Goal: Task Accomplishment & Management: Use online tool/utility

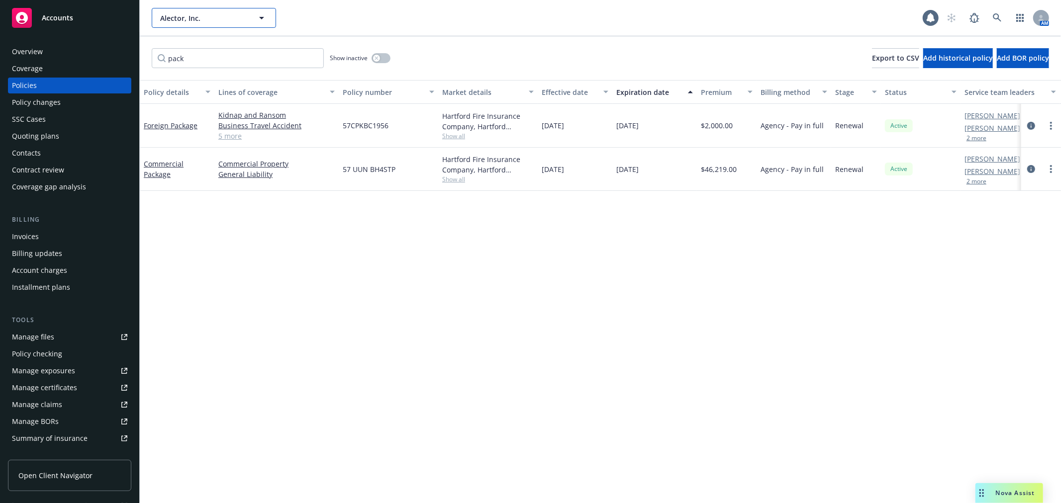
click at [220, 15] on span "Alector, Inc." at bounding box center [203, 18] width 86 height 10
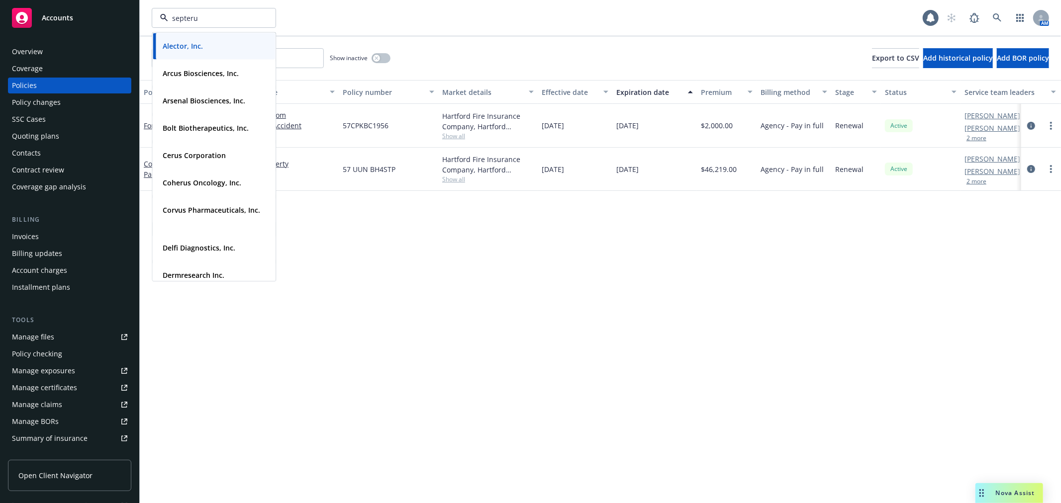
type input "septer"
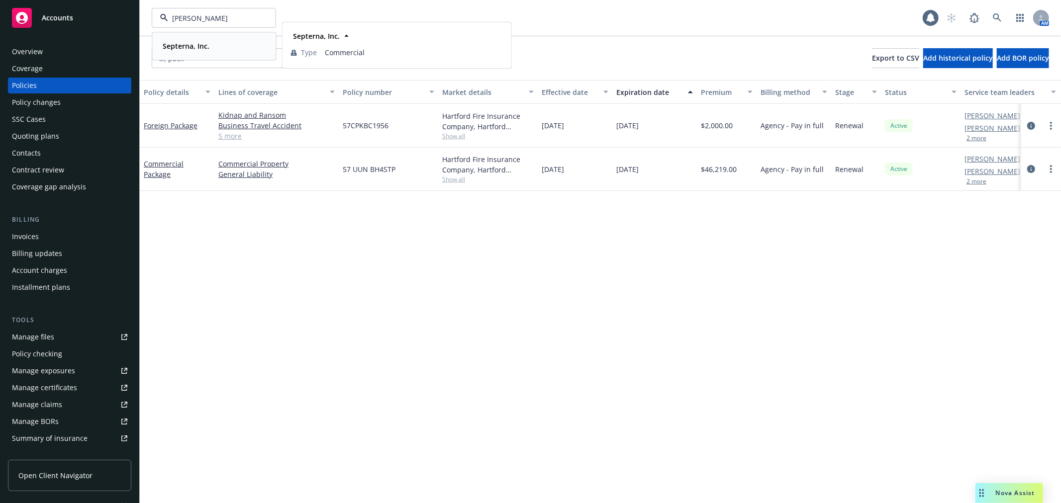
click at [219, 35] on div "Septerna, Inc. Type Commercial" at bounding box center [214, 46] width 122 height 26
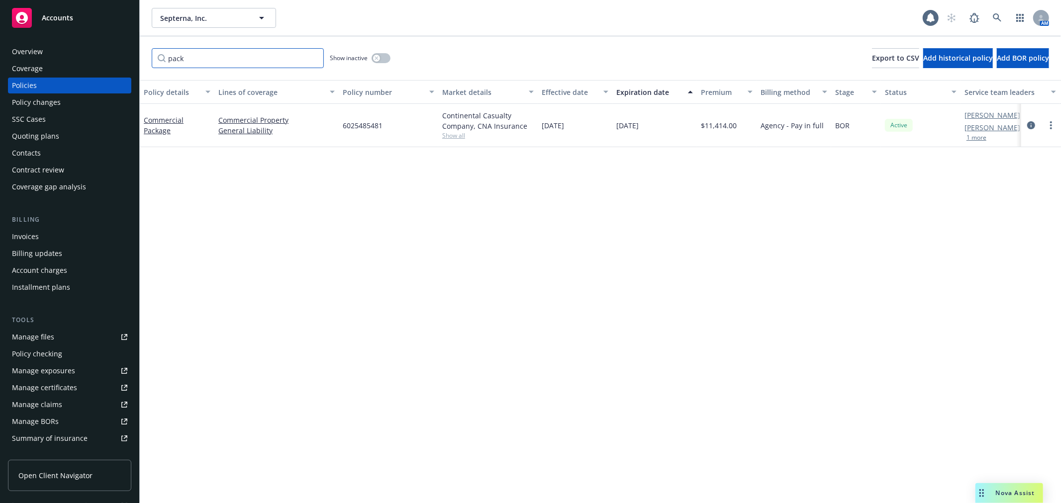
drag, startPoint x: 212, startPoint y: 53, endPoint x: 85, endPoint y: 52, distance: 127.3
click at [81, 53] on div "Accounts Overview Coverage Policies Policy changes SSC Cases Quoting plans Cont…" at bounding box center [530, 251] width 1061 height 503
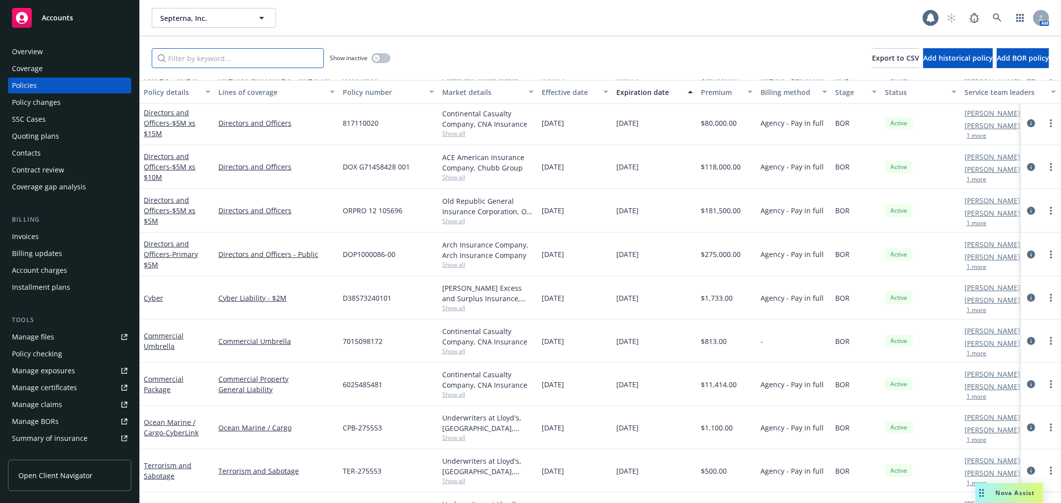
scroll to position [243, 0]
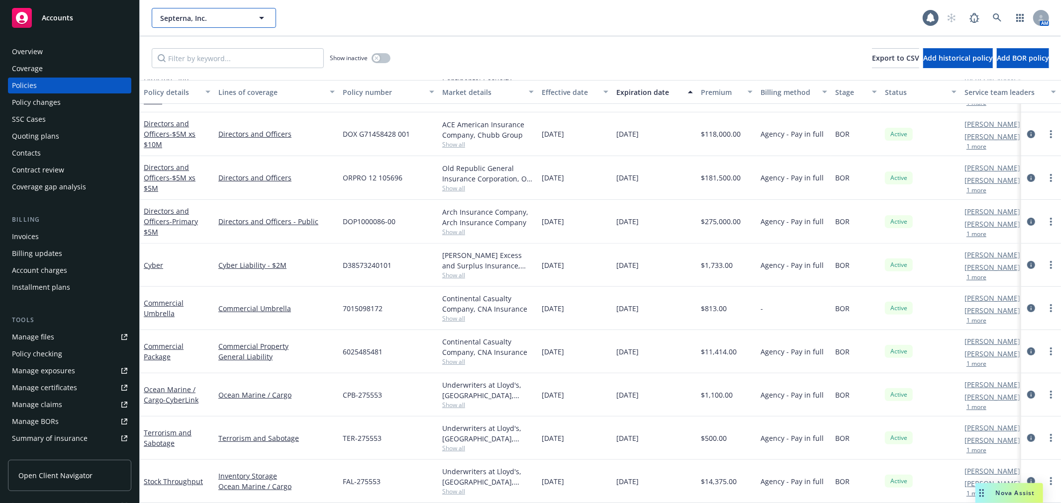
click at [190, 19] on span "Septerna, Inc." at bounding box center [203, 18] width 86 height 10
type input "ancora"
click at [187, 47] on strong "Ancora Heart, Inc." at bounding box center [193, 45] width 61 height 9
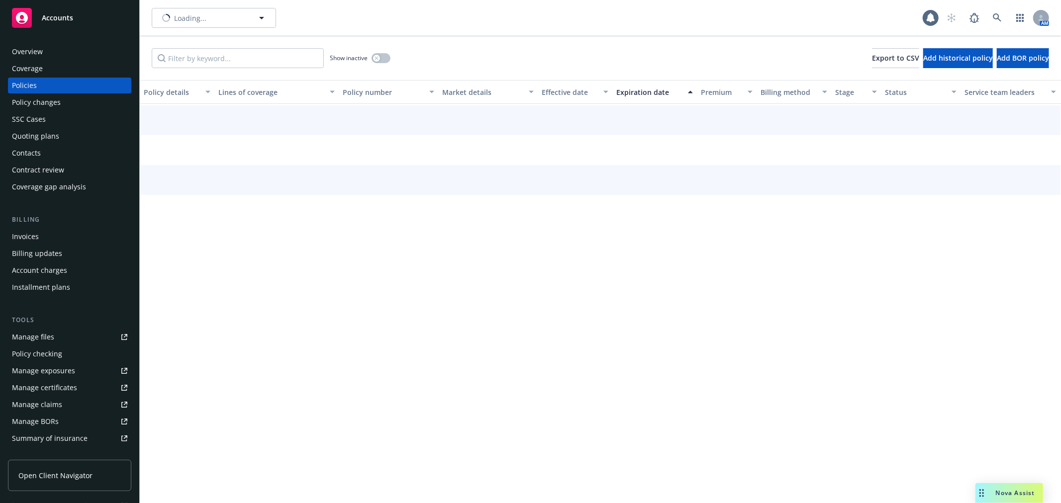
scroll to position [197, 0]
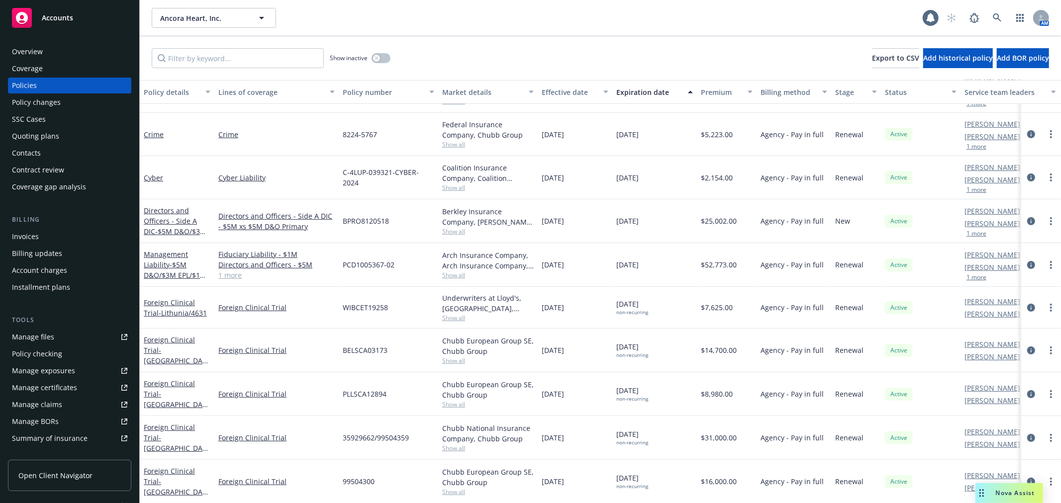
click at [44, 137] on div "Quoting plans" at bounding box center [35, 136] width 47 height 16
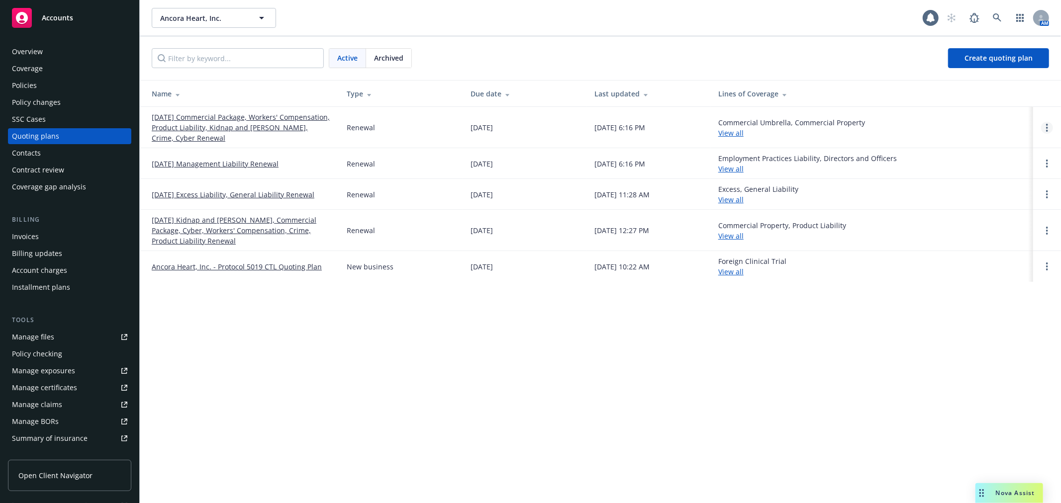
click at [1046, 130] on circle "Open options" at bounding box center [1047, 131] width 2 height 2
click at [986, 79] on span "Rename" at bounding box center [977, 80] width 51 height 9
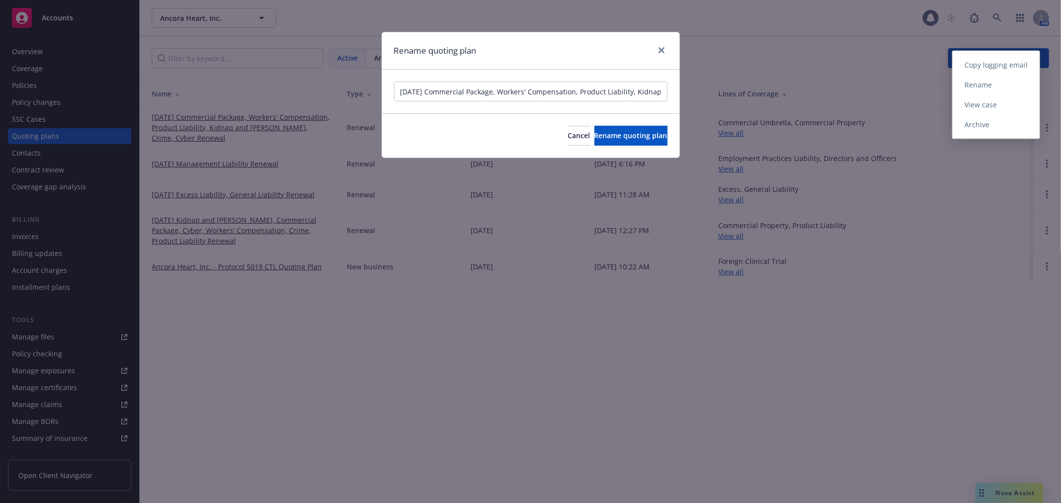
scroll to position [0, 118]
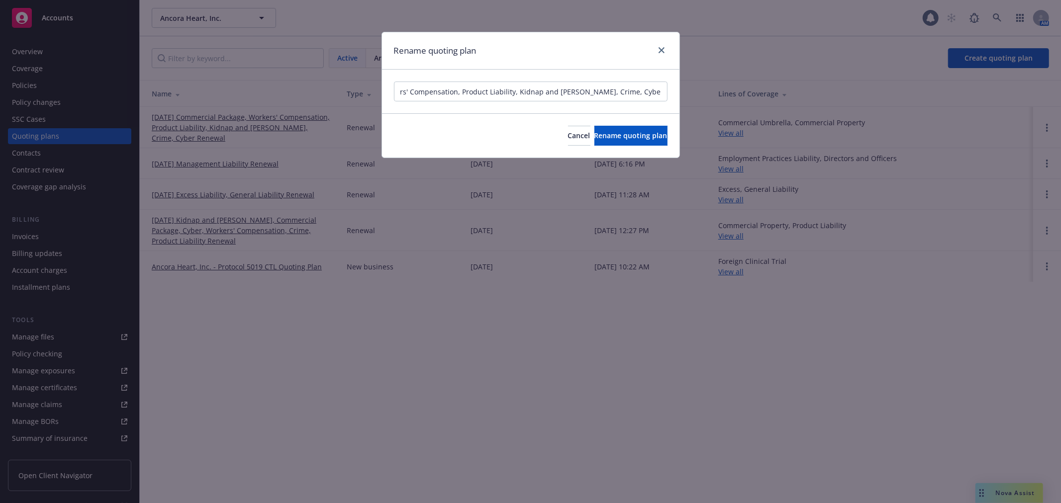
drag, startPoint x: 410, startPoint y: 90, endPoint x: 848, endPoint y: 88, distance: 438.6
click at [848, 88] on div "Rename quoting plan 11/01/25 Commercial Package, Workers' Compensation, Product…" at bounding box center [530, 251] width 1061 height 503
type input "[DATE] Business Insurance Renewal"
click at [634, 132] on span "Rename quoting plan" at bounding box center [630, 135] width 73 height 9
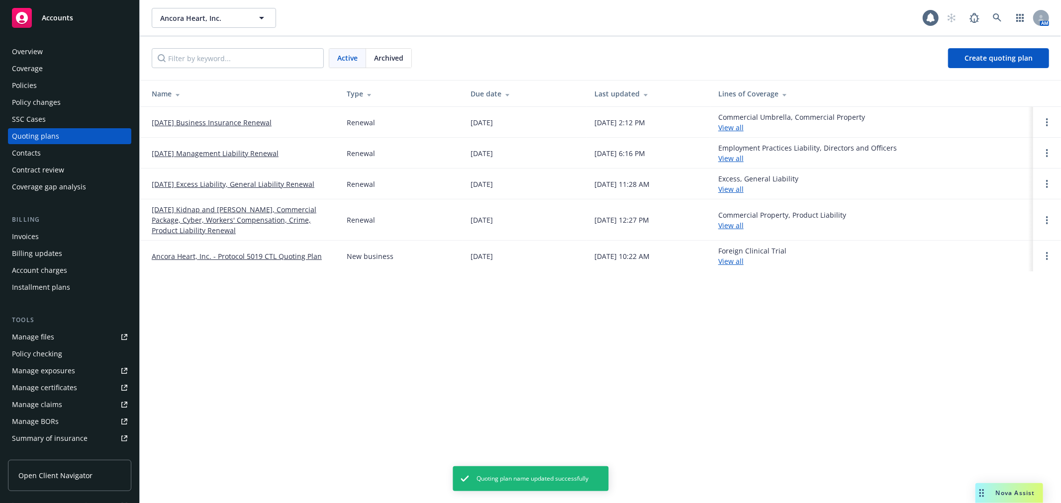
click at [222, 124] on link "[DATE] Business Insurance Renewal" at bounding box center [212, 122] width 120 height 10
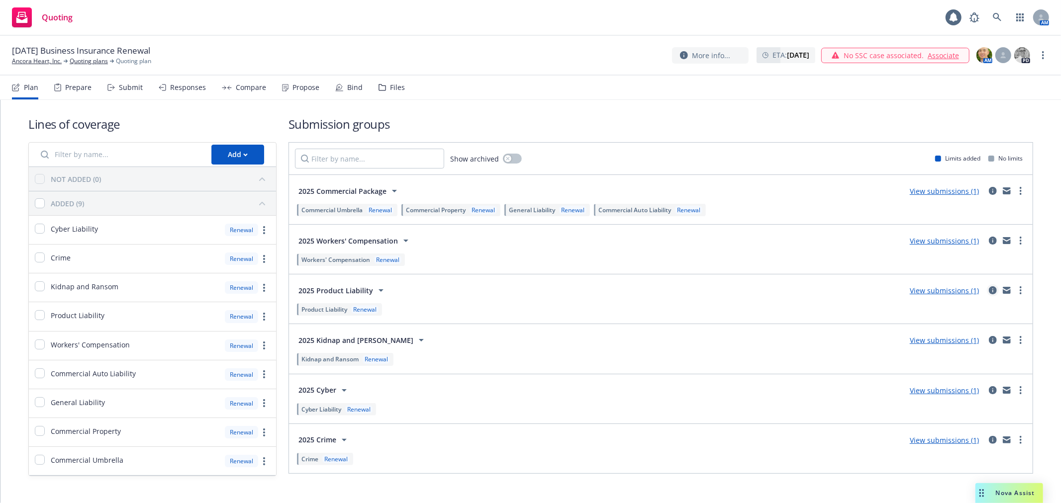
click at [989, 290] on icon "circleInformation" at bounding box center [993, 290] width 8 height 8
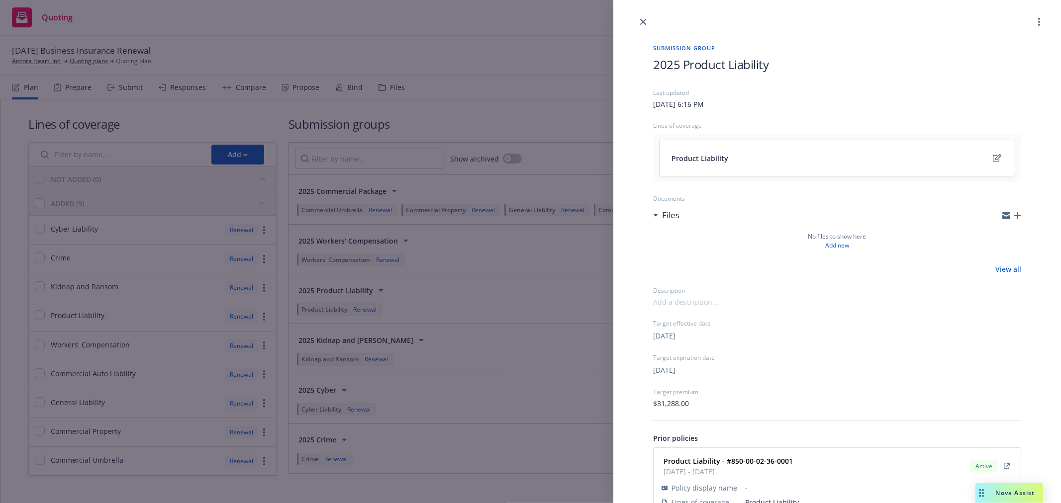
drag, startPoint x: 645, startPoint y: 19, endPoint x: 624, endPoint y: 25, distance: 22.2
click at [645, 20] on icon "close" at bounding box center [643, 22] width 6 height 6
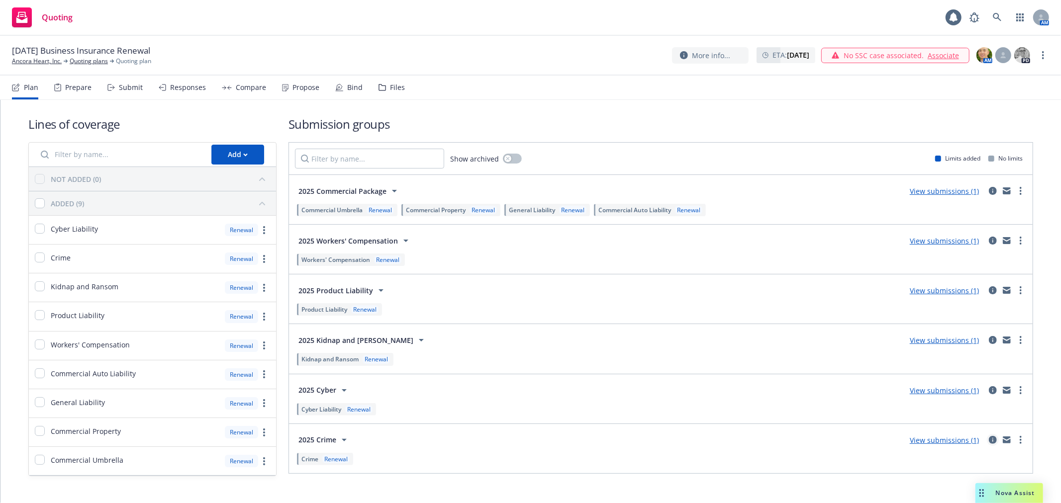
click at [989, 440] on icon "circleInformation" at bounding box center [993, 440] width 8 height 8
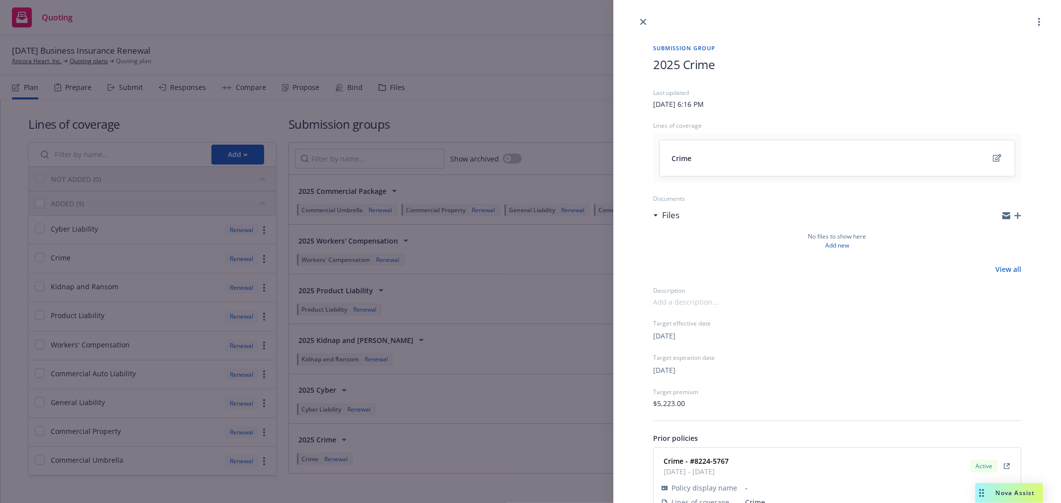
click at [130, 85] on div "Submission group 2025 Crime Last updated [DATE] 6:16 PM Lines of coverage Crime…" at bounding box center [530, 251] width 1061 height 503
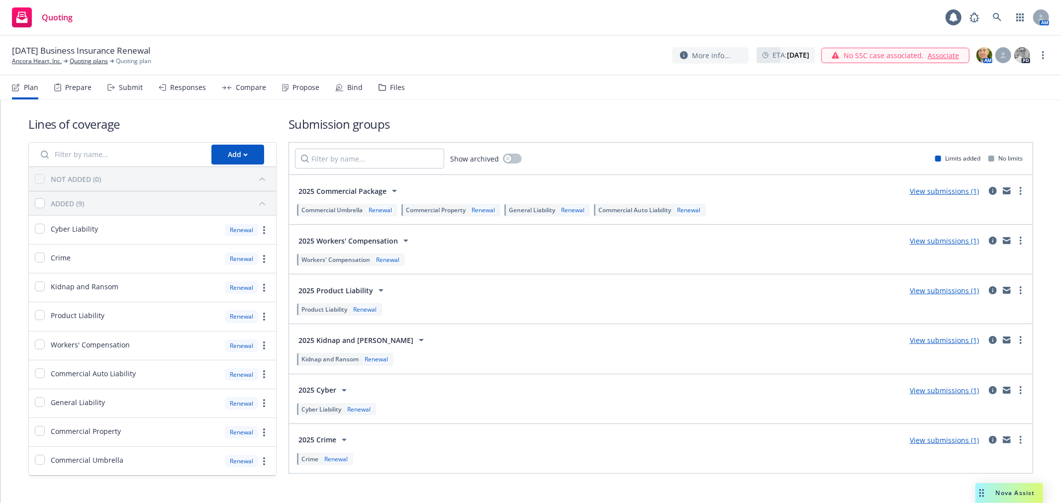
click at [132, 90] on div "Submit" at bounding box center [131, 88] width 24 height 8
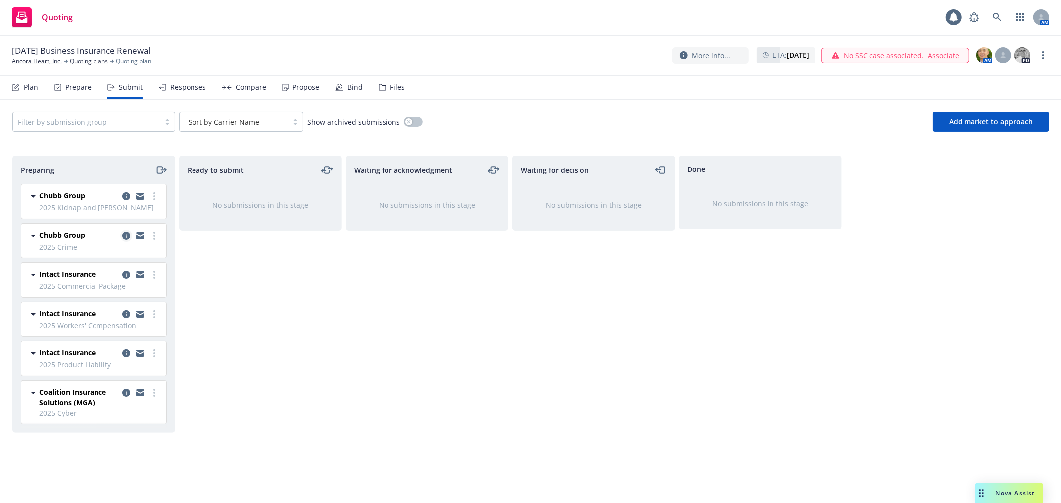
click at [122, 236] on icon "copy logging email" at bounding box center [126, 236] width 8 height 8
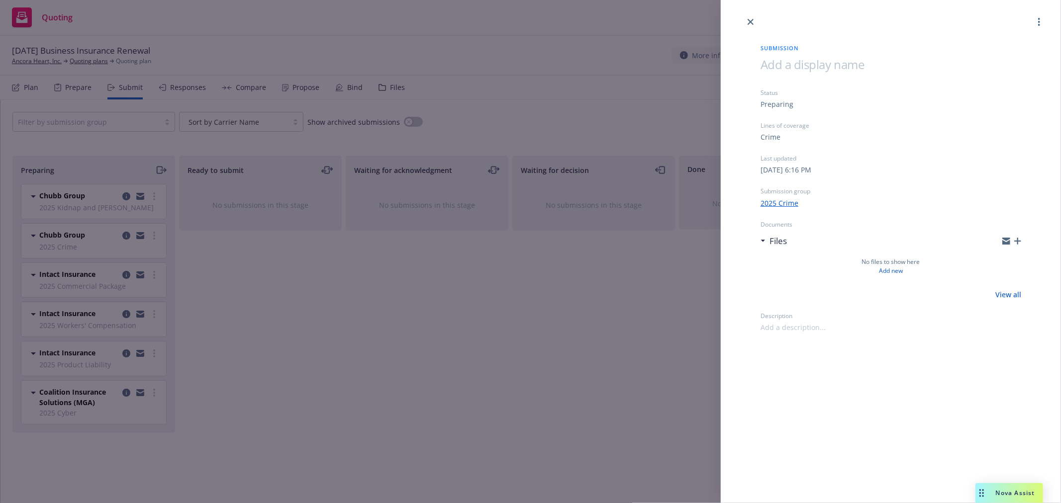
click at [1020, 240] on icon "button" at bounding box center [1017, 241] width 7 height 7
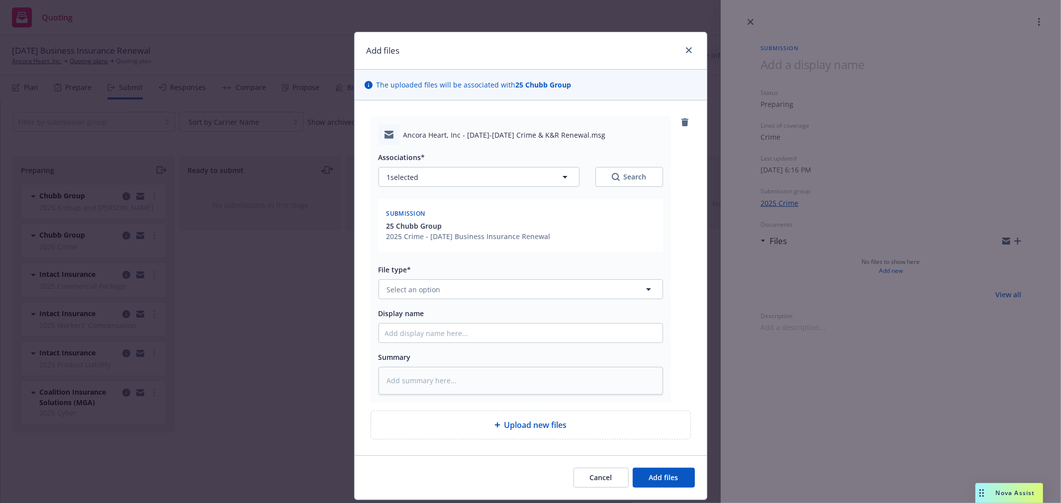
click at [487, 128] on div "Ancora Heart, Inc - [DATE]-[DATE] Crime & K&R Renewal.msg" at bounding box center [520, 134] width 284 height 21
click at [485, 130] on span "Ancora Heart, Inc - [DATE]-[DATE] Crime & K&R Renewal.msg" at bounding box center [504, 135] width 202 height 10
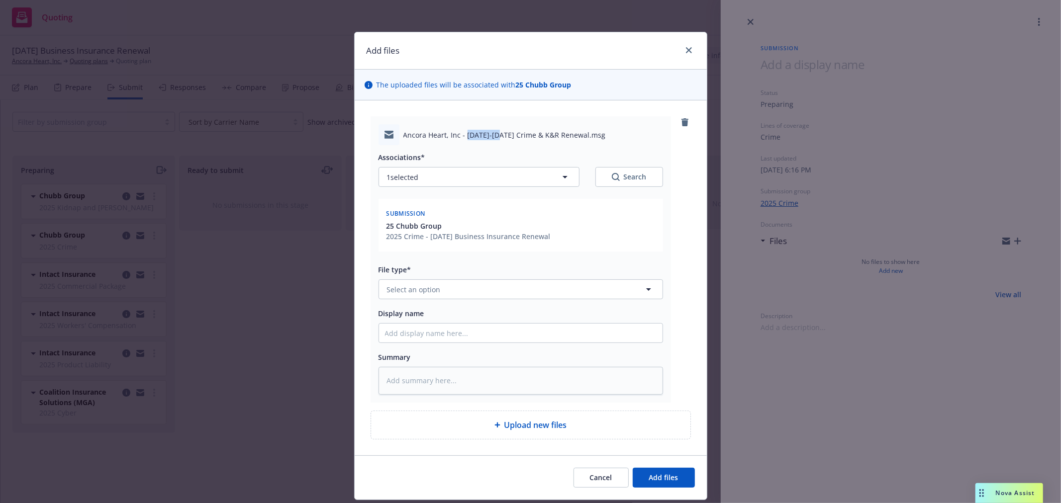
click at [485, 130] on span "Ancora Heart, Inc - [DATE]-[DATE] Crime & K&R Renewal.msg" at bounding box center [504, 135] width 202 height 10
copy span "Ancora Heart, Inc - [DATE]-[DATE] Crime & K&R Renewal.msg"
click at [466, 296] on button "Select an option" at bounding box center [520, 289] width 284 height 20
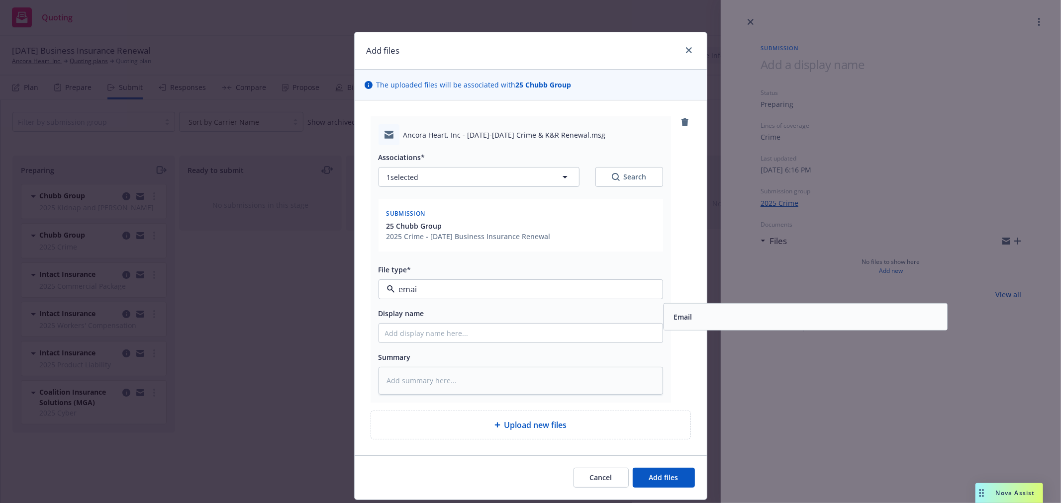
type input "email"
click at [679, 310] on div "Email" at bounding box center [681, 317] width 24 height 14
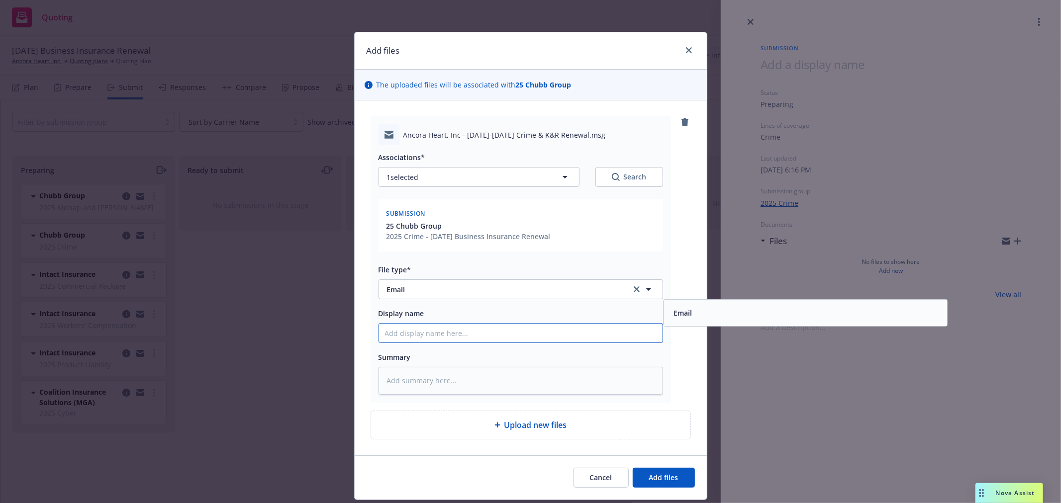
click at [536, 332] on input "Display name" at bounding box center [520, 333] width 283 height 19
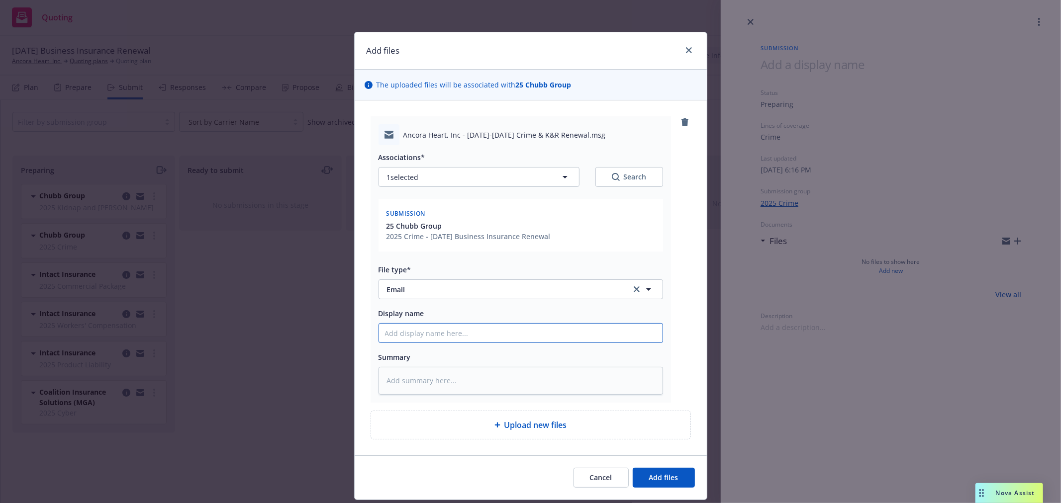
paste input "Ancora Heart, Inc - [DATE]-[DATE] Crime & K&R Renewal.msg"
type textarea "x"
type input "Ancora Heart, Inc - [DATE]-[DATE] Crime & K&R Renewal.msg"
type textarea "x"
type input "Ancora Heart, Inc - [DATE]-[DATE] Crime & K&R [DOMAIN_NAME]"
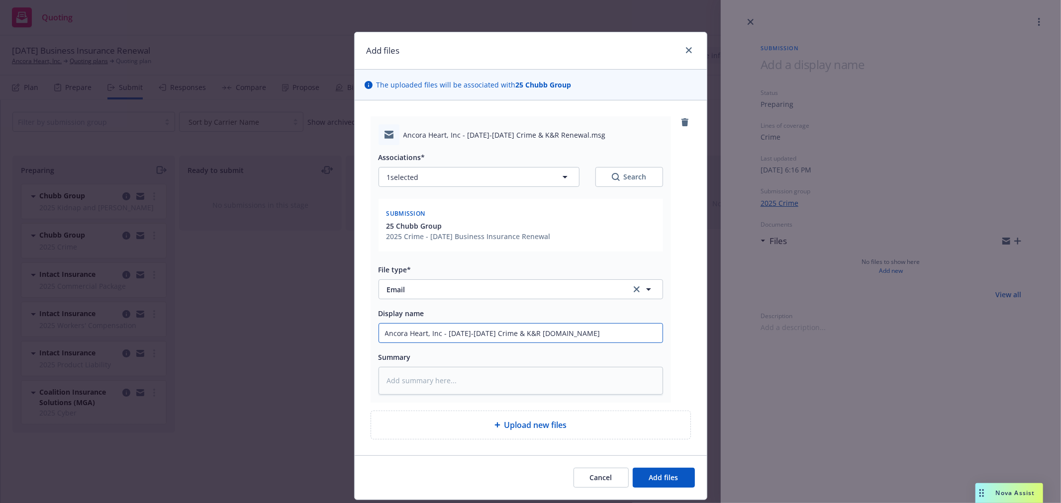
type textarea "x"
type input "Ancora Heart, Inc - [DATE]-[DATE] Crime & K&R Renewal.m"
type textarea "x"
type input "Ancora Heart, Inc - [DATE]-[DATE] Crime & K&R Renewal."
type textarea "x"
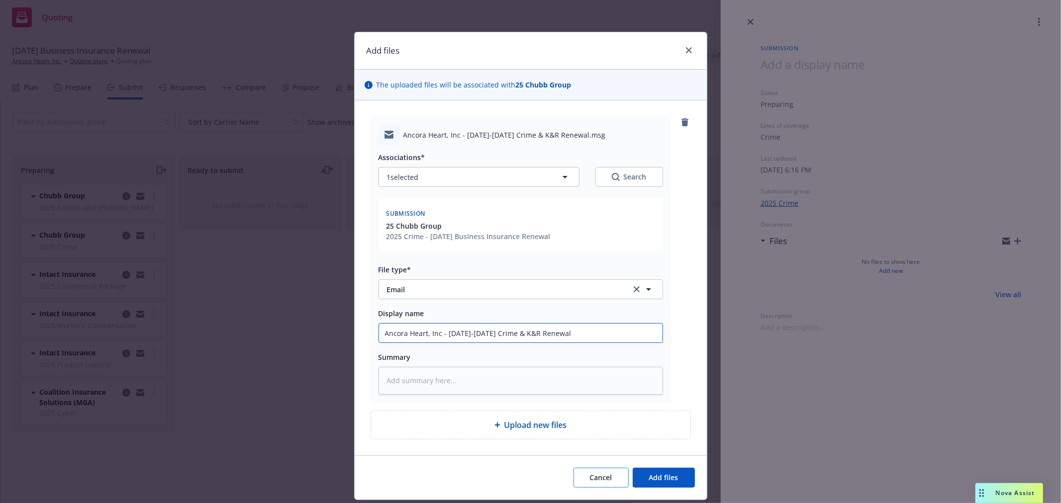
type input "Ancora Heart, Inc - [DATE]-[DATE] Crime & K&R Renewal"
click at [596, 478] on span "Cancel" at bounding box center [601, 477] width 22 height 9
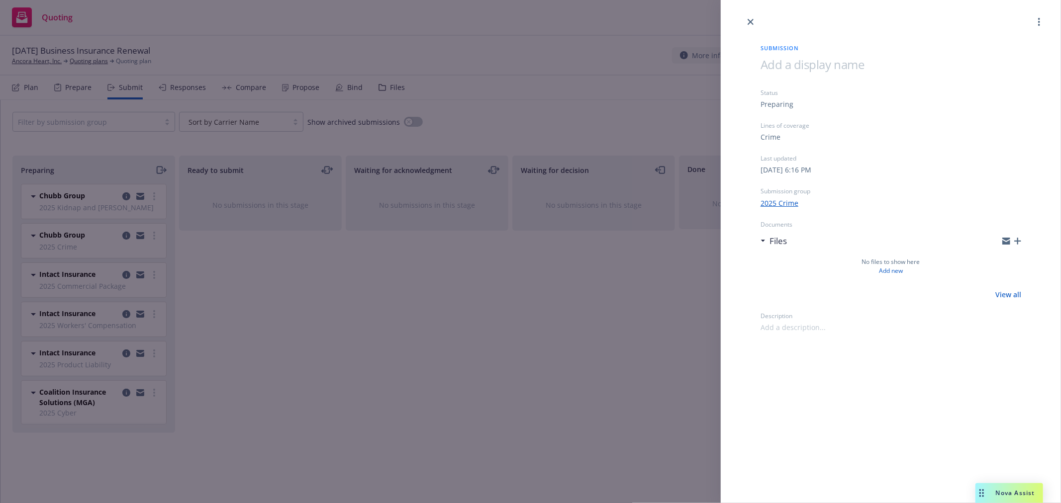
click at [471, 325] on div "Submission Status Preparing Lines of coverage Crime Last updated [DATE] 6:16 PM…" at bounding box center [530, 251] width 1061 height 503
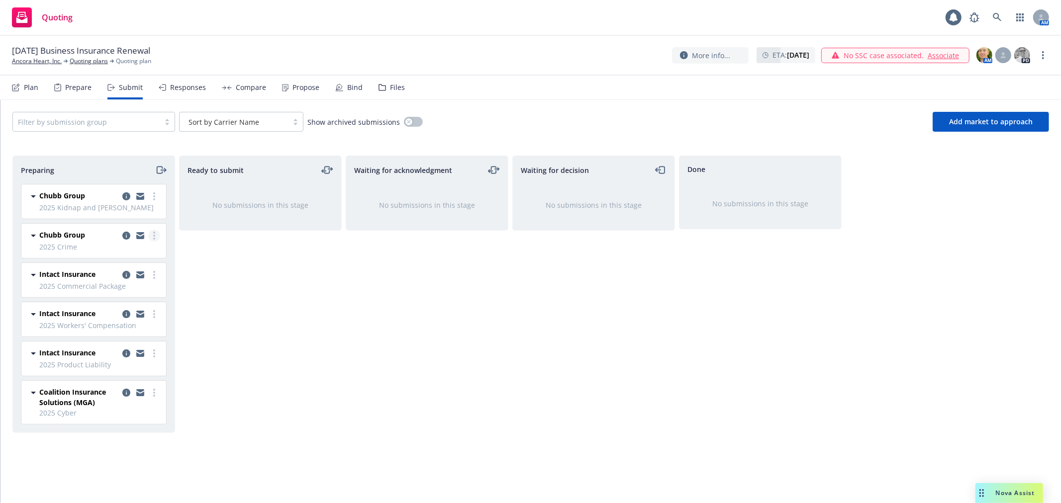
click at [153, 239] on icon "more" at bounding box center [154, 236] width 2 height 8
click at [129, 312] on span "Add accepted decision" at bounding box center [109, 315] width 99 height 9
select select "12"
click at [123, 235] on icon "copy logging email" at bounding box center [126, 236] width 8 height 8
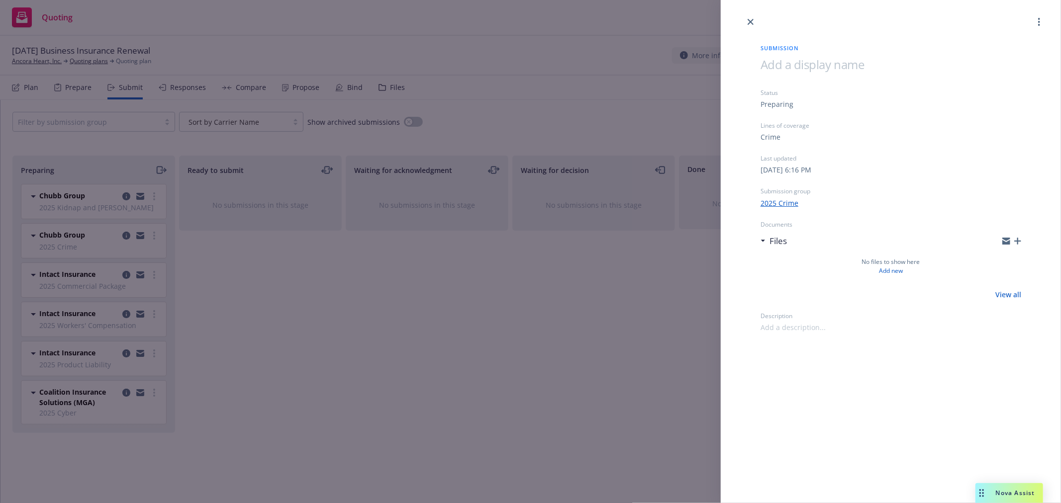
click at [1019, 239] on icon "button" at bounding box center [1017, 241] width 7 height 7
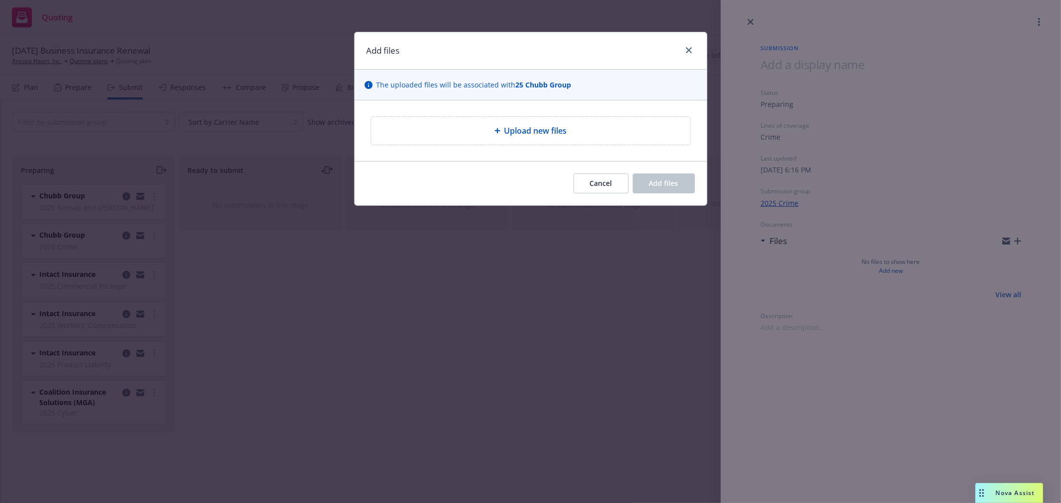
type textarea "x"
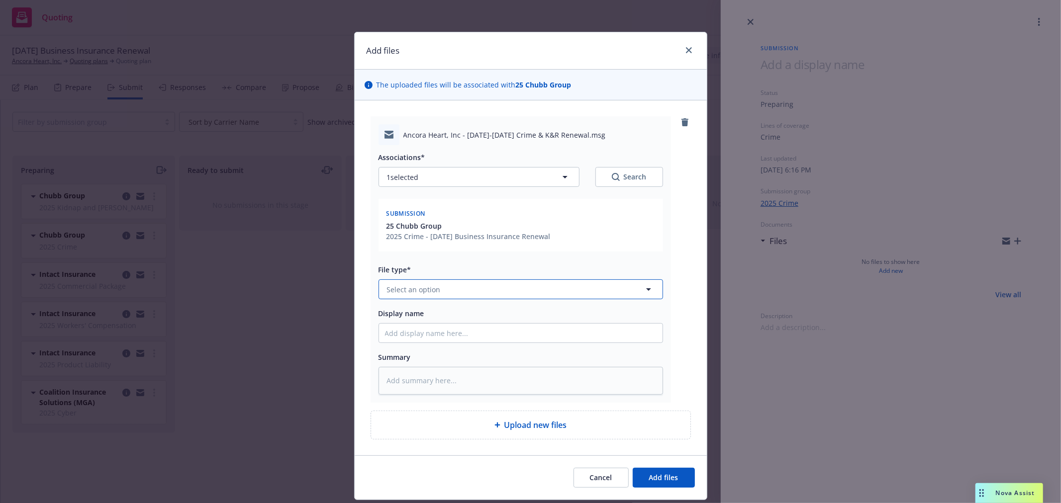
click at [421, 294] on span "Select an option" at bounding box center [414, 289] width 54 height 10
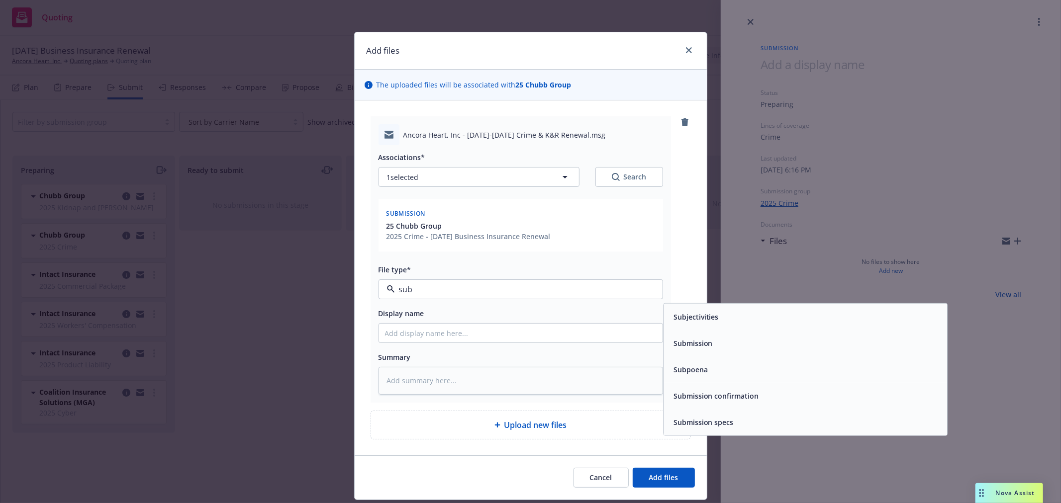
type input "subm"
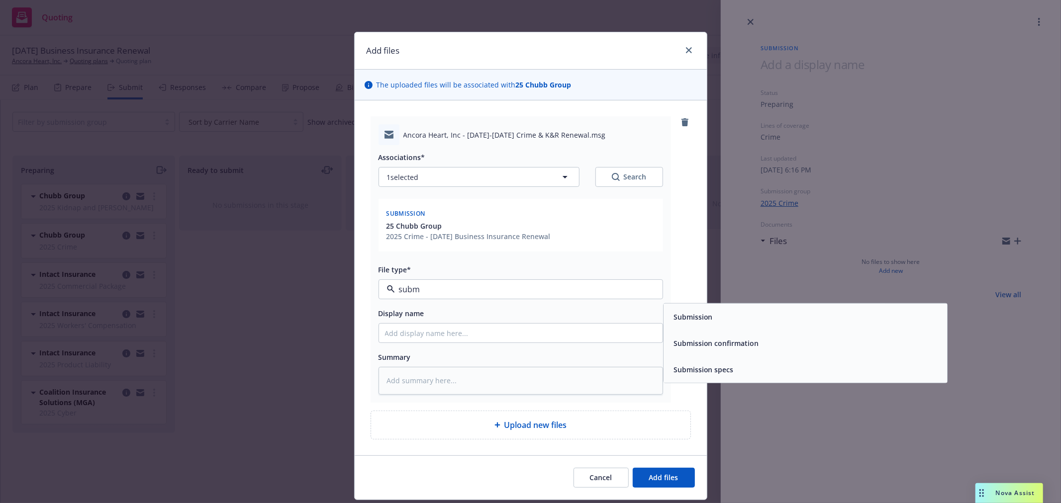
click at [743, 315] on div "Submission" at bounding box center [805, 317] width 272 height 14
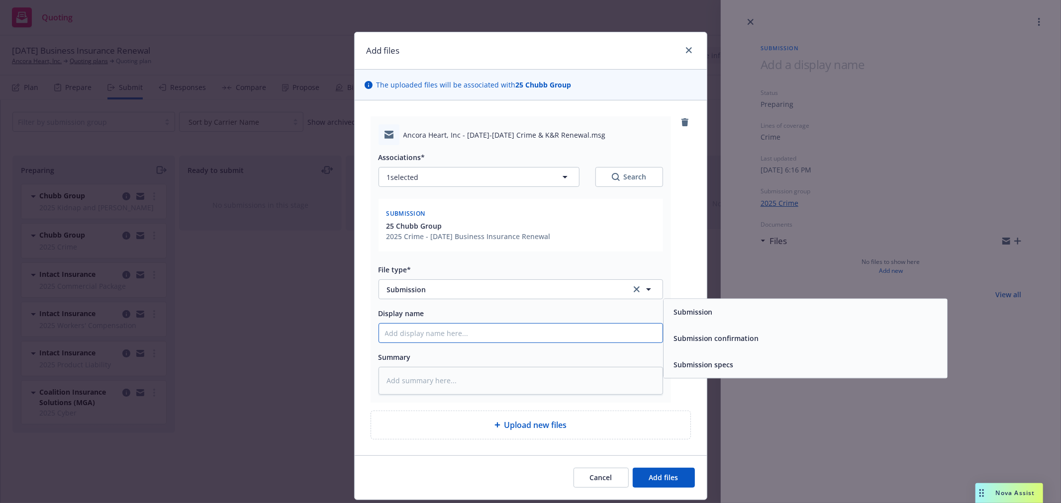
click at [463, 332] on input "Display name" at bounding box center [520, 333] width 283 height 19
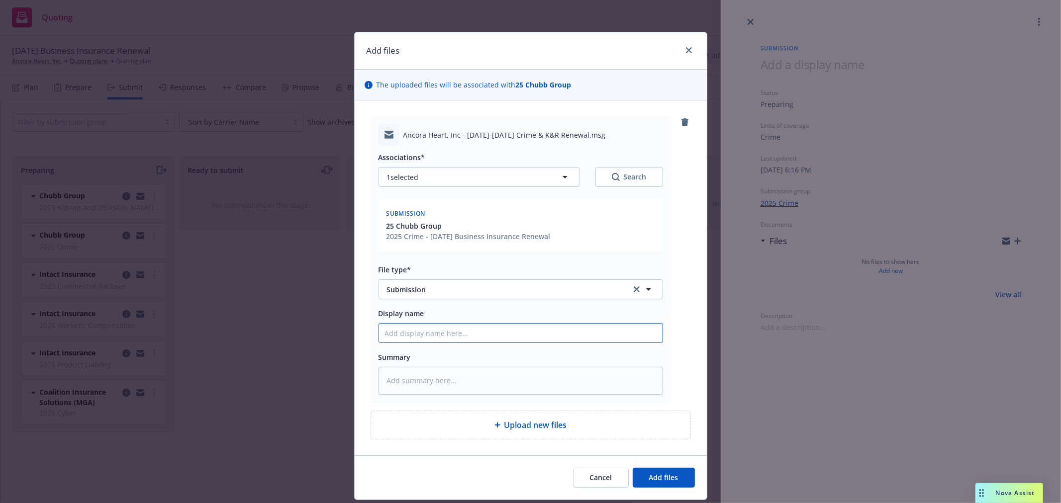
paste input "Ancora Heart, Inc - [DATE]-[DATE] Crime & K&R Renewal.msg"
type textarea "x"
type input "Ancora Heart, Inc - [DATE]-[DATE] Crime & K&R Renewal.msg"
type textarea "x"
type input "Ancora Heart, Inc - [DATE]-[DATE] Crime & K&R [DOMAIN_NAME]"
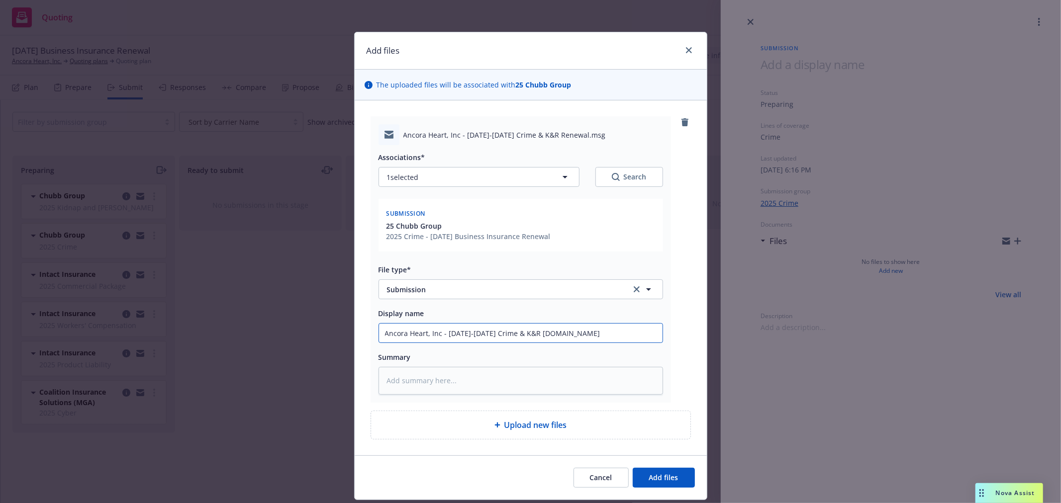
type textarea "x"
type input "Ancora Heart, Inc - [DATE]-[DATE] Crime & K&R Renewal.m"
type textarea "x"
type input "Ancora Heart, Inc - [DATE]-[DATE] Crime & K&R Renewal."
type textarea "x"
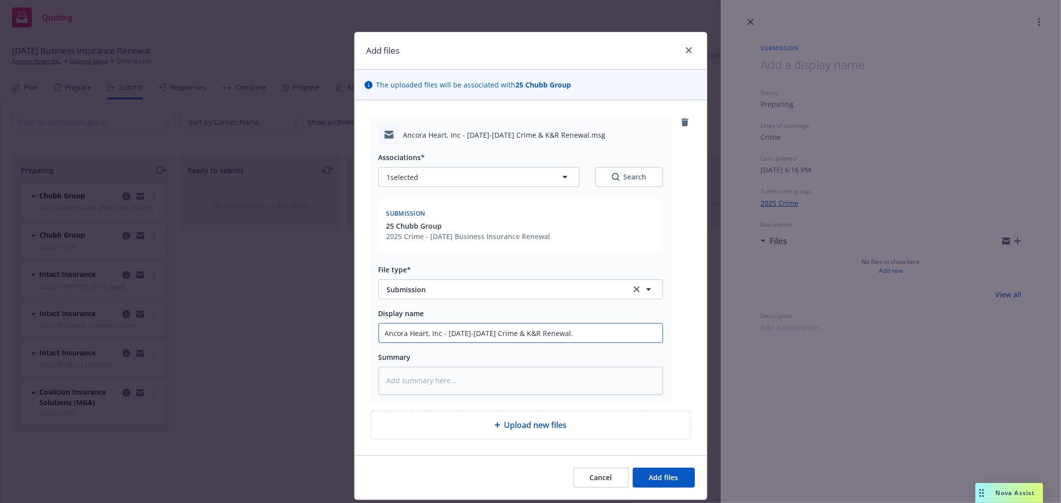
type input "Ancora Heart, Inc - [DATE]-[DATE] Crime & K&R Renewal"
type textarea "x"
type input "Ancora Heart, Inc - [DATE]-[DATE] Crime & K&R Renewal"
type textarea "x"
type input "Ancora Heart, Inc - [DATE]-[DATE] Crime & K&R Renewal S"
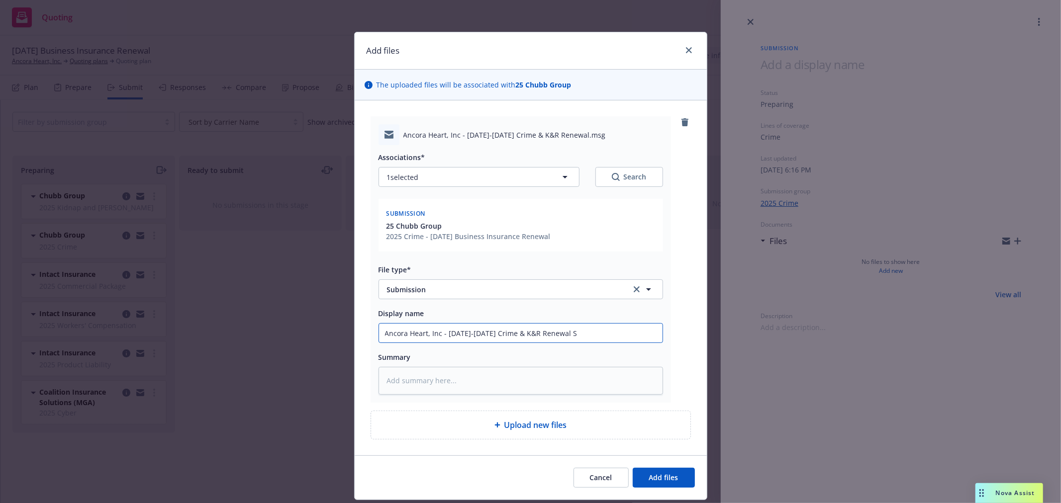
type textarea "x"
type input "Ancora Heart, Inc - [DATE]-[DATE] Crime & K&R Renewal Su"
type textarea "x"
type input "Ancora Heart, Inc - [DATE]-[DATE] Crime & K&R Renewal Sub"
type textarea "x"
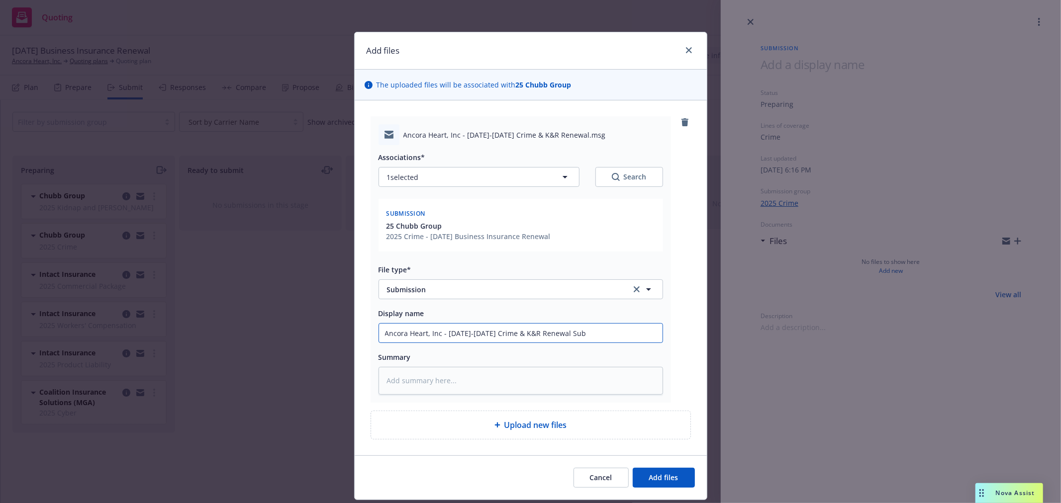
type input "Ancora Heart, Inc - [DATE]-[DATE] Crime & K&R Renewal Subm"
type textarea "x"
type input "Ancora Heart, Inc - [DATE]-[DATE] Crime & K&R Renewal Submi"
type textarea "x"
type input "Ancora Heart, Inc - [DATE]-[DATE] Crime & K&R Renewal Submis"
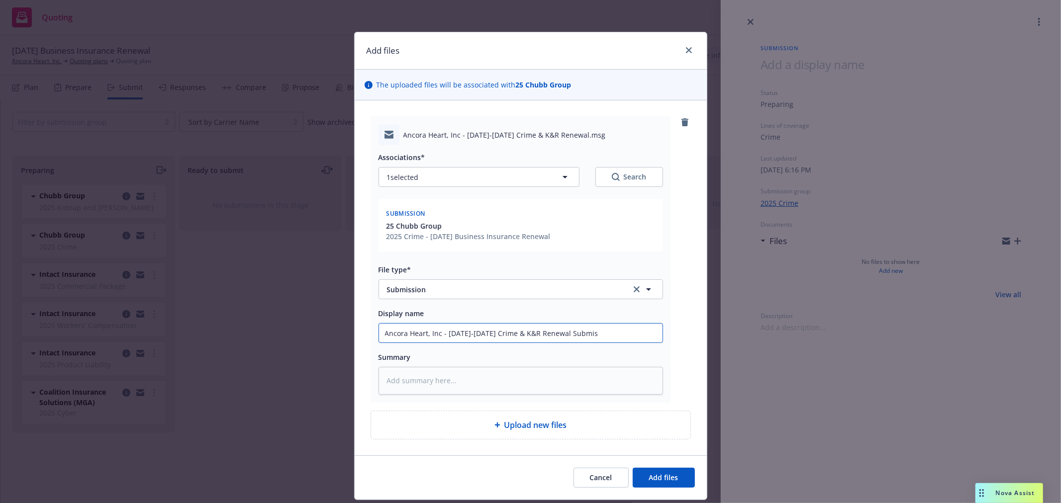
type textarea "x"
type input "Ancora Heart, Inc - [DATE]-[DATE] Crime & K&R Renewal Submiss"
type textarea "x"
type input "Ancora Heart, Inc - [DATE]-[DATE] Crime & K&R Renewal Submissi"
type textarea "x"
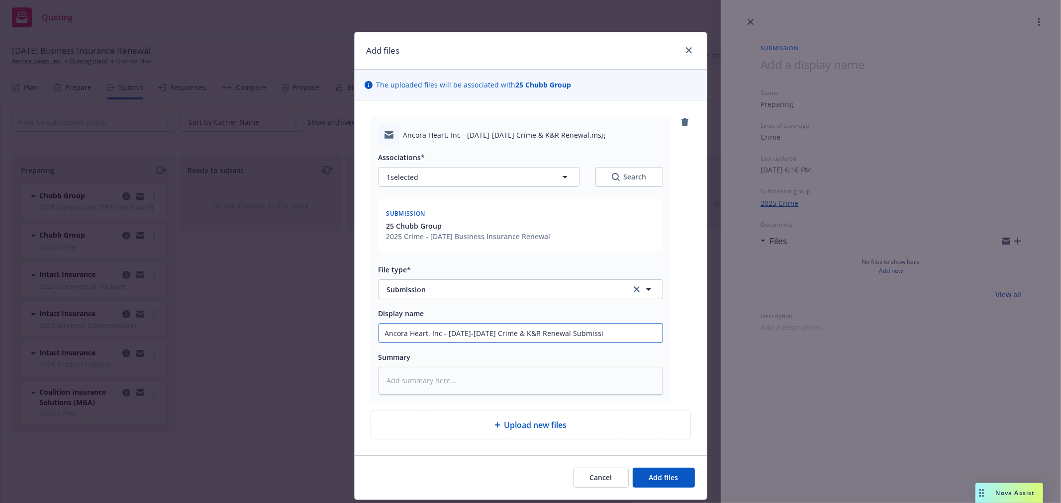
type input "Ancora Heart, Inc - [DATE]-[DATE] Crime & K&R Renewal Submissio"
type textarea "x"
type input "Ancora Heart, Inc - [DATE]-[DATE] Crime & K&R Renewal Submission"
click at [653, 478] on span "Add files" at bounding box center [663, 477] width 29 height 9
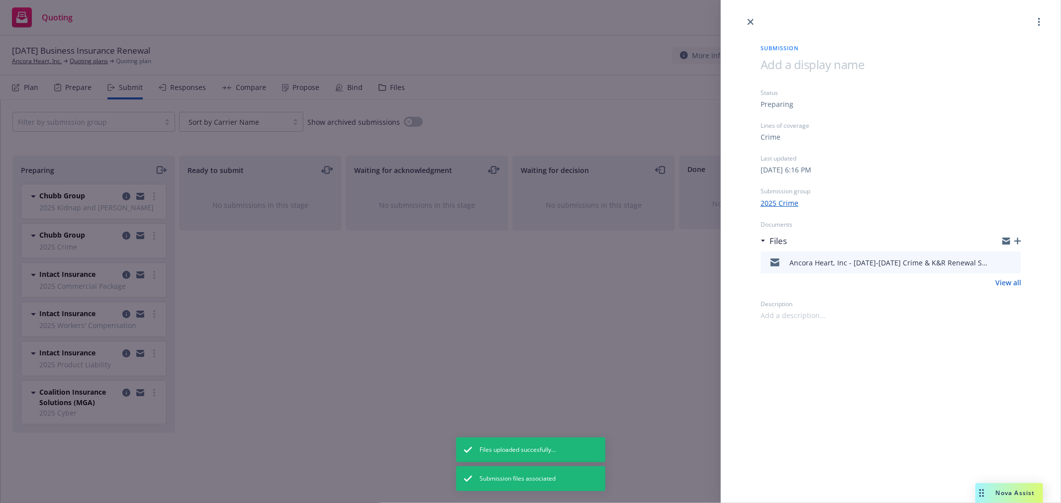
click at [299, 335] on div "Submission Status Preparing Lines of coverage Crime Last updated [DATE] 6:16 PM…" at bounding box center [530, 251] width 1061 height 503
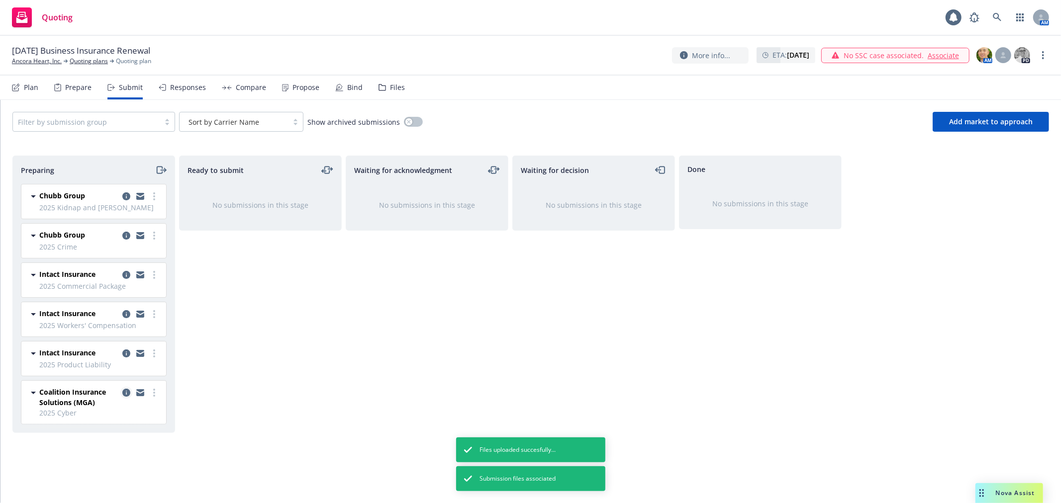
click at [125, 395] on icon "copy logging email" at bounding box center [126, 393] width 8 height 8
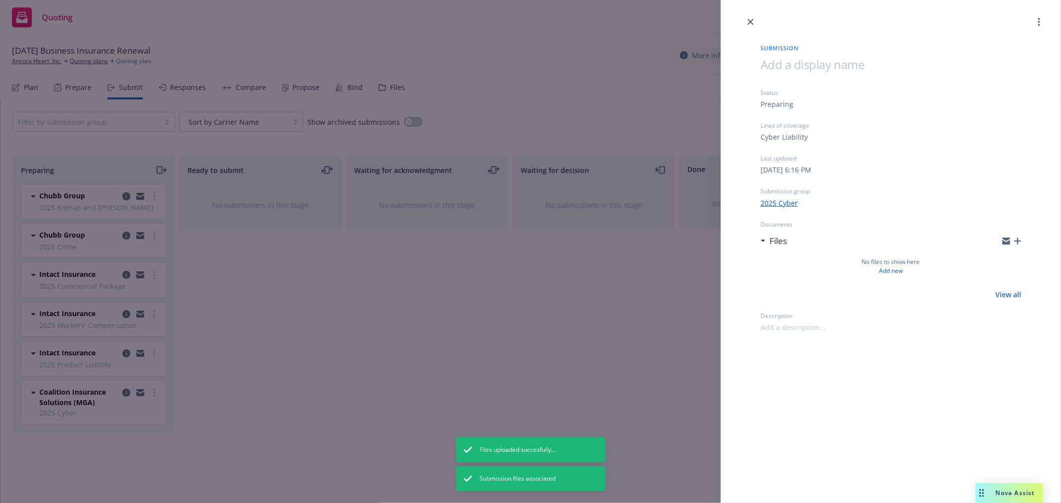
click at [1017, 239] on icon "button" at bounding box center [1017, 241] width 7 height 7
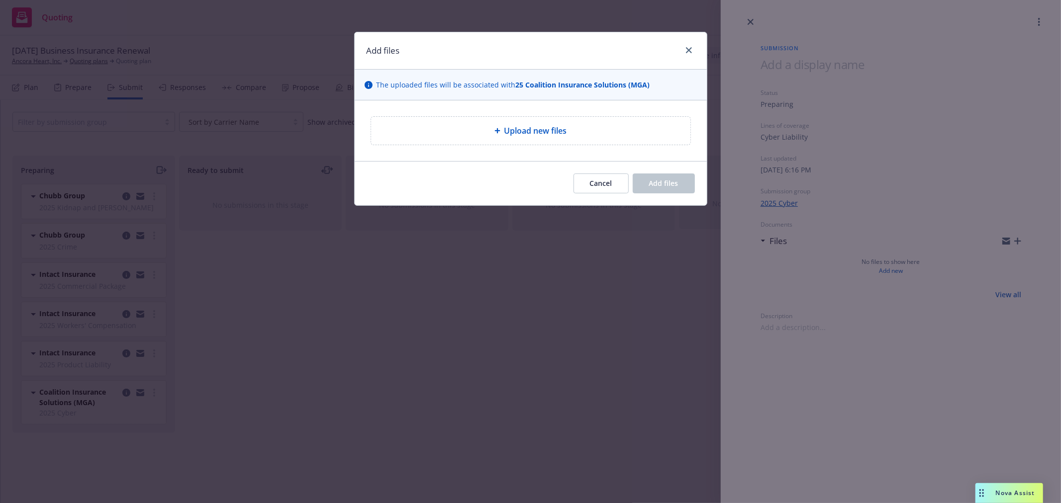
type textarea "x"
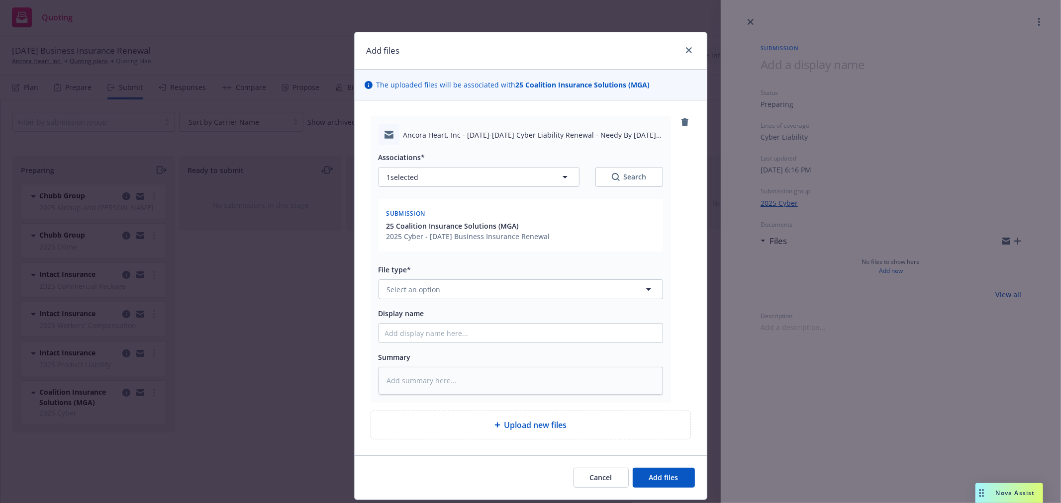
click at [469, 131] on span "Ancora Heart, Inc - [DATE]-[DATE] Cyber Liability Renewal - Needy By [DATE] 10_…" at bounding box center [533, 135] width 260 height 10
copy span "Ancora Heart, Inc - [DATE]-[DATE] Cyber Liability Renewal - Needy By [DATE] 10_…"
click at [474, 290] on button "Select an option" at bounding box center [520, 289] width 284 height 20
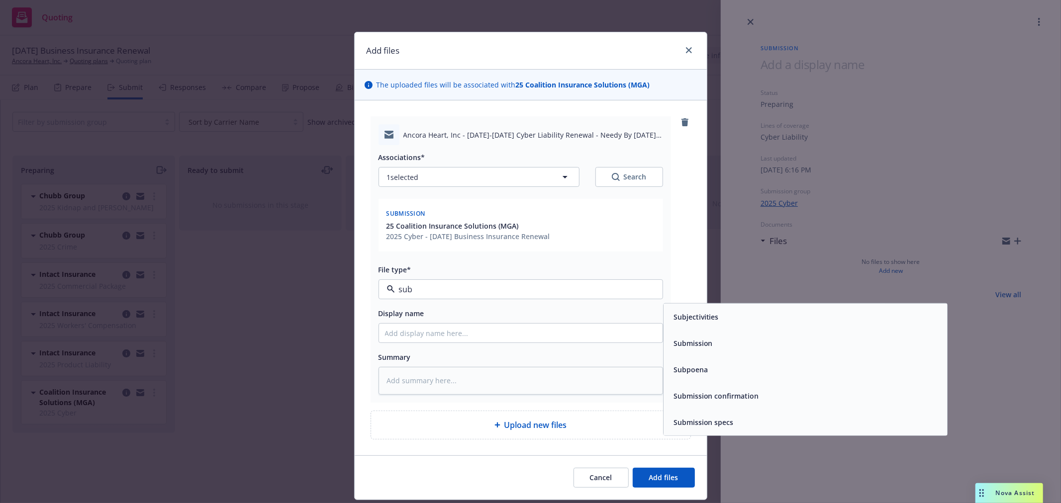
type input "subm"
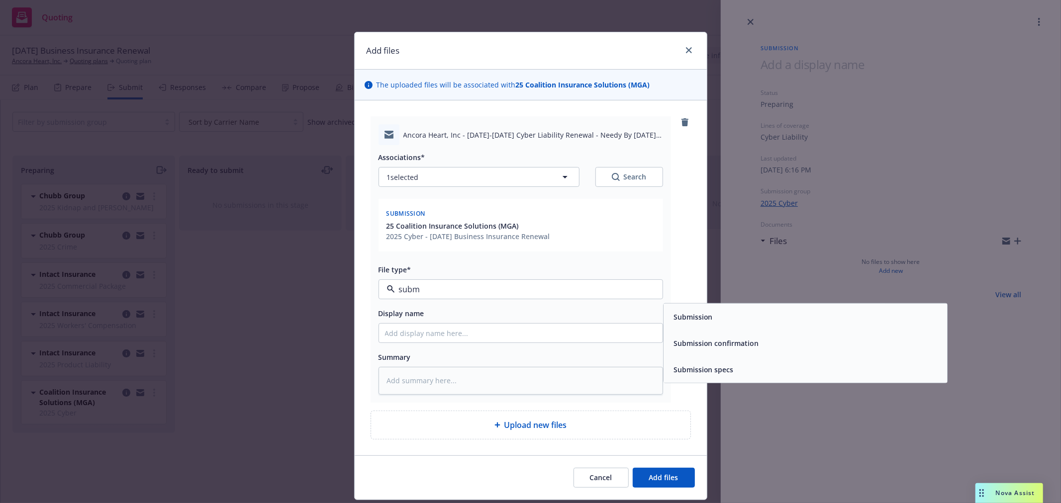
click at [765, 317] on div "Submission" at bounding box center [805, 317] width 272 height 14
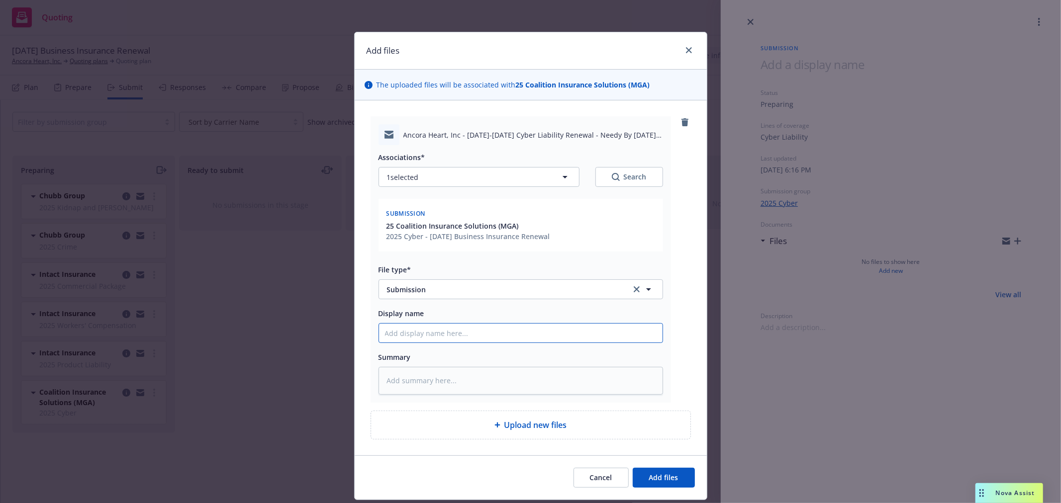
click at [571, 330] on input "Display name" at bounding box center [520, 333] width 283 height 19
paste input "Ancora Heart, Inc - [DATE]-[DATE] Cyber Liability Renewal - Needy By [DATE] 10_…"
type textarea "x"
type input "Ancora Heart, Inc - [DATE]-[DATE] Cyber Liability Renewal - Needy By [DATE] 10_…"
type textarea "x"
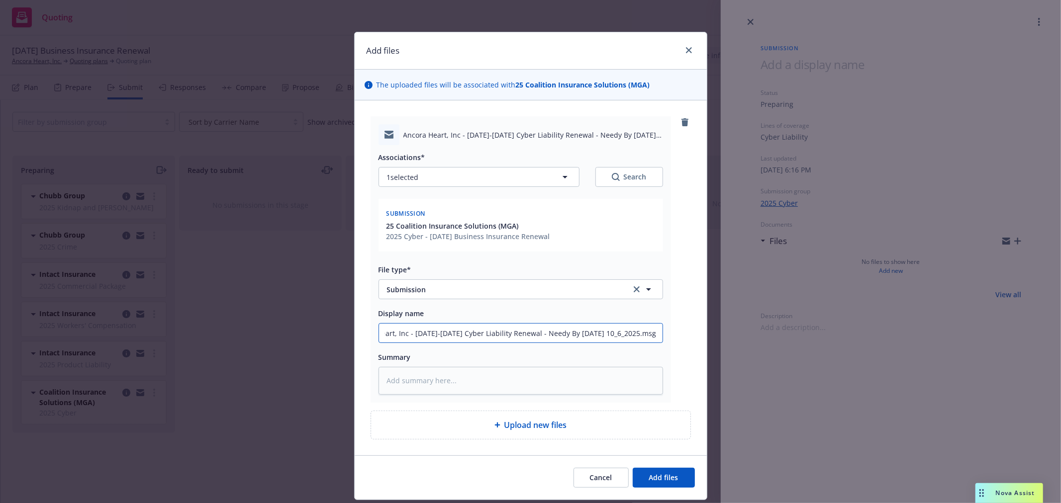
type input "Ancora Heart, Inc - [DATE]-[DATE] Cyber Liability Renewal - Needy By [DATE] [UR…"
type textarea "x"
type input "Ancora Heart, Inc - [DATE]-[DATE] Cyber Liability Renewal - Needy By [DATE] 10_…"
type textarea "x"
type input "Ancora Heart, Inc - [DATE]-[DATE] Cyber Liability Renewal - Needy By [DATE] 10_…"
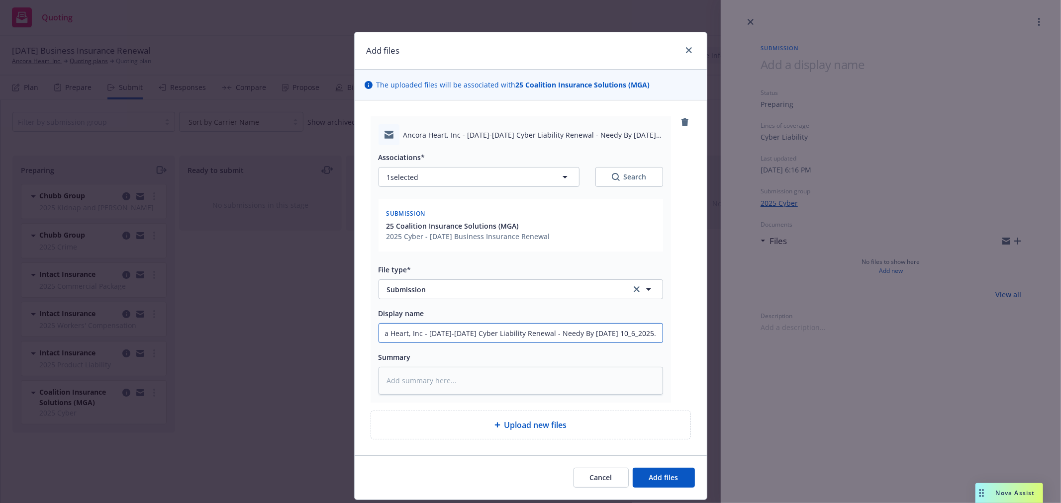
type textarea "x"
type input "Ancora Heart, Inc - [DATE]-[DATE] Cyber Liability Renewal - Needy By [DATE] 10_…"
type textarea "x"
type input "Ancora Heart, Inc - [DATE]-[DATE] Cyber Liability Renewal - Needy By [DATE] 10_…"
type textarea "x"
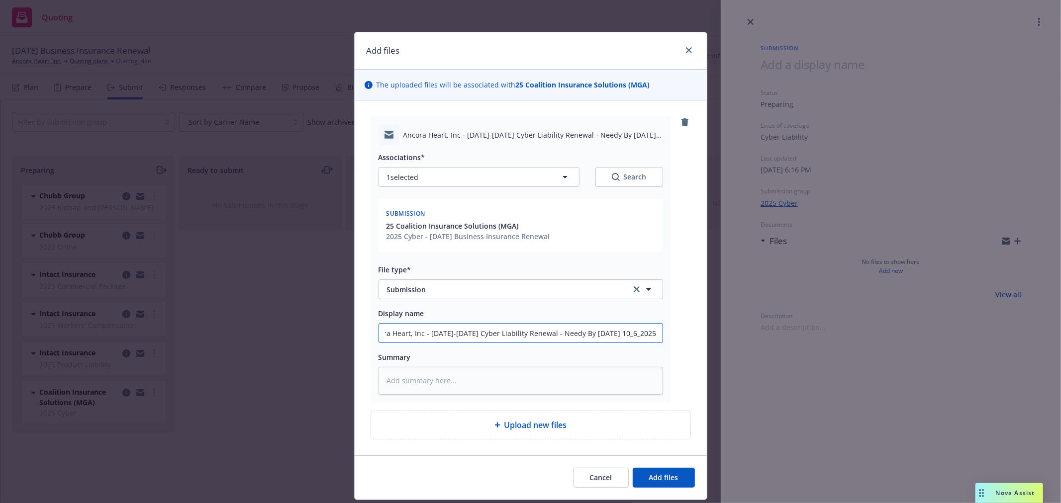
type input "Ancora Heart, Inc - [DATE]-[DATE] Cyber Liability Renewal - Needy By [DATE] 10_…"
type textarea "x"
type input "Ancora Heart, Inc - [DATE]-[DATE] Cyber Liability Renewal - Needy By [DATE] 10_…"
type textarea "x"
type input "Ancora Heart, Inc - [DATE]-[DATE] Cyber Liability Renewal - Needy By [DATE] 10_…"
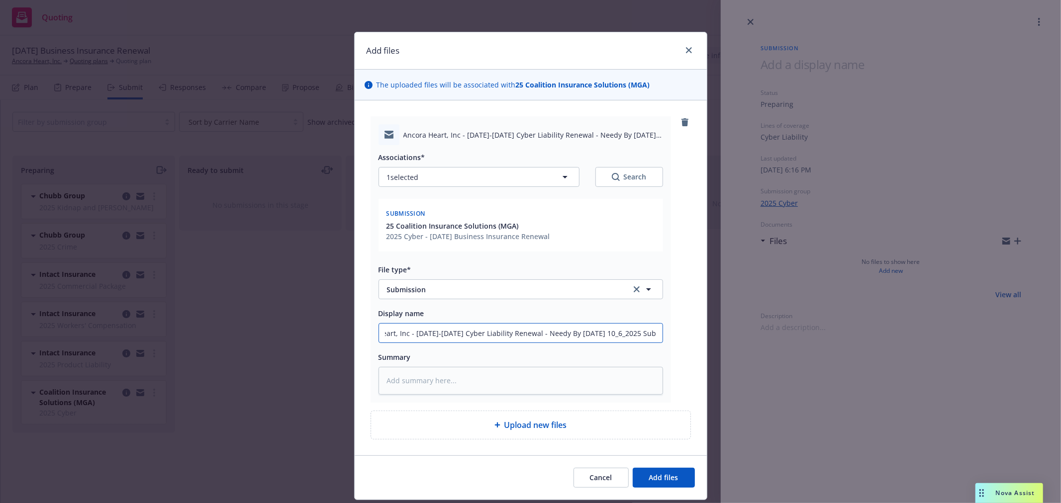
type textarea "x"
type input "Ancora Heart, Inc - [DATE]-[DATE] Cyber Liability Renewal - Needy By [DATE] 10_…"
type textarea "x"
type input "Ancora Heart, Inc - [DATE]-[DATE] Cyber Liability Renewal - Needy By [DATE] 10_…"
type textarea "x"
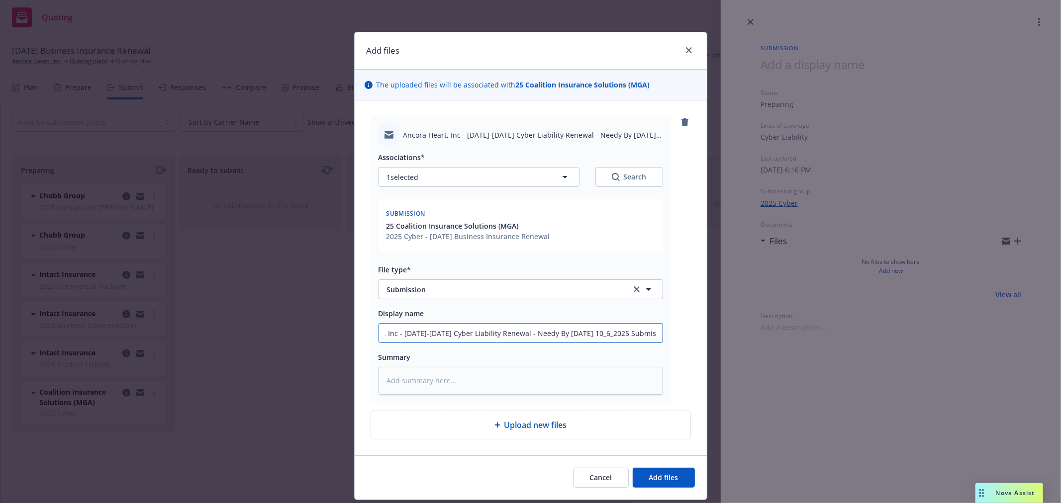
type input "Ancora Heart, Inc - [DATE]-[DATE] Cyber Liability Renewal - Needy By [DATE] 10_…"
type textarea "x"
type input "Ancora Heart, Inc - [DATE]-[DATE] Cyber Liability Renewal - Needy By [DATE] 10_…"
type textarea "x"
type input "Ancora Heart, Inc - [DATE]-[DATE] Cyber Liability Renewal - Needy By [DATE] 10_…"
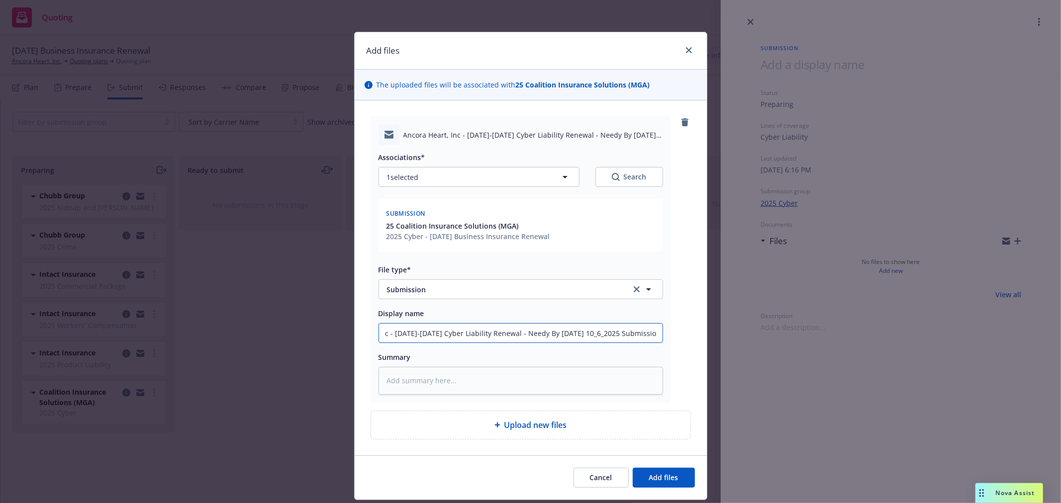
type textarea "x"
type input "Ancora Heart, Inc - [DATE]-[DATE] Cyber Liability Renewal - Needy By [DATE] 10_…"
click at [669, 478] on span "Add files" at bounding box center [663, 477] width 29 height 9
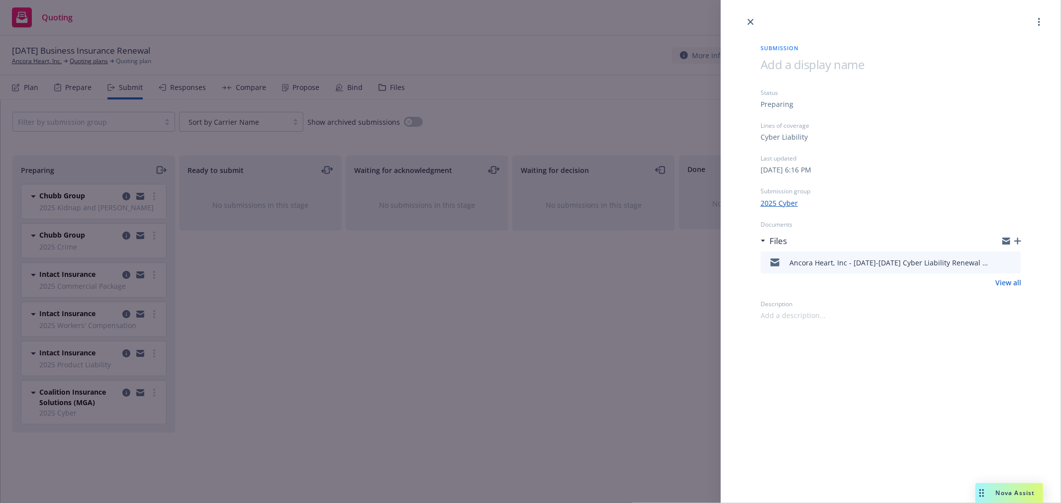
click at [197, 342] on div "Submission Status Preparing Lines of coverage Cyber Liability Last updated [DAT…" at bounding box center [530, 251] width 1061 height 503
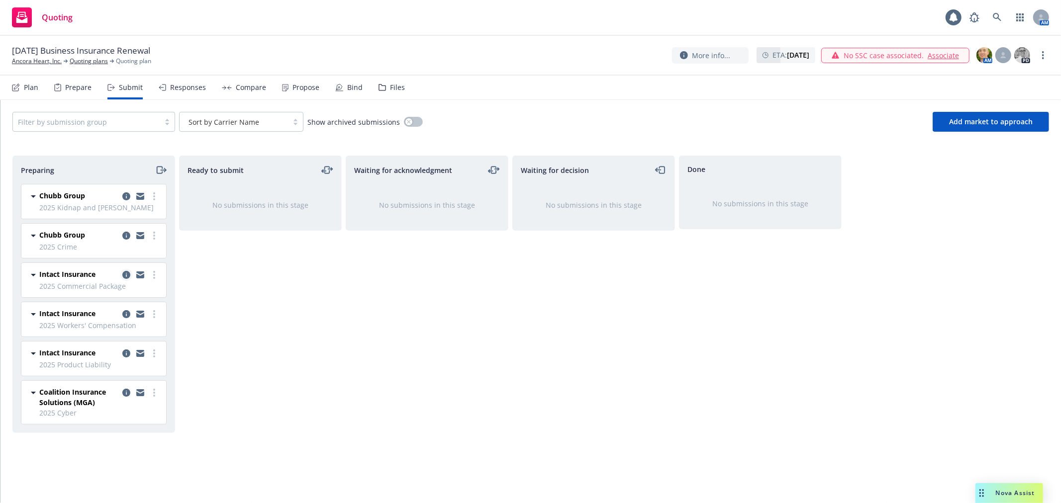
click at [122, 276] on icon "copy logging email" at bounding box center [126, 275] width 8 height 8
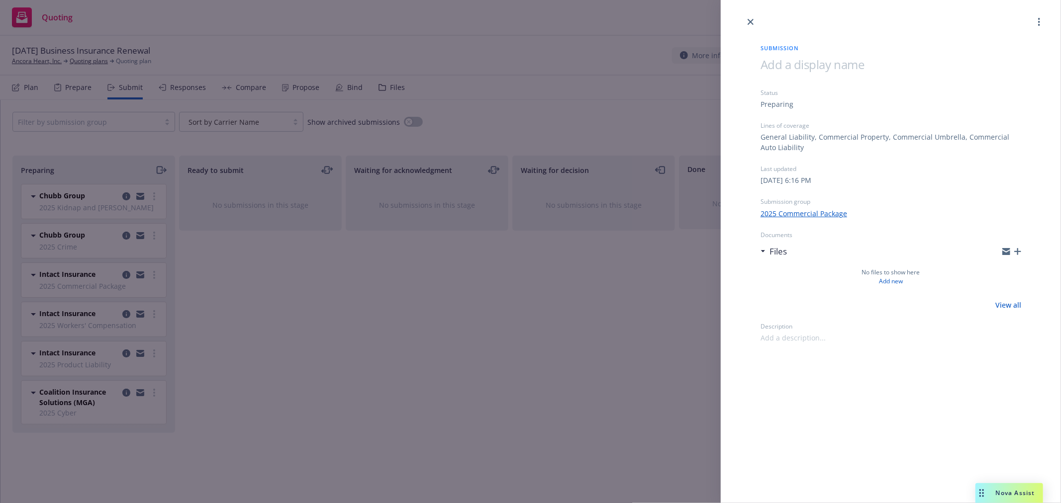
click at [1020, 252] on icon "button" at bounding box center [1017, 251] width 7 height 7
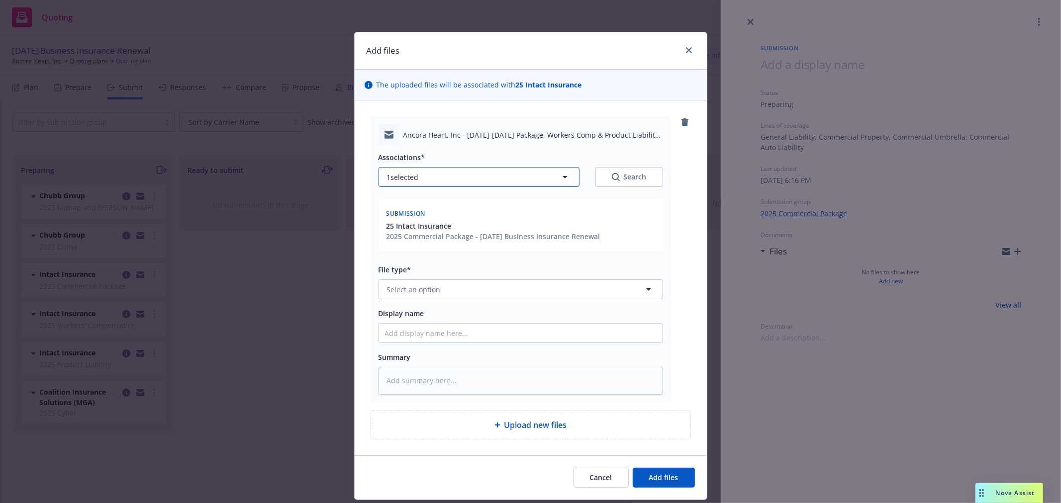
click at [425, 177] on button "1 selected" at bounding box center [478, 177] width 201 height 20
type textarea "x"
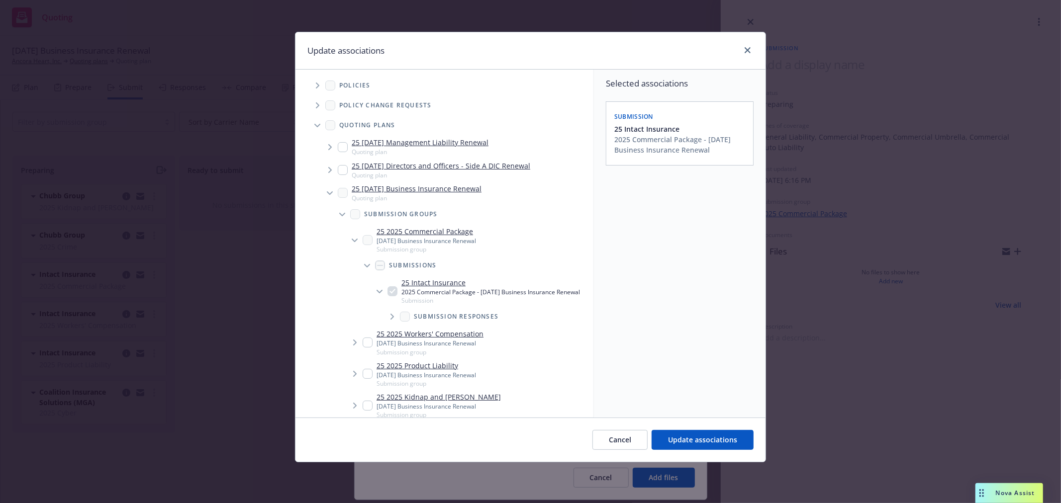
click at [355, 346] on icon "Tree Example" at bounding box center [355, 343] width 4 height 6
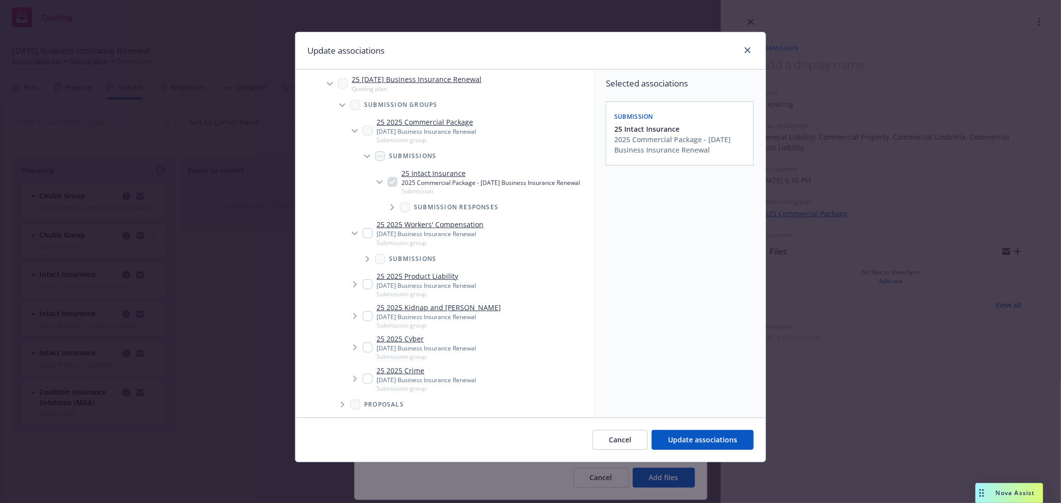
scroll to position [110, 0]
click at [368, 266] on span "Tree Example" at bounding box center [367, 258] width 16 height 16
click at [394, 288] on input "Tree Example" at bounding box center [392, 283] width 10 height 10
checkbox input "true"
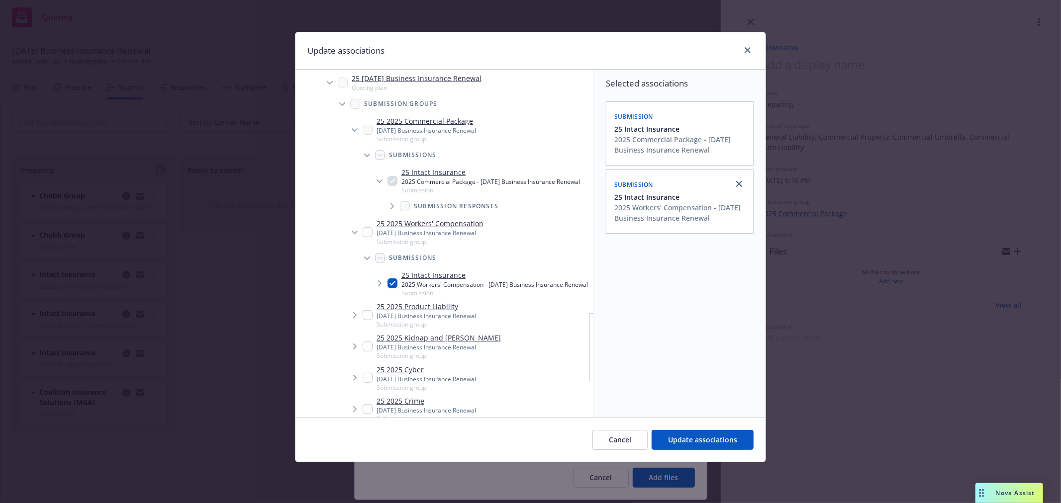
click at [354, 318] on icon "Tree Example" at bounding box center [355, 315] width 4 height 6
click at [365, 344] on icon "Tree Example" at bounding box center [367, 341] width 4 height 6
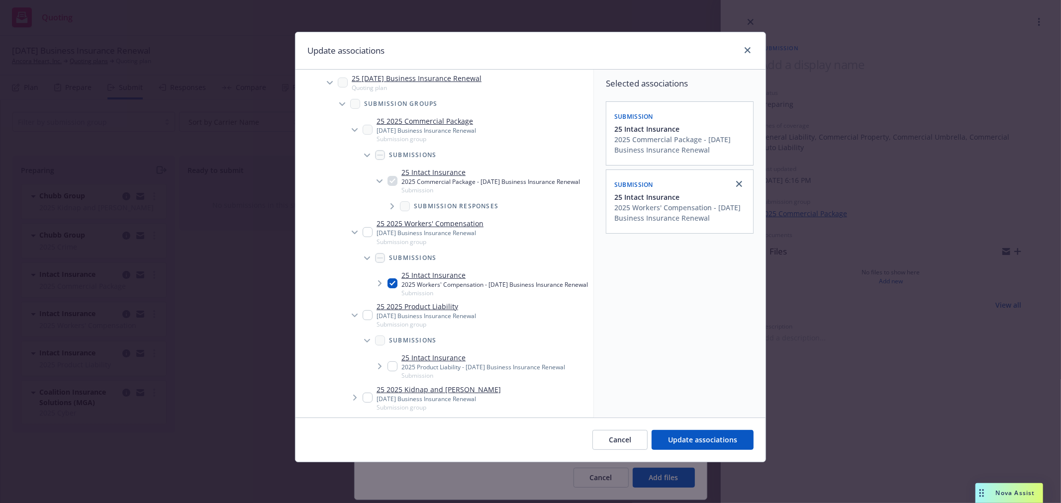
click at [394, 371] on input "Tree Example" at bounding box center [392, 367] width 10 height 10
checkbox input "true"
click at [692, 440] on span "Update associations" at bounding box center [702, 439] width 69 height 9
type textarea "x"
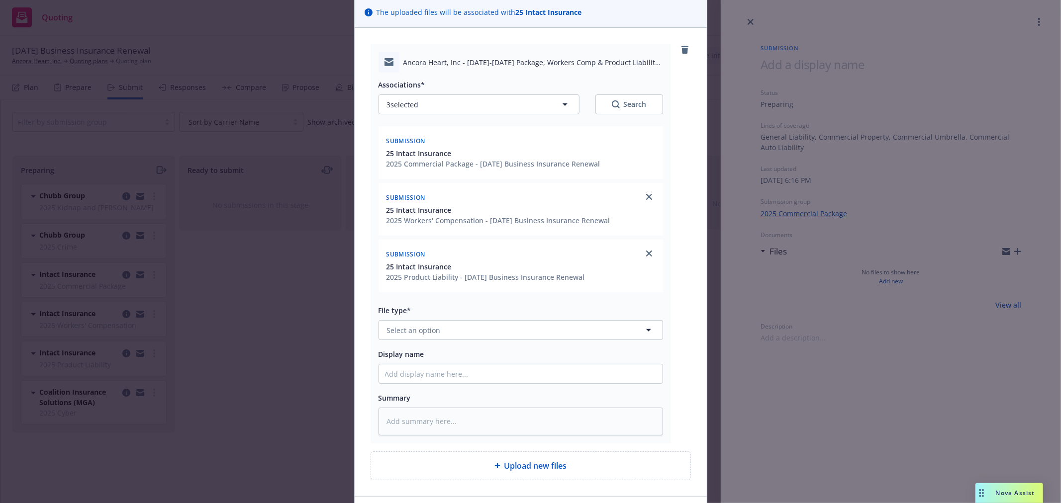
scroll to position [32, 0]
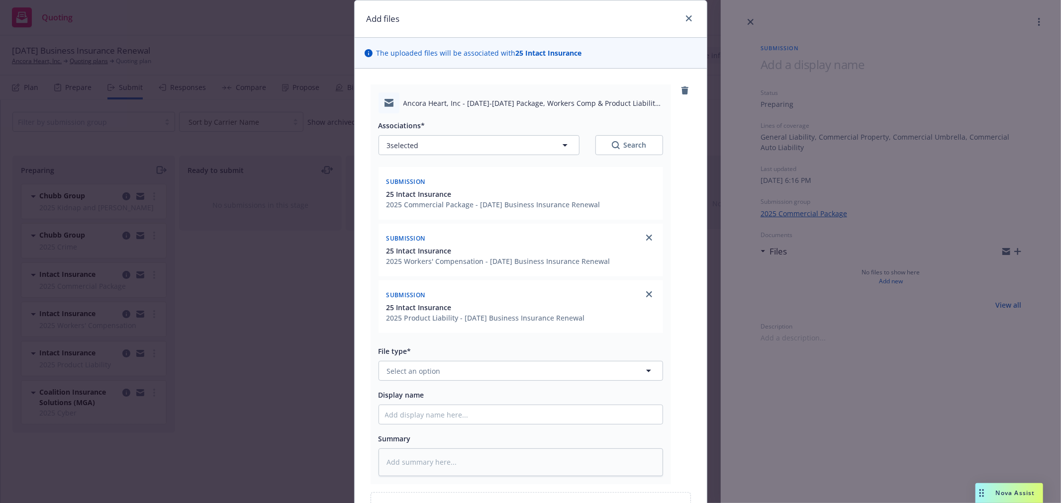
click at [474, 93] on div "Ancora Heart, Inc - [DATE]-[DATE] Package, Workers Comp & Product Liability Ren…" at bounding box center [520, 102] width 284 height 21
click at [474, 98] on span "Ancora Heart, Inc - [DATE]-[DATE] Package, Workers Comp & Product Liability Ren…" at bounding box center [533, 103] width 260 height 10
copy span "Ancora Heart, Inc - [DATE]-[DATE] Package, Workers Comp & Product Liability Ren…"
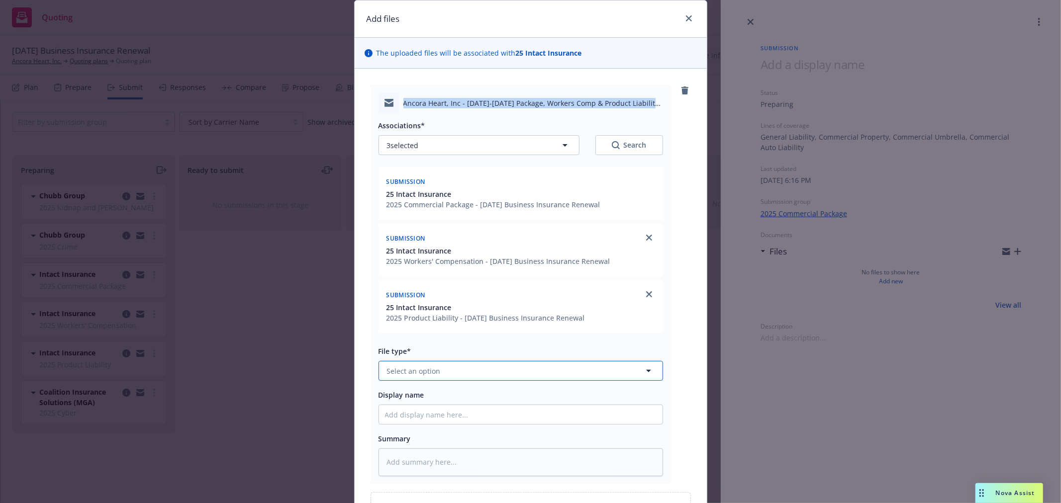
click at [494, 371] on button "Select an option" at bounding box center [520, 371] width 284 height 20
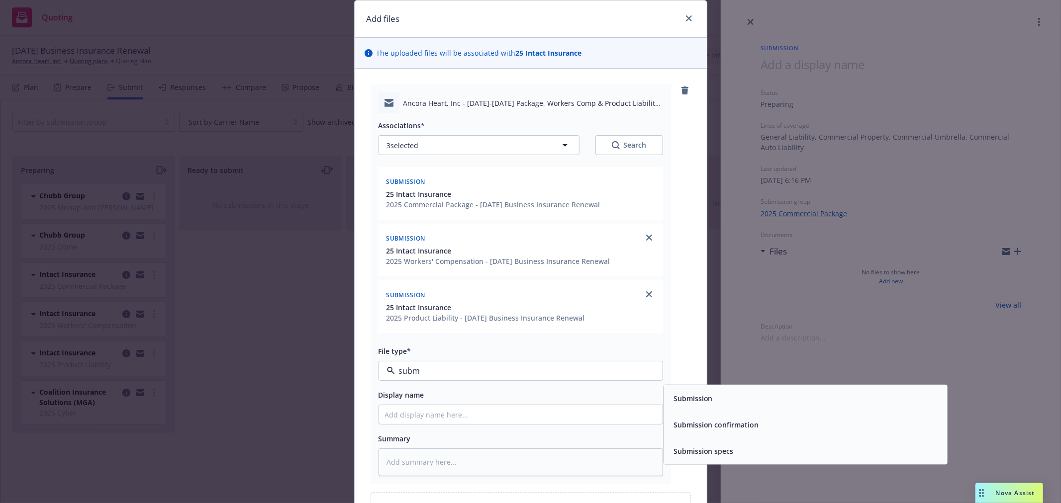
type input "submi"
click at [699, 401] on span "Submission" at bounding box center [692, 398] width 39 height 10
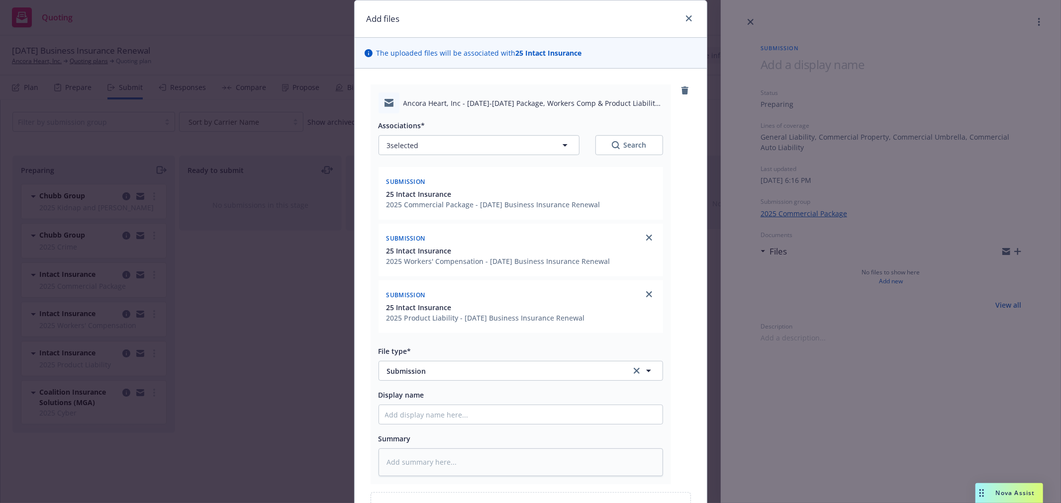
click at [570, 400] on div "Display name" at bounding box center [520, 395] width 284 height 12
click at [567, 425] on div at bounding box center [520, 415] width 284 height 20
click at [573, 418] on input "Display name" at bounding box center [520, 414] width 283 height 19
paste input "Ancora Heart, Inc - [DATE]-[DATE] Package, Workers Comp & Product Liability Ren…"
type textarea "x"
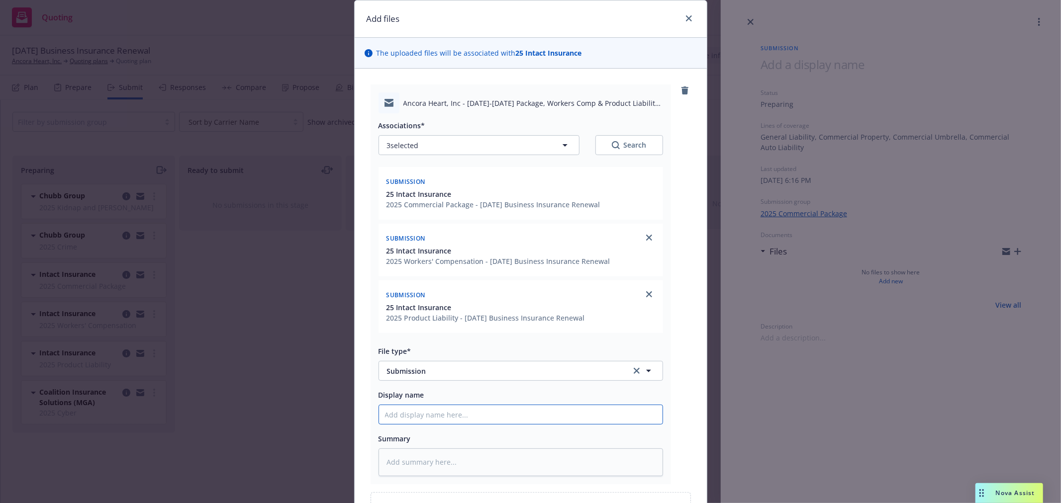
type input "Ancora Heart, Inc - [DATE]-[DATE] Package, Workers Comp & Product Liability Ren…"
type textarea "x"
type input "Ancora Heart, Inc - [DATE]-[DATE] Package, Workers Comp & Product Liability Ren…"
type textarea "x"
type input "Ancora Heart, Inc - [DATE]-[DATE] Package, Workers Comp & Product Liability Ren…"
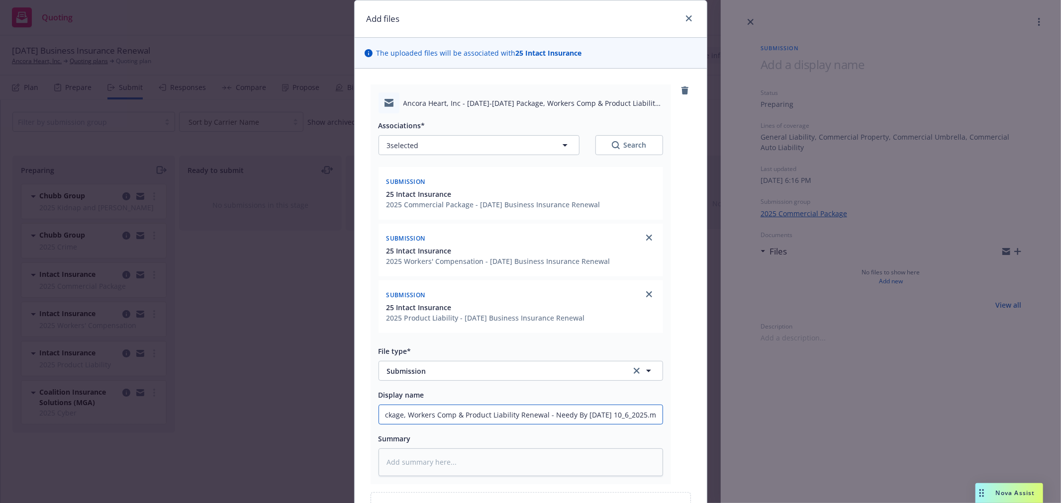
type textarea "x"
type input "Ancora Heart, Inc - [DATE]-[DATE] Package, Workers Comp & Product Liability Ren…"
type textarea "x"
type input "Ancora Heart, Inc - [DATE]-[DATE] Package, Workers Comp & Product Liability Ren…"
type textarea "x"
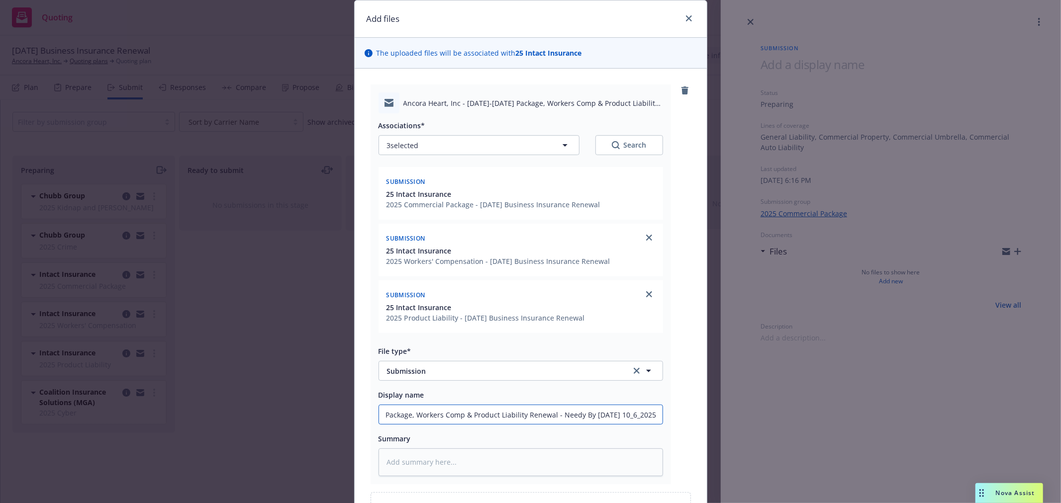
type input "Ancora Heart, Inc - [DATE]-[DATE] Package, Workers Comp & Product Liability Ren…"
type textarea "x"
type input "Ancora Heart, Inc - [DATE]-[DATE] Package, Workers Comp & Product Liability Ren…"
type textarea "x"
type input "Ancora Heart, Inc - [DATE]-[DATE] Package, Workers Comp & Product Liability Ren…"
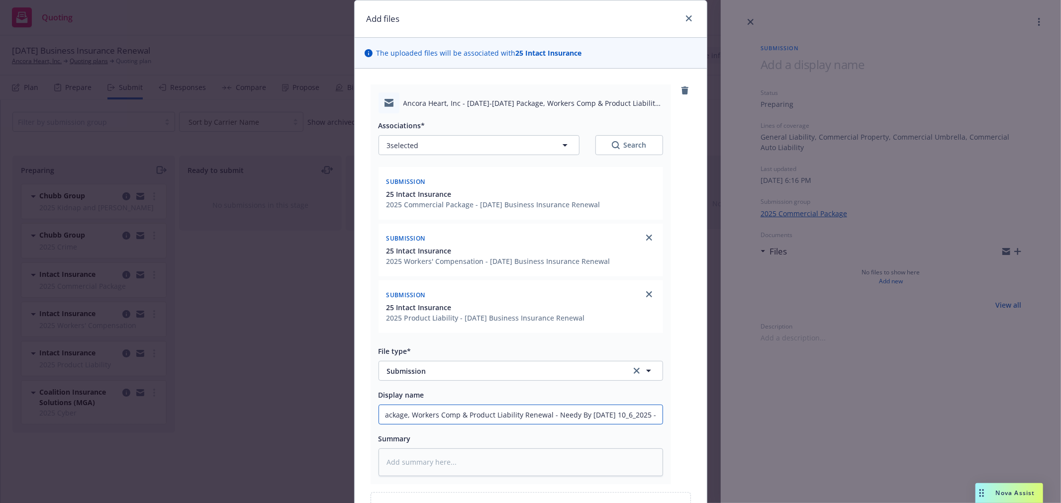
type textarea "x"
type input "Ancora Heart, Inc - [DATE]-[DATE] Package, Workers Comp & Product Liability Ren…"
type textarea "x"
type input "Ancora Heart, Inc - [DATE]-[DATE] Package, Workers Comp & Product Liability Ren…"
type textarea "x"
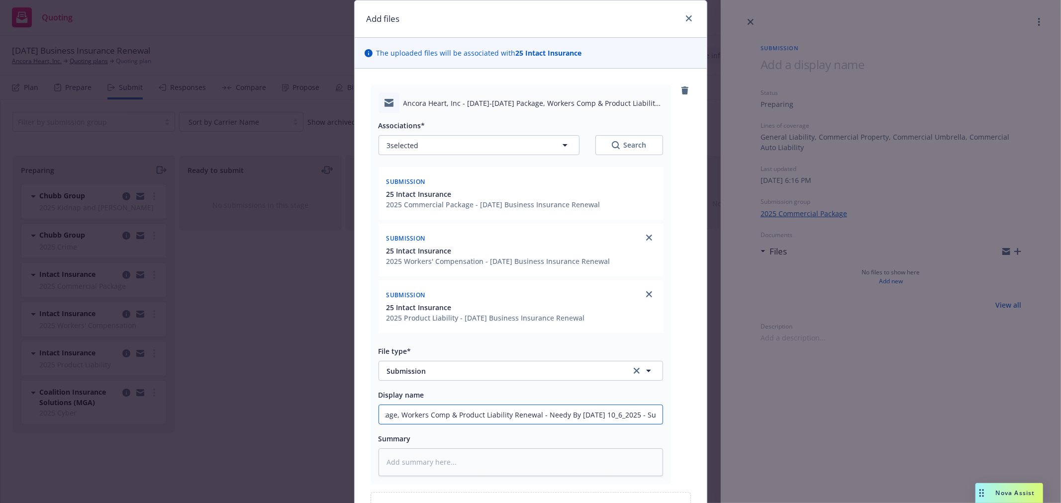
type input "Ancora Heart, Inc - [DATE]-[DATE] Package, Workers Comp & Product Liability Ren…"
type textarea "x"
type input "Ancora Heart, Inc - [DATE]-[DATE] Package, Workers Comp & Product Liability Ren…"
type textarea "x"
type input "Ancora Heart, Inc - [DATE]-[DATE] Package, Workers Comp & Product Liability Ren…"
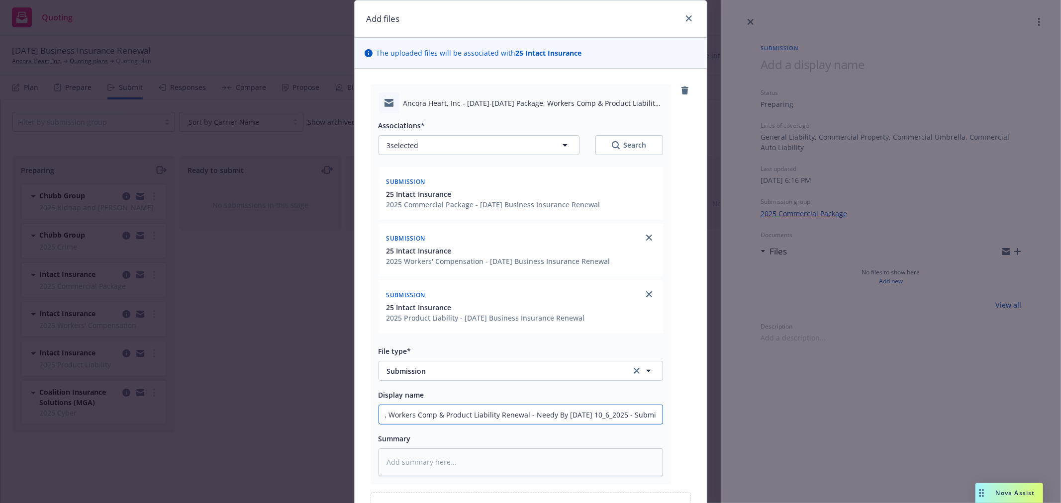
type textarea "x"
type input "Ancora Heart, Inc - [DATE]-[DATE] Package, Workers Comp & Product Liability Ren…"
type textarea "x"
type input "Ancora Heart, Inc - [DATE]-[DATE] Package, Workers Comp & Product Liability Ren…"
type textarea "x"
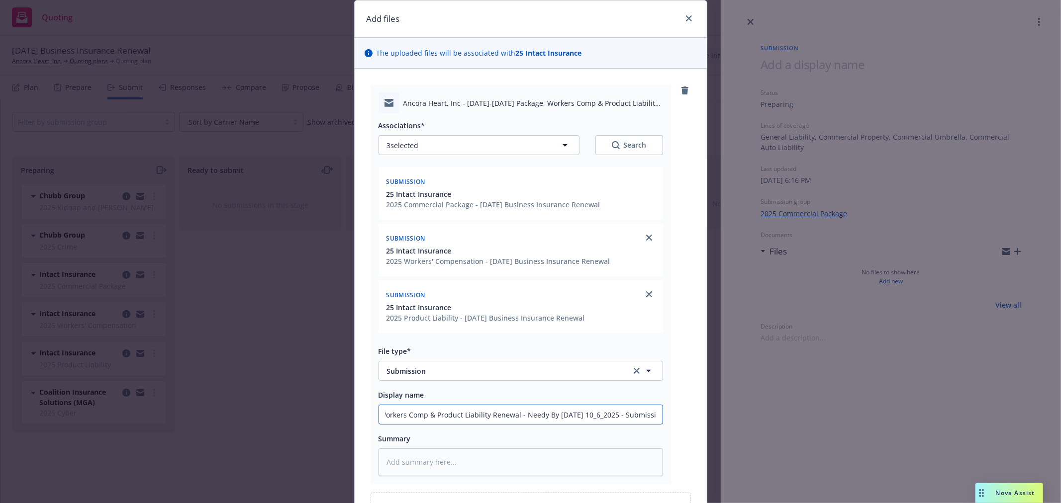
type input "Ancora Heart, Inc - [DATE]-[DATE] Package, Workers Comp & Product Liability Ren…"
type textarea "x"
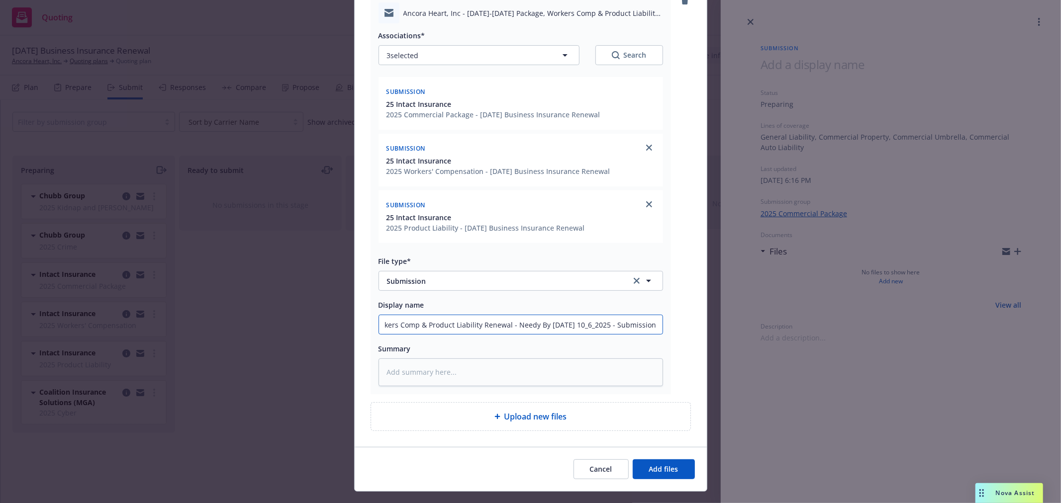
scroll to position [142, 0]
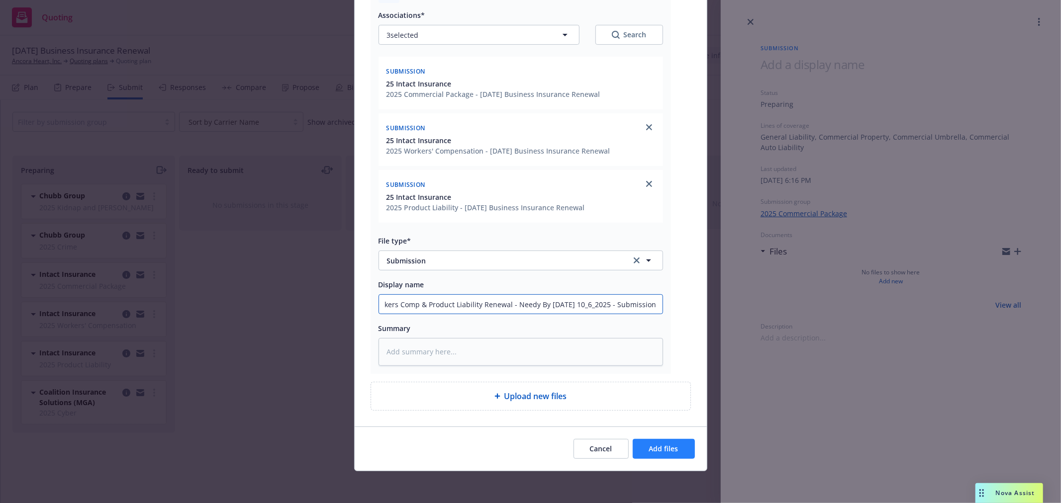
type input "Ancora Heart, Inc - [DATE]-[DATE] Package, Workers Comp & Product Liability Ren…"
click at [667, 452] on span "Add files" at bounding box center [663, 448] width 29 height 9
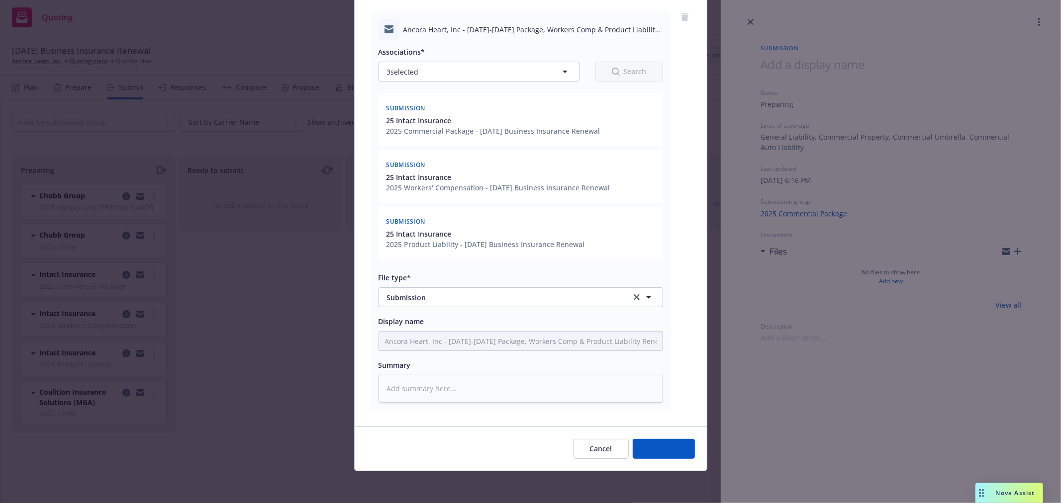
scroll to position [106, 0]
type textarea "x"
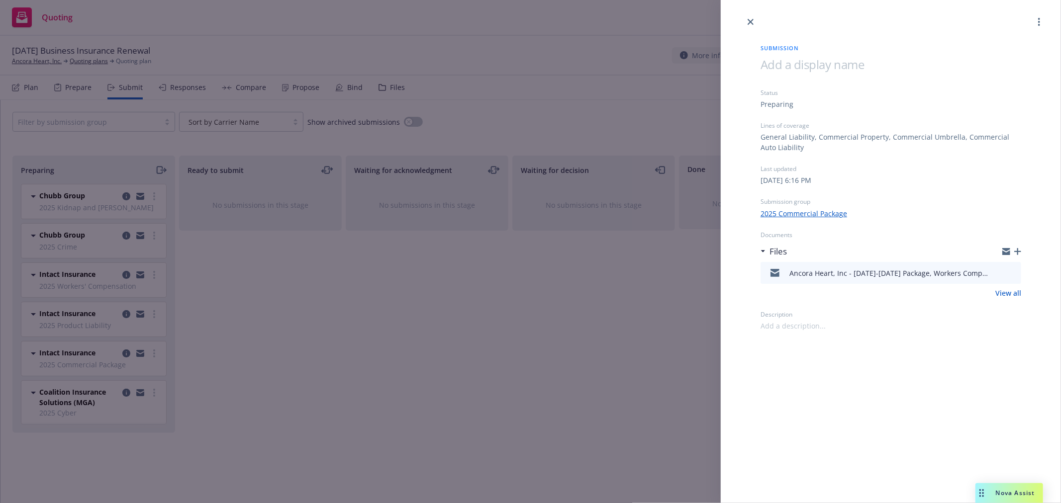
click at [363, 417] on div "Submission Status Preparing Lines of coverage General Liability, Commercial Pro…" at bounding box center [530, 251] width 1061 height 503
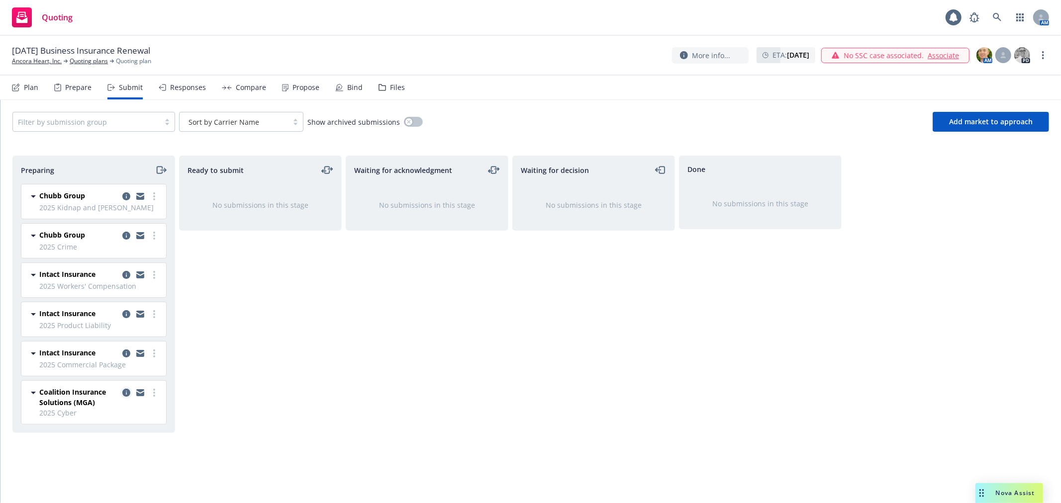
click at [127, 393] on icon "copy logging email" at bounding box center [126, 393] width 8 height 8
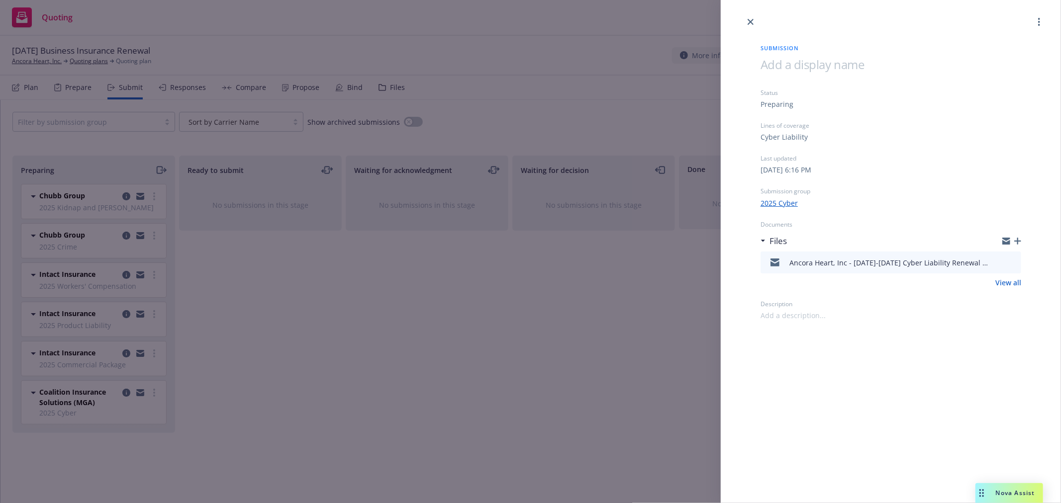
click at [1018, 239] on icon "button" at bounding box center [1017, 241] width 7 height 7
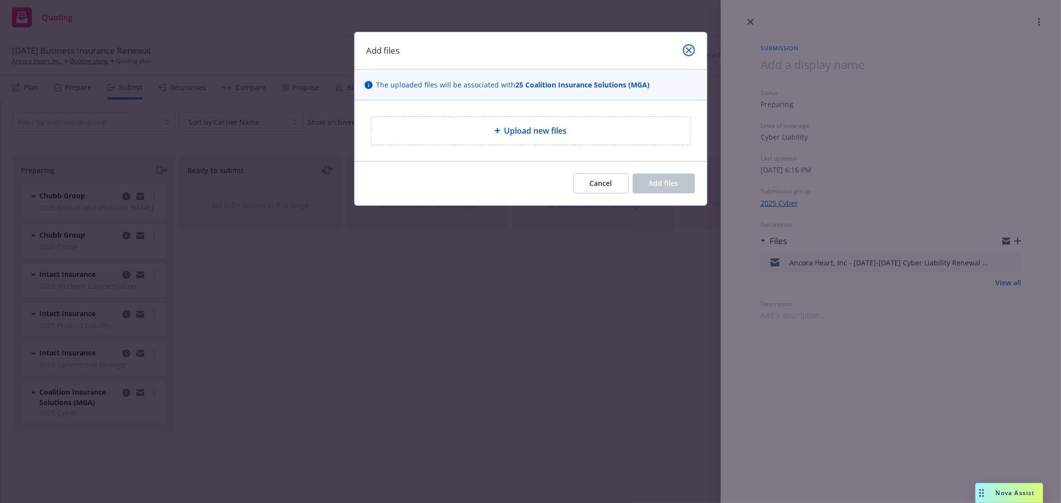
click at [687, 46] on link "close" at bounding box center [689, 50] width 12 height 12
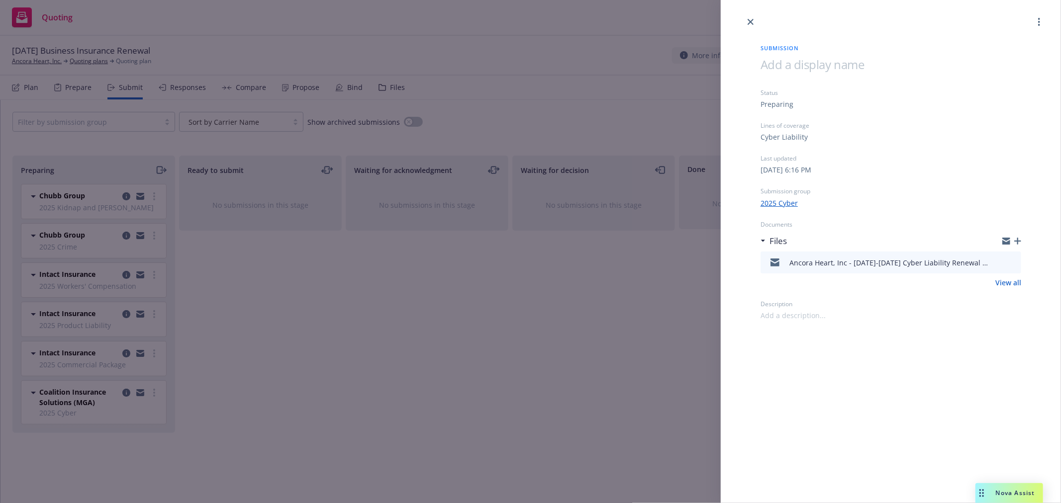
click at [244, 369] on div "Submission Status Preparing Lines of coverage Cyber Liability Last updated [DAT…" at bounding box center [530, 251] width 1061 height 503
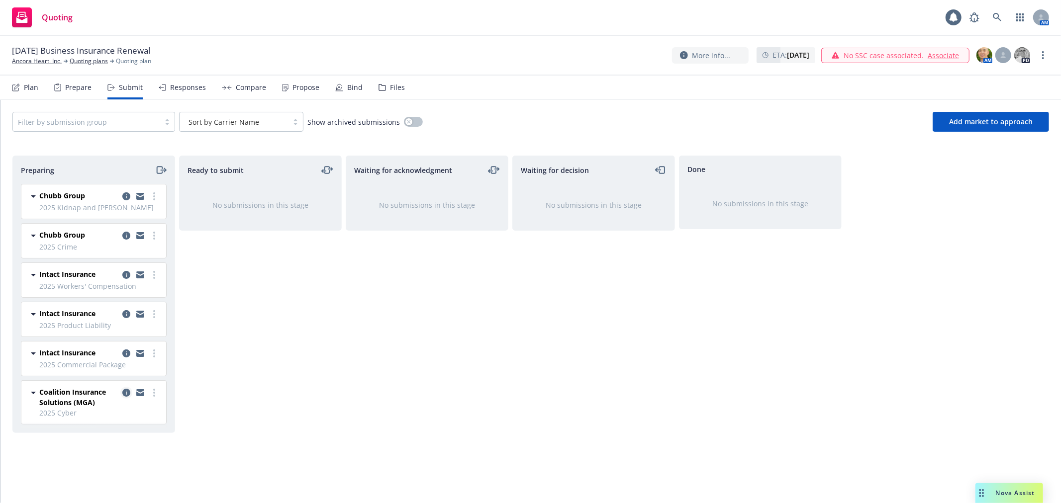
click at [124, 393] on icon "copy logging email" at bounding box center [126, 393] width 8 height 8
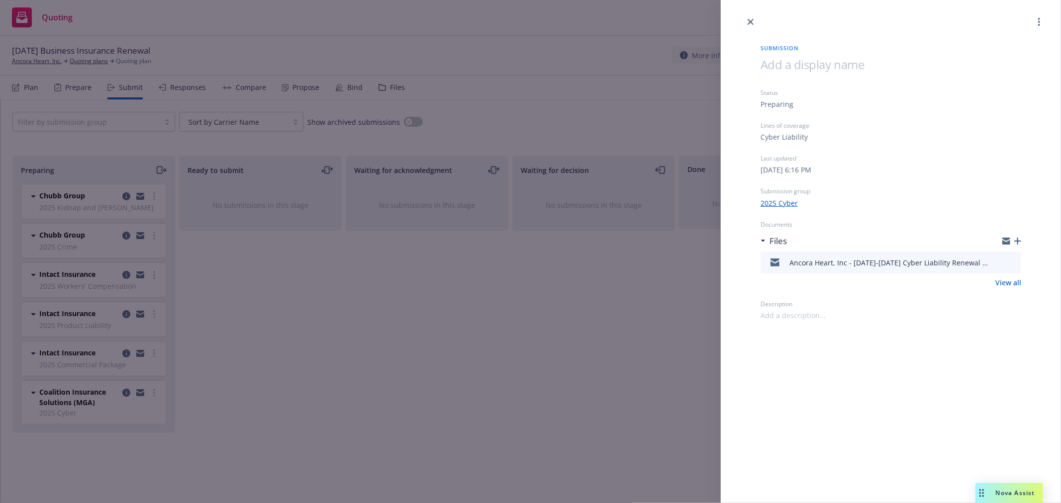
click at [902, 262] on div "Ancora Heart, Inc - [DATE]-[DATE] Cyber Liability Renewal - Needy By [DATE] 10_…" at bounding box center [888, 263] width 199 height 10
click at [529, 292] on div "Submission Status Preparing Lines of coverage Cyber Liability Last updated [DAT…" at bounding box center [530, 251] width 1061 height 503
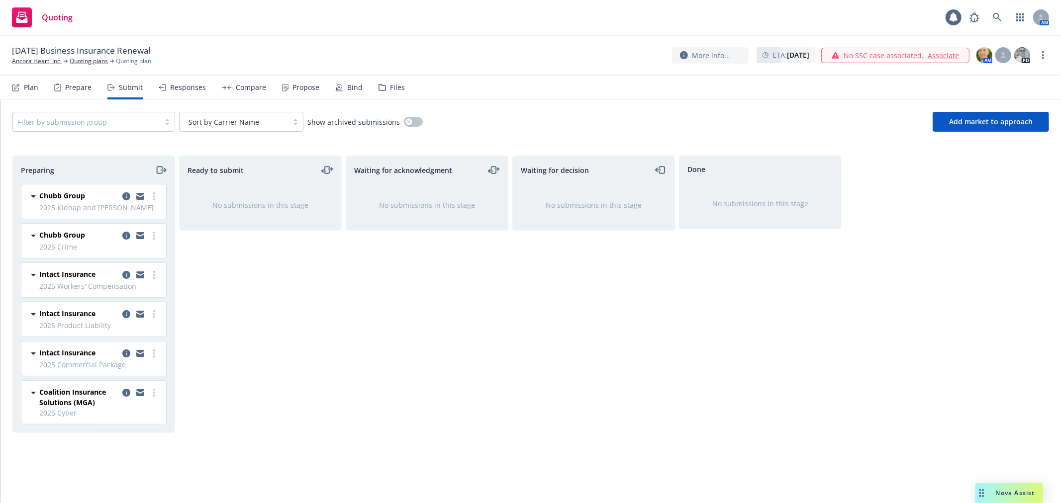
click at [393, 87] on div "Files" at bounding box center [397, 88] width 15 height 8
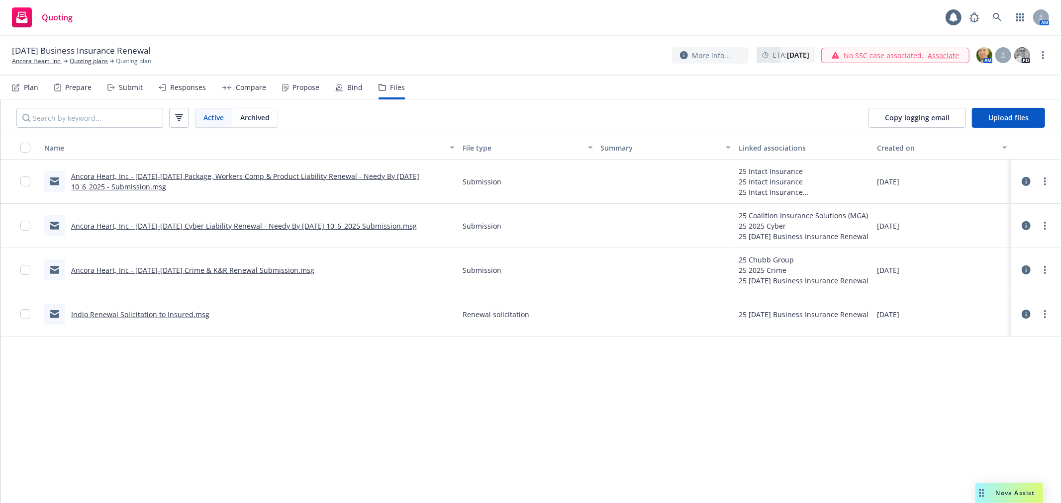
click at [30, 90] on div "Plan" at bounding box center [31, 88] width 14 height 8
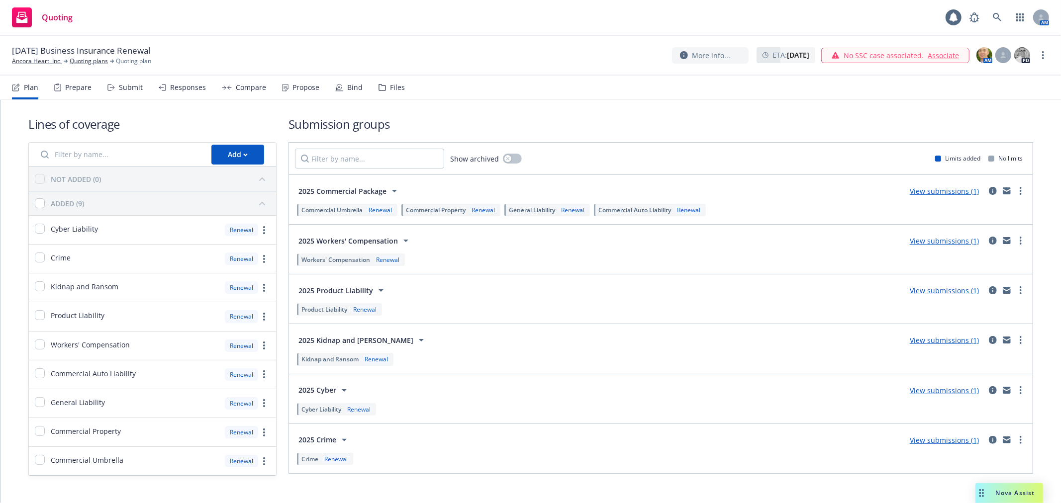
click at [955, 390] on link "View submissions (1)" at bounding box center [943, 390] width 69 height 9
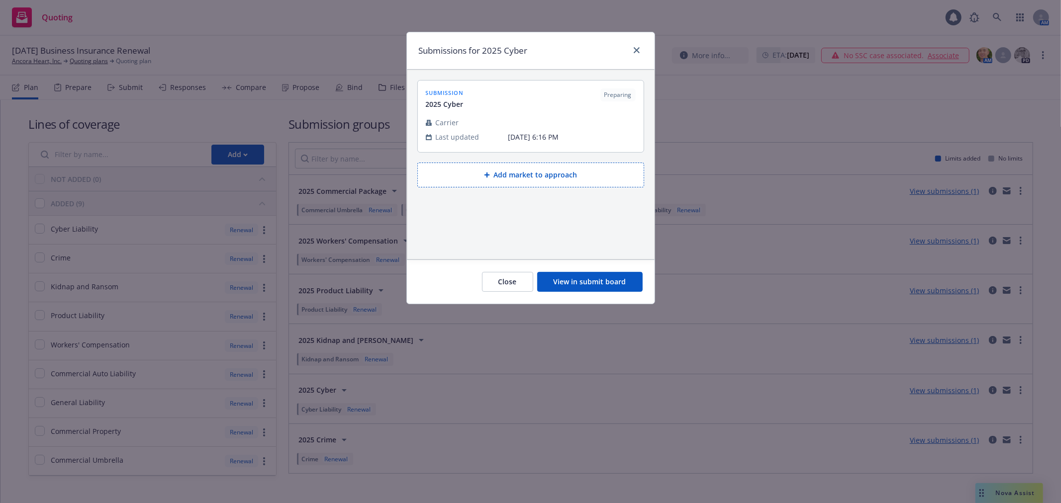
click at [538, 106] on div "submission 2025 Cyber Preparing" at bounding box center [531, 99] width 210 height 21
click at [637, 52] on icon "close" at bounding box center [637, 50] width 6 height 6
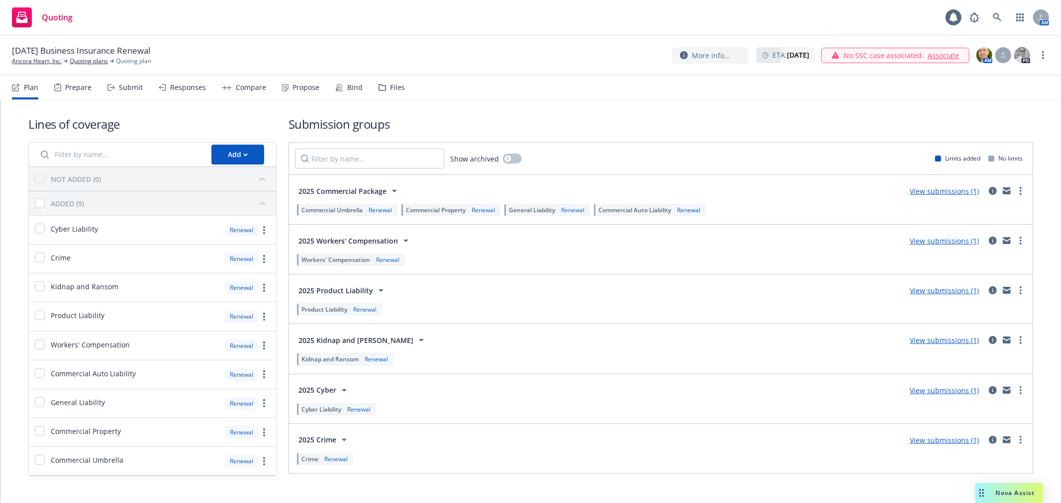
click at [112, 83] on div "Submit" at bounding box center [124, 88] width 35 height 24
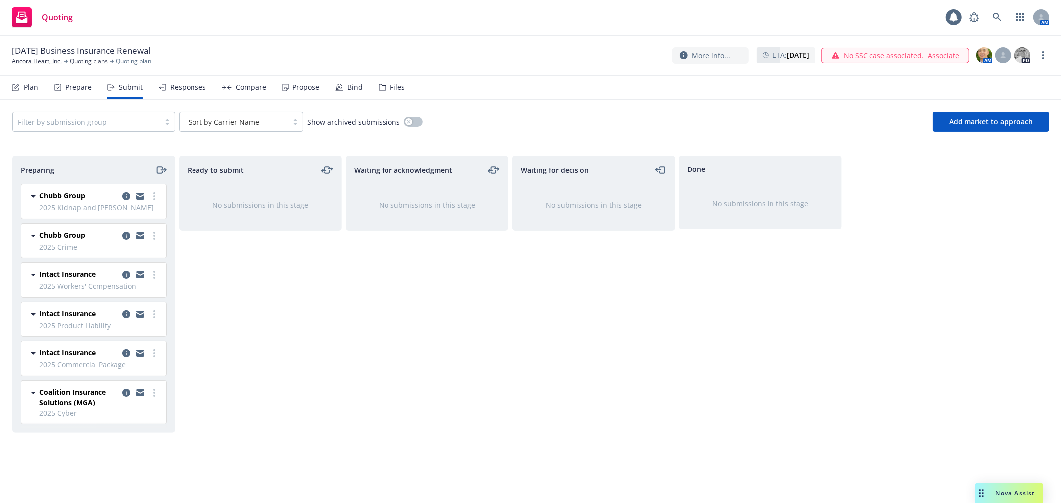
click at [86, 123] on div at bounding box center [86, 122] width 137 height 12
type input "cyber"
click at [83, 151] on div "2025 Cyber" at bounding box center [93, 147] width 151 height 10
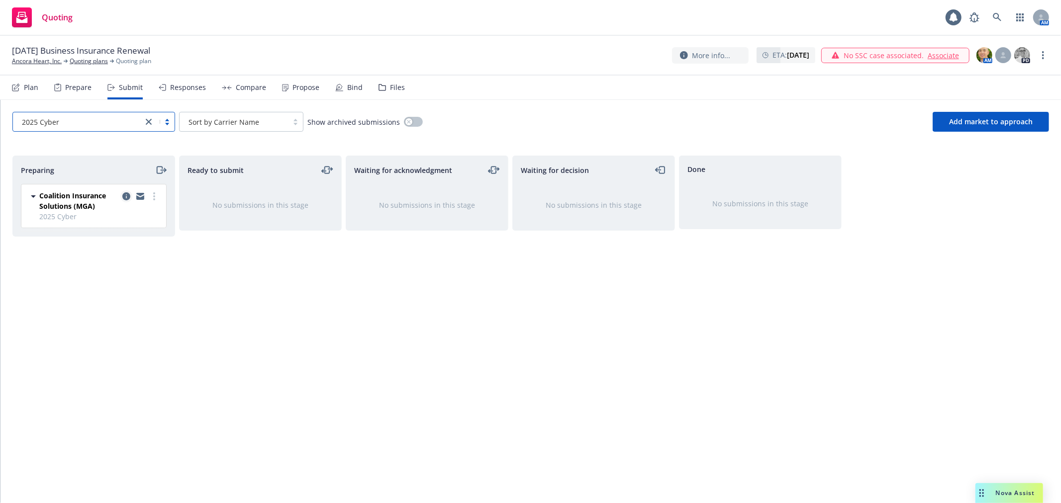
click at [127, 196] on icon "copy logging email" at bounding box center [126, 196] width 8 height 8
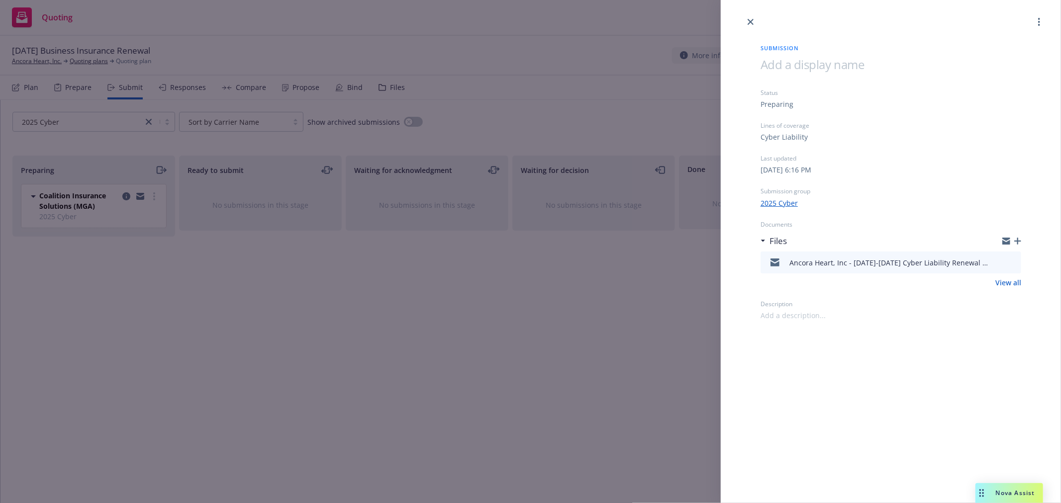
click at [429, 340] on div "Submission Status Preparing Lines of coverage Cyber Liability Last updated [DAT…" at bounding box center [530, 251] width 1061 height 503
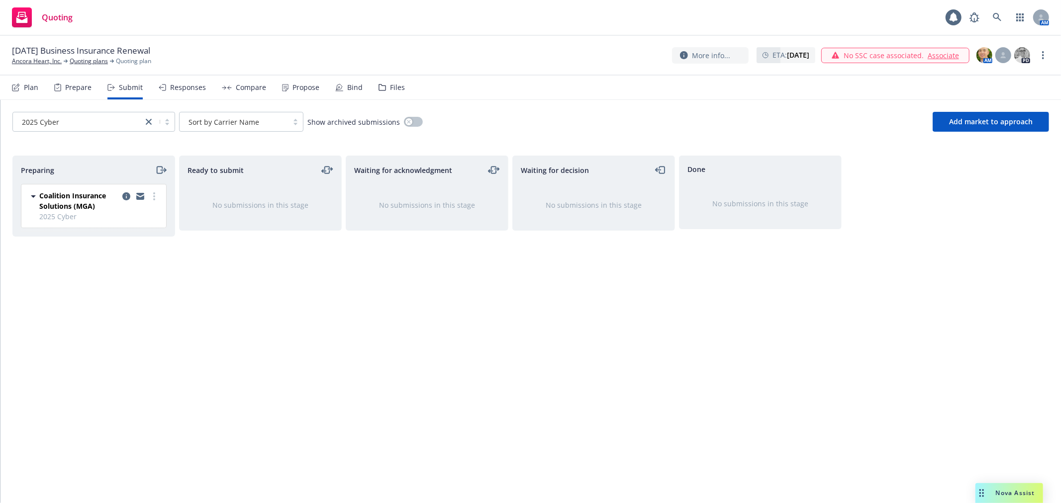
click at [378, 82] on div "Files" at bounding box center [391, 88] width 26 height 24
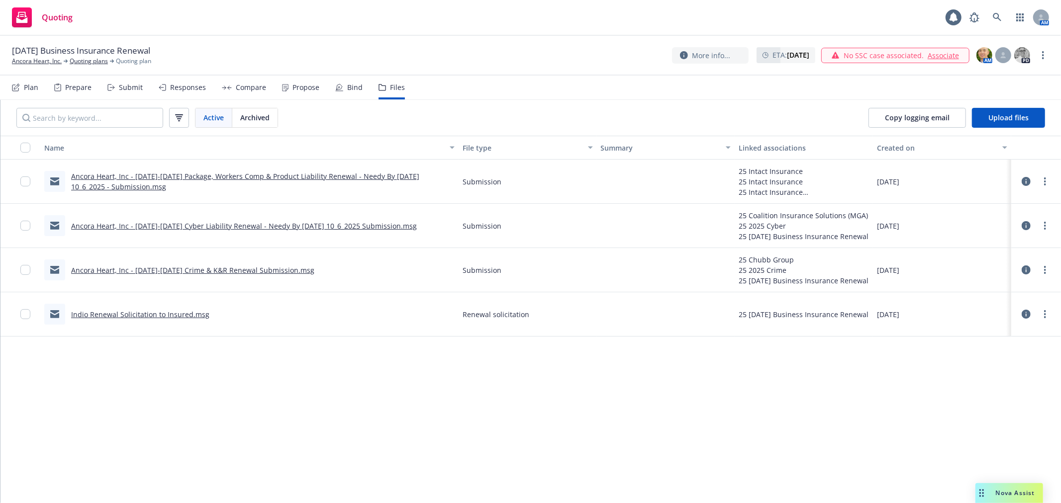
click at [122, 84] on div "Submit" at bounding box center [131, 88] width 24 height 8
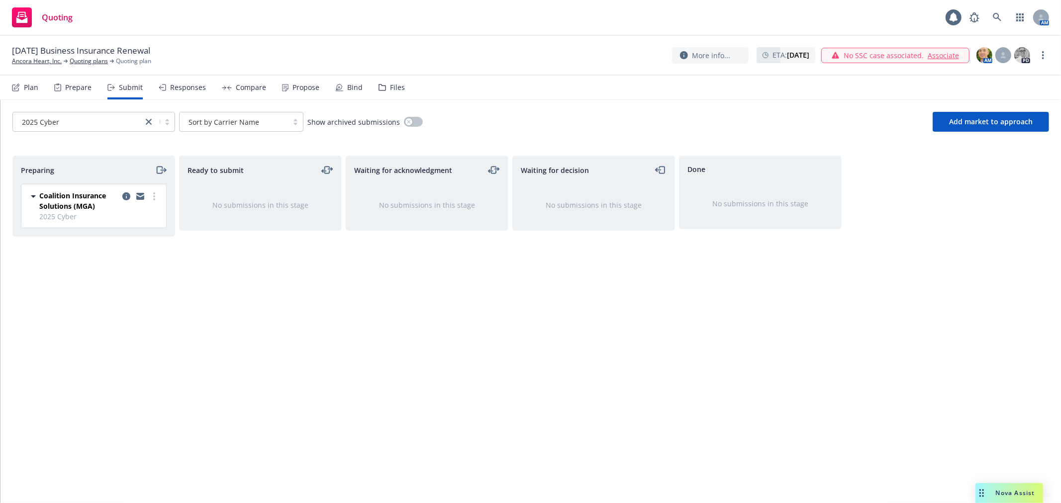
click at [32, 87] on div "Plan" at bounding box center [31, 88] width 14 height 8
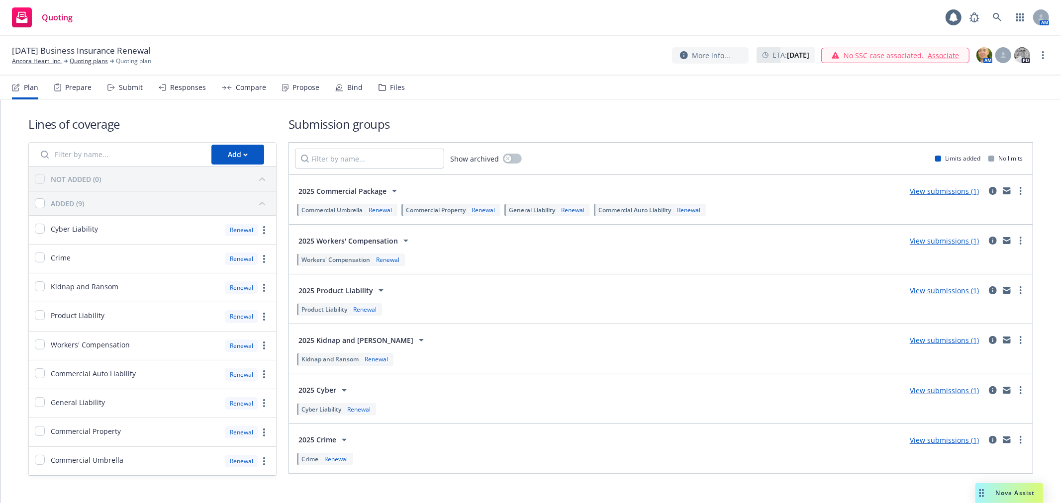
click at [929, 391] on link "View submissions (1)" at bounding box center [943, 390] width 69 height 9
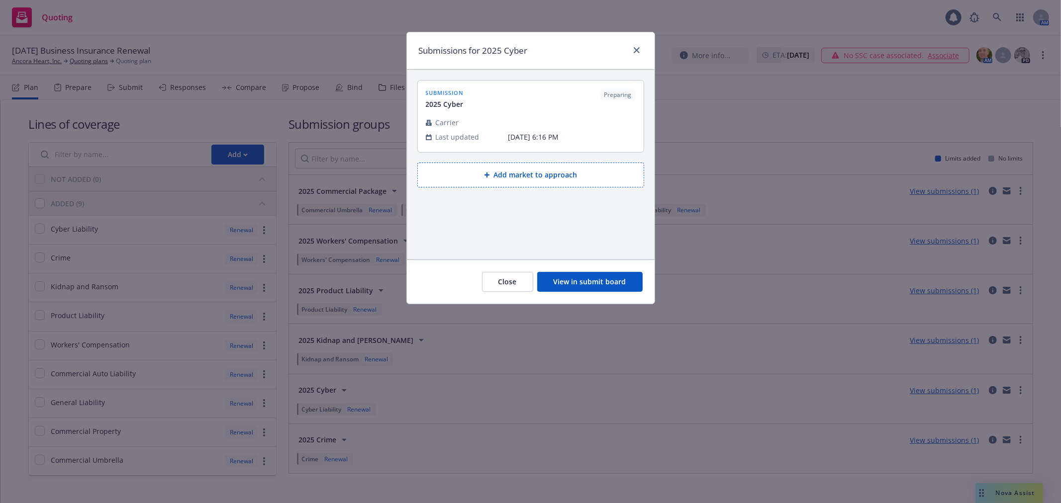
click at [520, 170] on button "Add market to approach" at bounding box center [530, 175] width 227 height 25
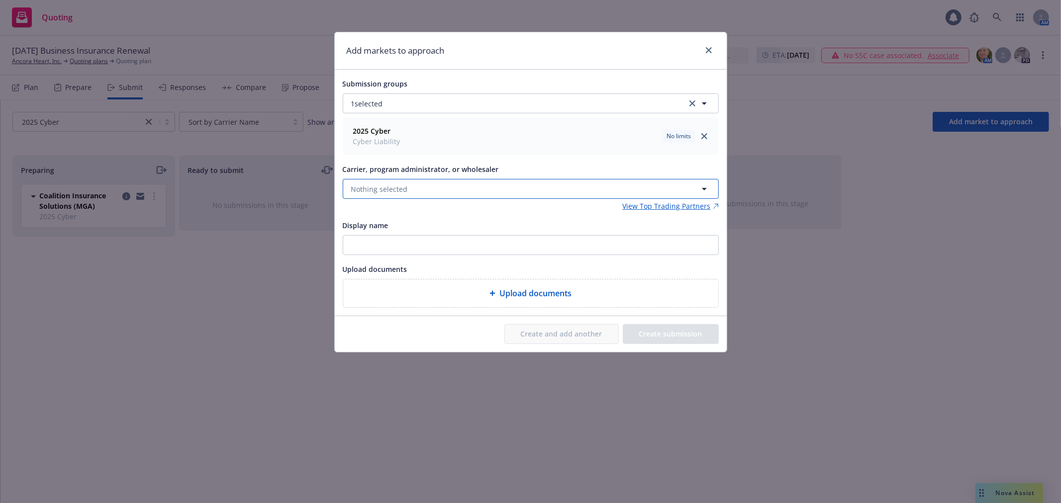
click at [438, 191] on button "Nothing selected" at bounding box center [531, 189] width 376 height 20
type input "corvus"
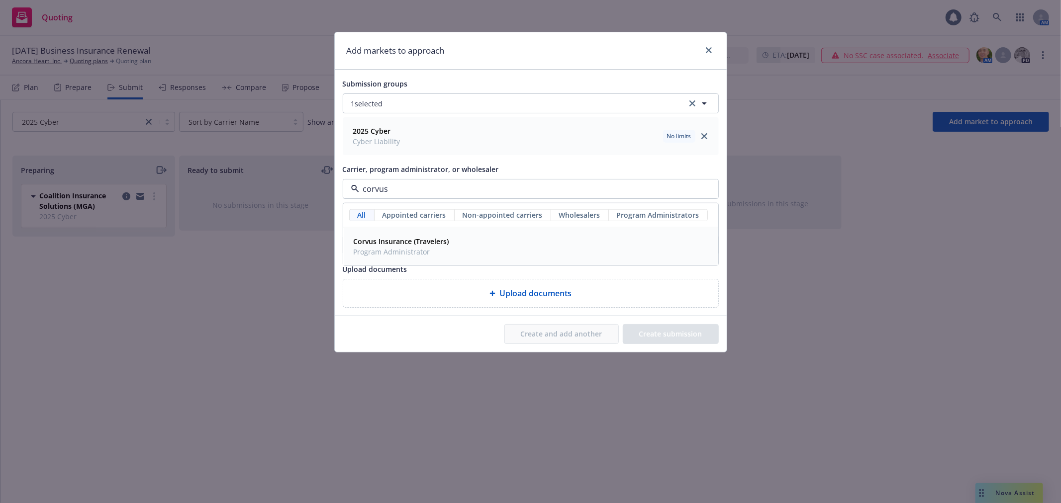
click at [451, 247] on div "Corvus Insurance (Travelers) Program Administrator" at bounding box center [531, 246] width 362 height 25
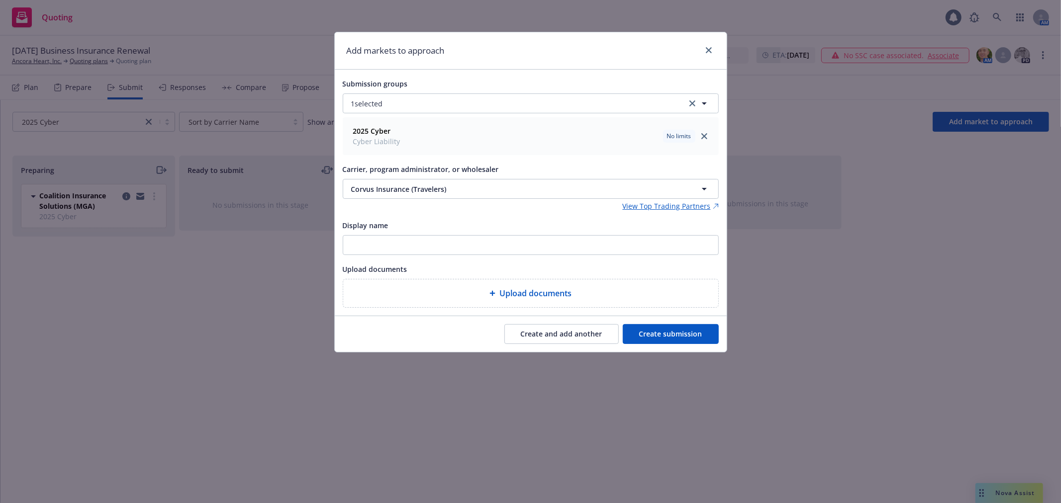
click at [683, 337] on button "Create submission" at bounding box center [671, 334] width 96 height 20
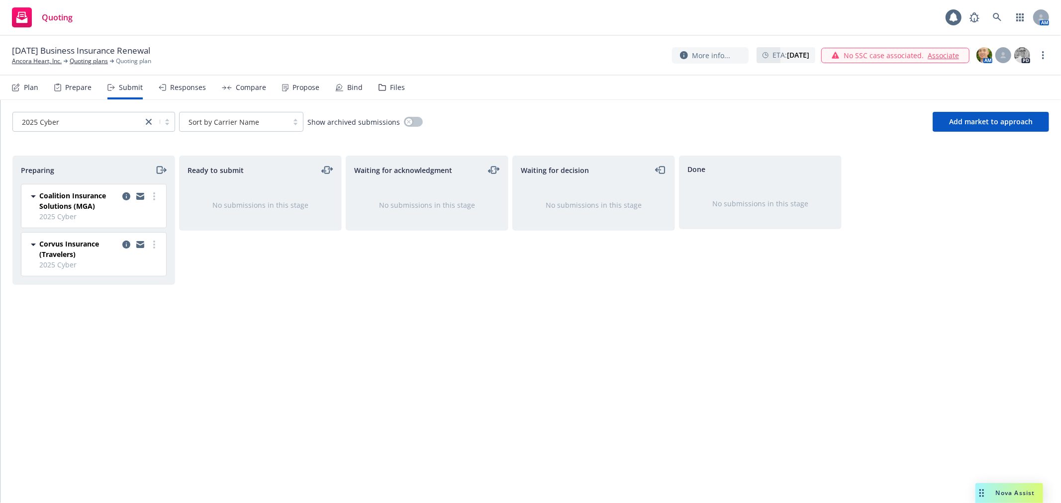
click at [382, 85] on div "Files" at bounding box center [391, 88] width 26 height 24
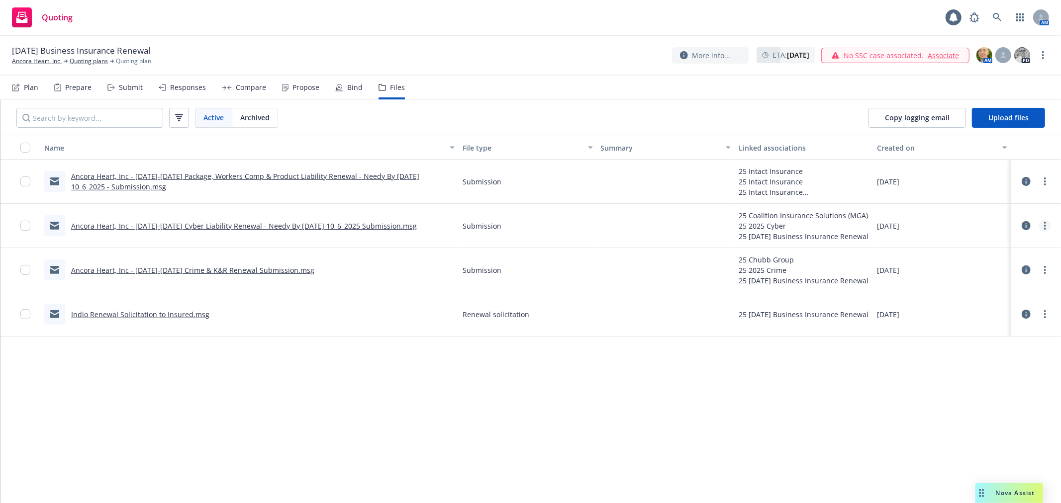
click at [1043, 226] on link "more" at bounding box center [1045, 226] width 12 height 12
click at [998, 285] on link "Edit" at bounding box center [1000, 286] width 99 height 20
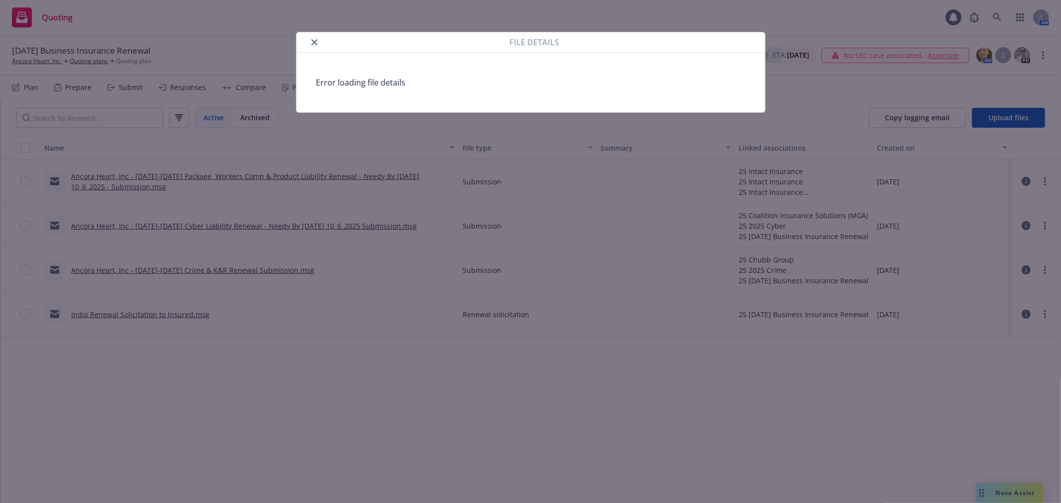
click at [314, 42] on icon "close" at bounding box center [314, 42] width 6 height 6
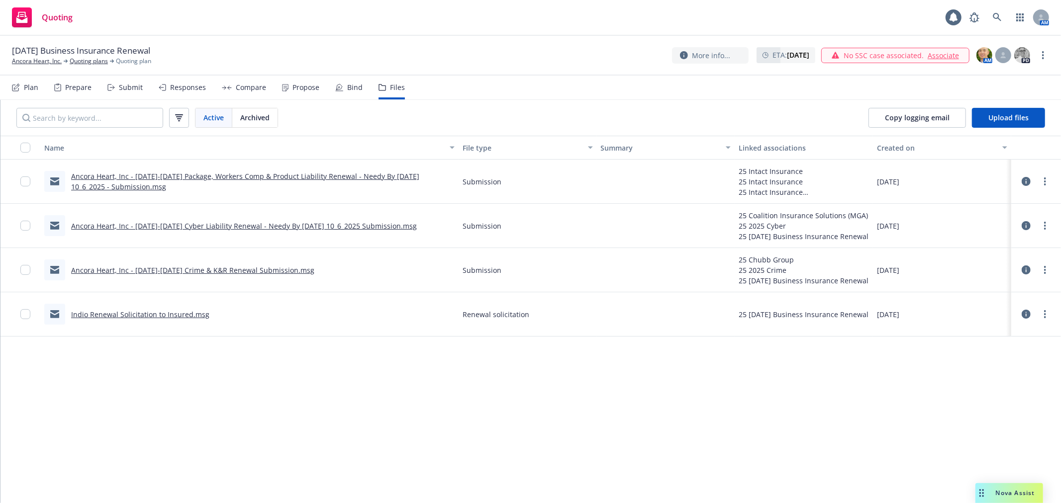
click at [1023, 225] on icon at bounding box center [1025, 225] width 9 height 9
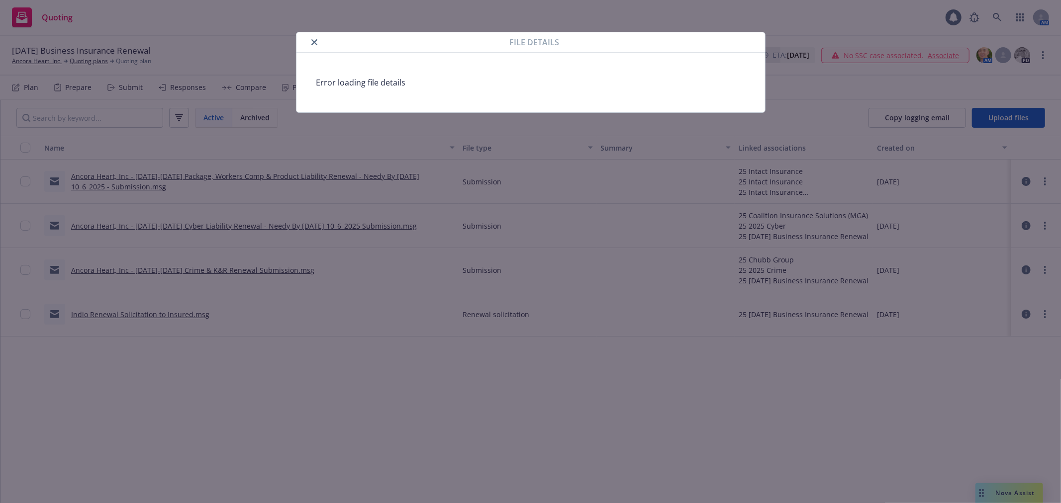
click at [313, 41] on icon "close" at bounding box center [314, 42] width 6 height 6
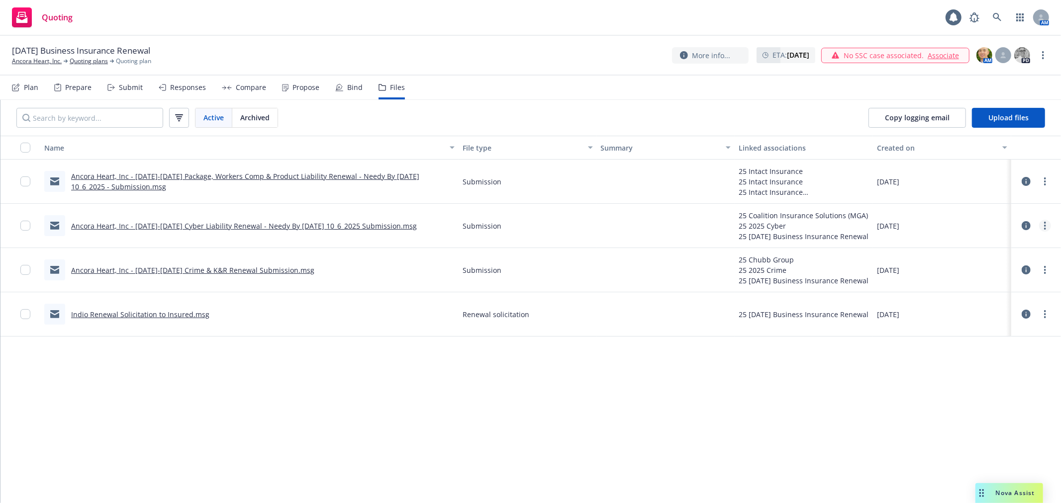
click at [1046, 223] on link "more" at bounding box center [1045, 226] width 12 height 12
click at [1001, 287] on link "Edit" at bounding box center [1000, 286] width 99 height 20
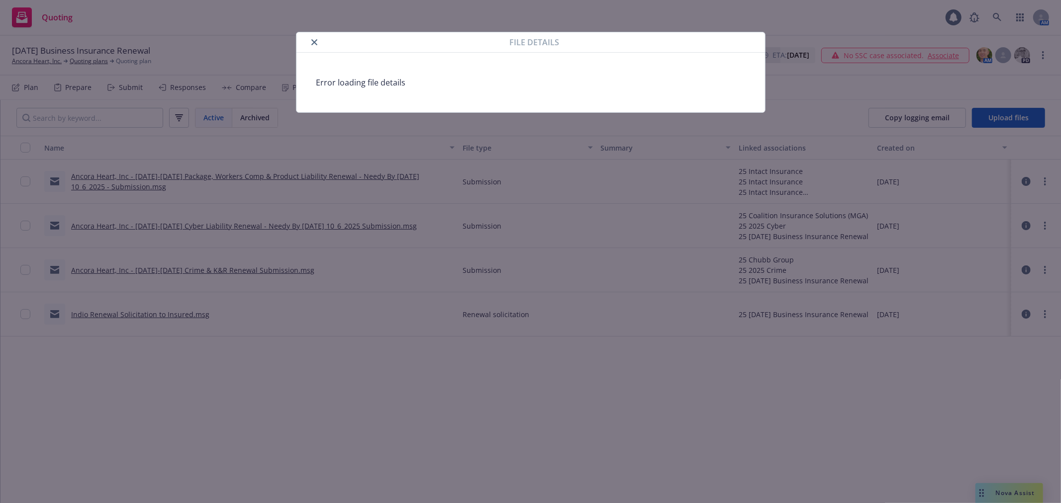
click at [316, 42] on icon "close" at bounding box center [314, 42] width 6 height 6
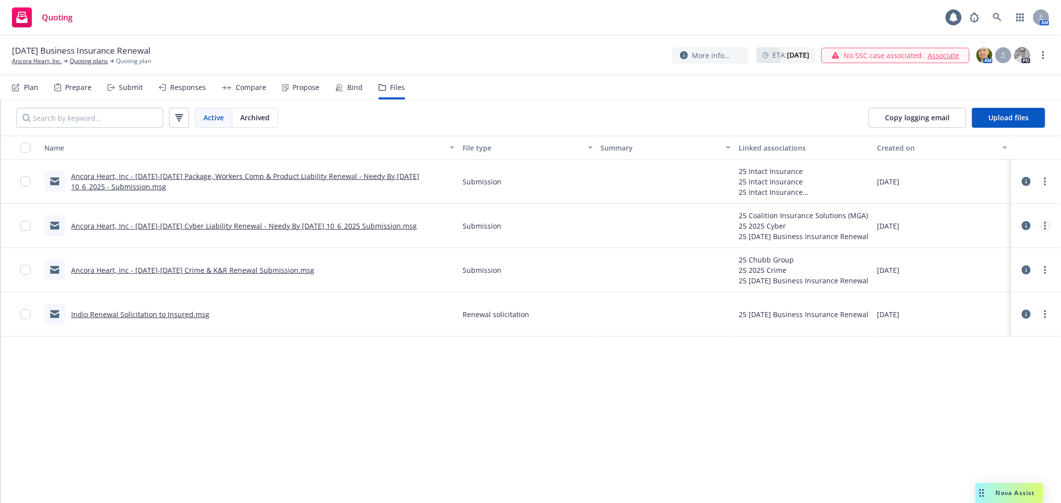
click at [1044, 224] on icon "more" at bounding box center [1045, 226] width 2 height 8
click at [1005, 307] on link "Update associations" at bounding box center [1000, 306] width 99 height 20
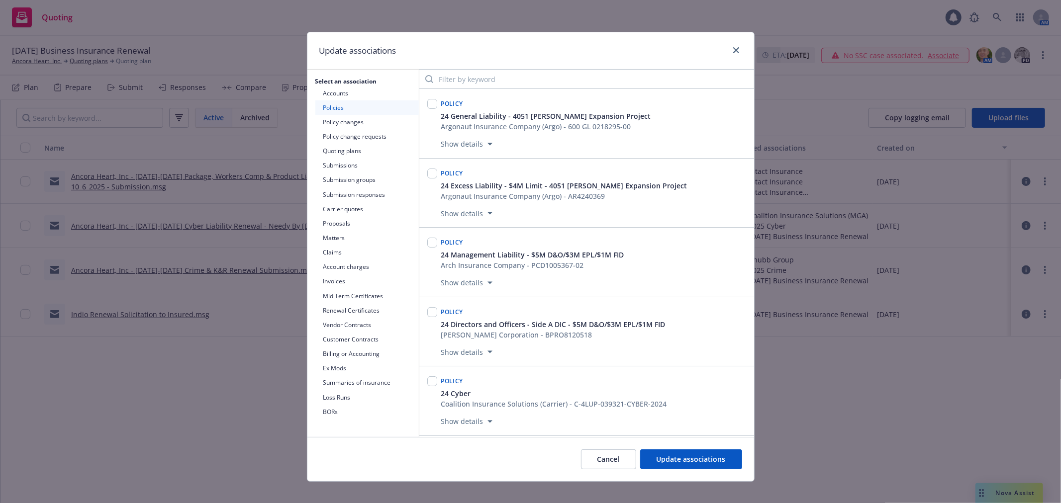
click at [355, 150] on button "Quoting plans" at bounding box center [366, 151] width 103 height 14
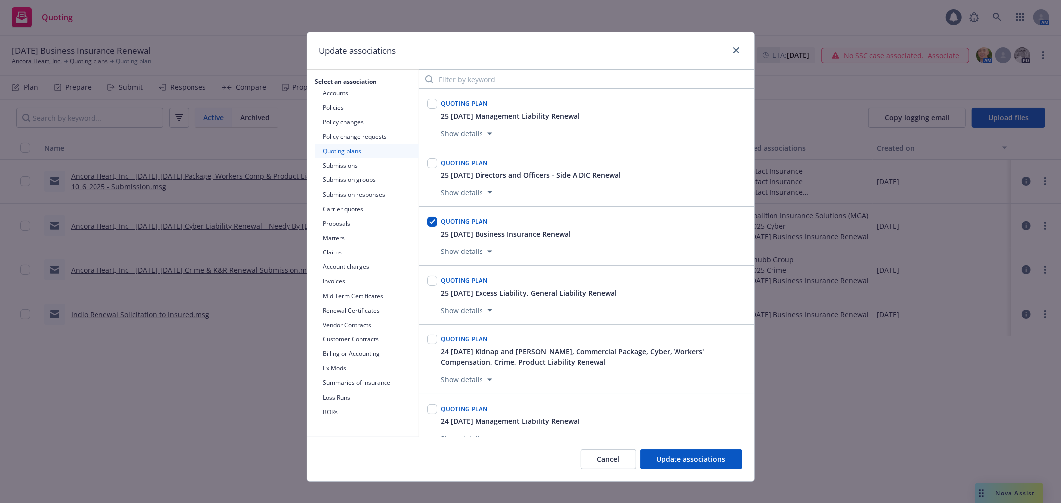
click at [458, 252] on button "Show details" at bounding box center [466, 252] width 59 height 12
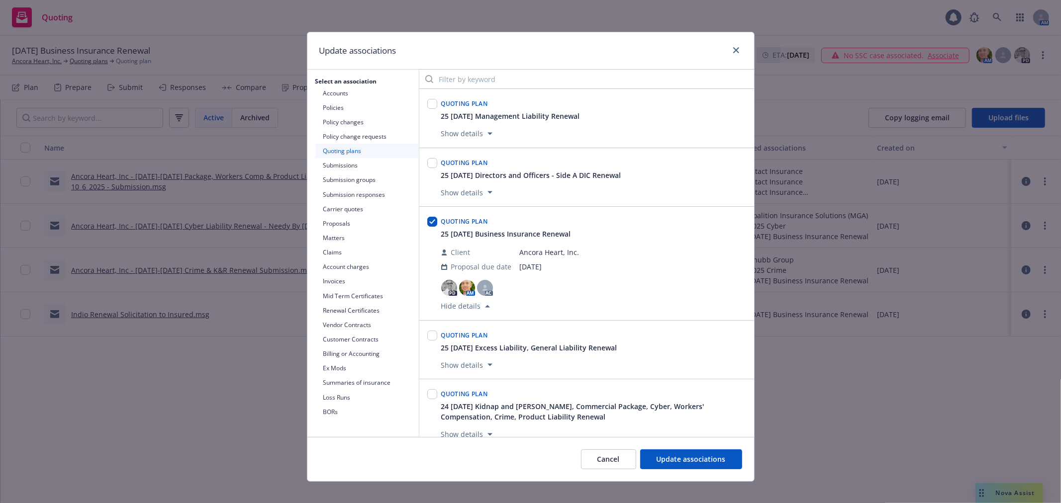
click at [464, 229] on div "Quoting plan" at bounding box center [464, 221] width 51 height 16
click at [330, 162] on button "Submissions" at bounding box center [366, 165] width 103 height 14
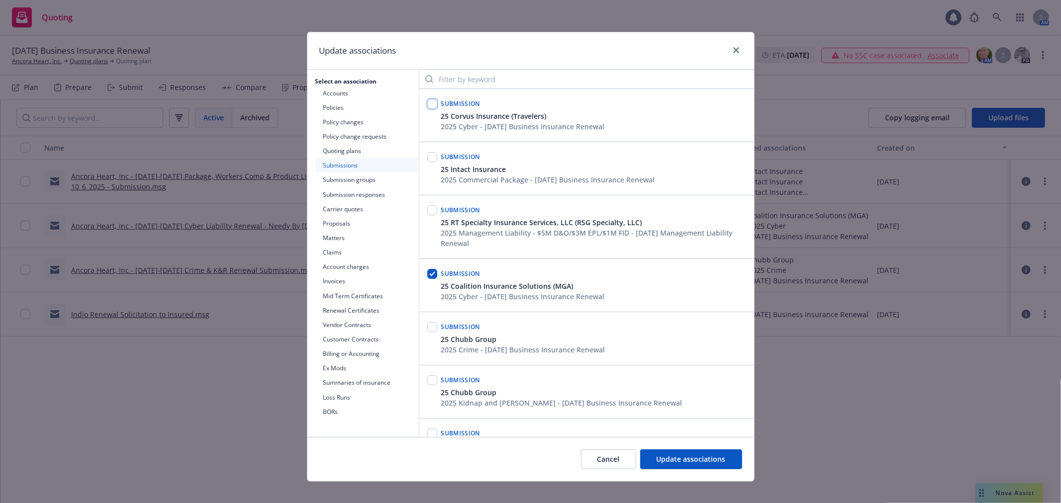
click at [427, 102] on input "checkbox" at bounding box center [432, 104] width 10 height 10
checkbox input "true"
click at [428, 274] on input "checkbox" at bounding box center [432, 274] width 10 height 10
checkbox input "false"
click at [688, 463] on span "Update associations" at bounding box center [690, 458] width 69 height 9
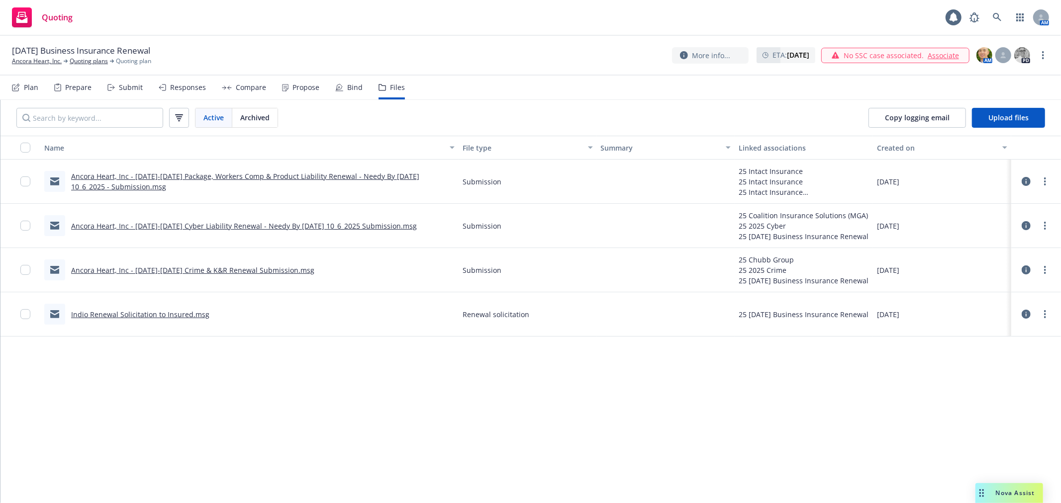
click at [357, 421] on div "Name File type Summary Linked associations Created on Ancora Heart, Inc - [DATE…" at bounding box center [530, 319] width 1060 height 367
click at [136, 90] on div "Submit" at bounding box center [131, 88] width 24 height 8
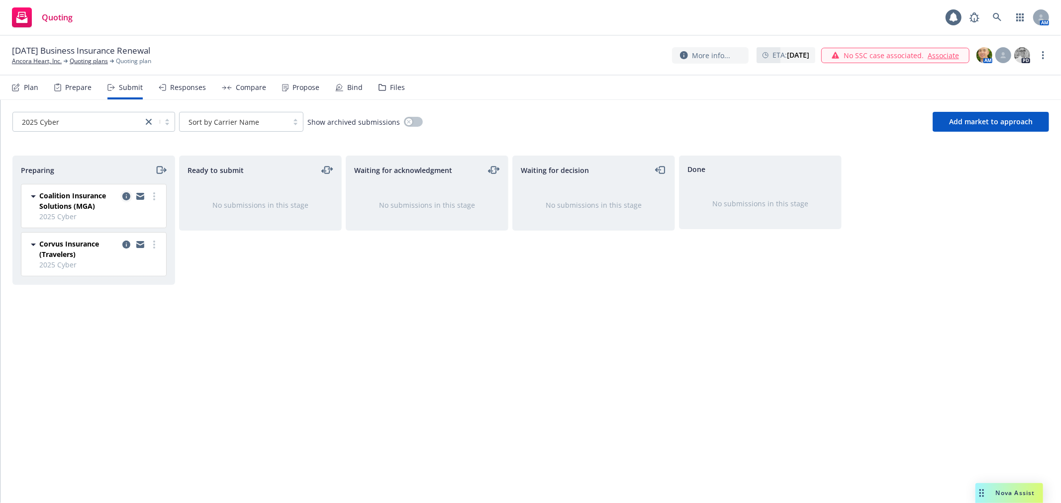
click at [124, 199] on icon "copy logging email" at bounding box center [126, 196] width 8 height 8
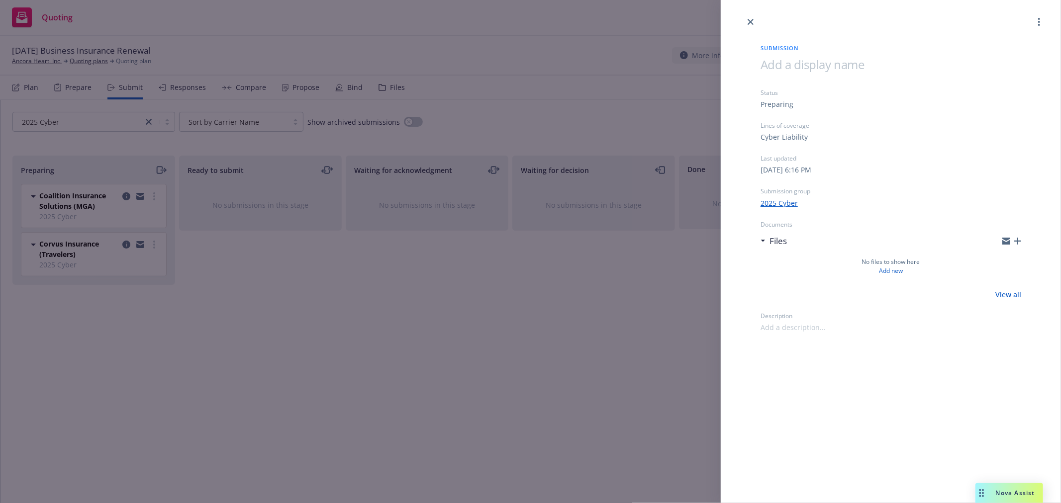
click at [1017, 240] on icon "button" at bounding box center [1017, 241] width 7 height 7
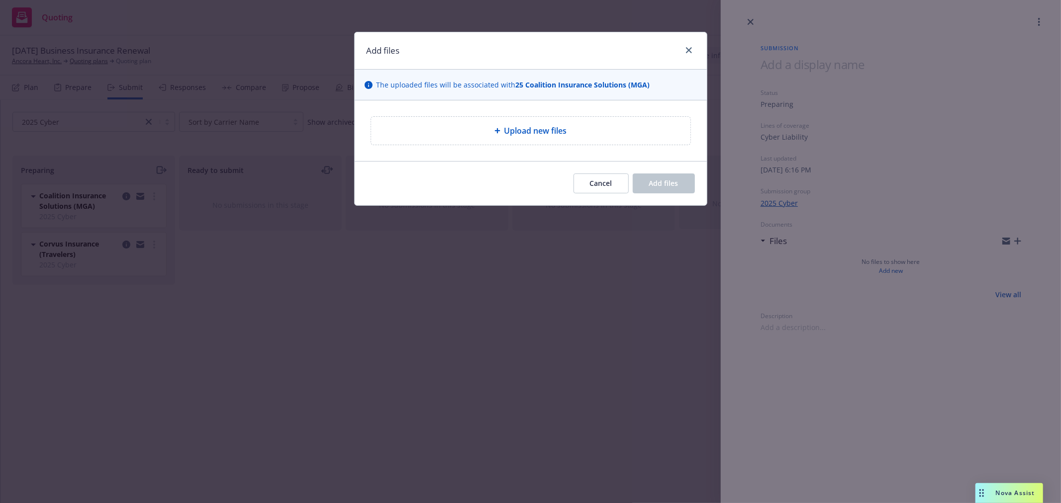
type textarea "x"
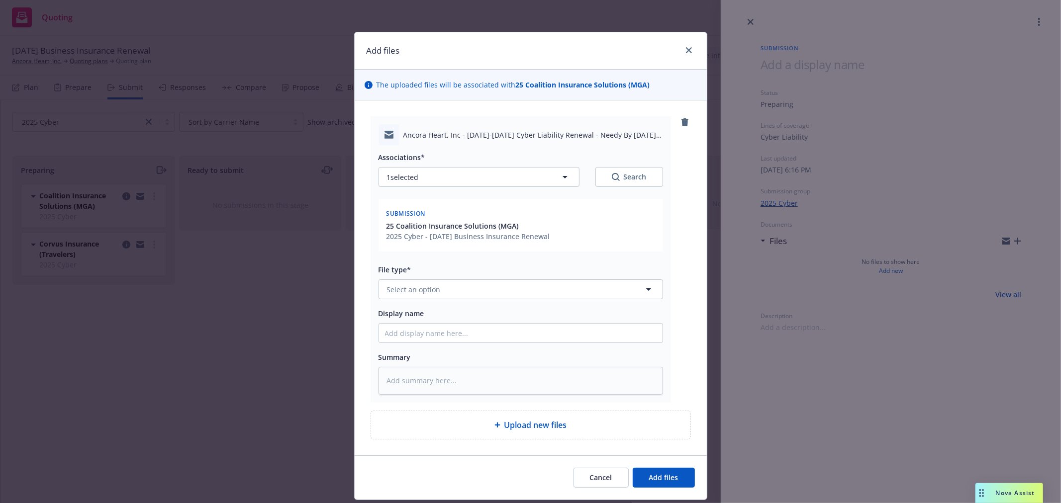
click at [504, 133] on span "Ancora Heart, Inc - [DATE]-[DATE] Cyber Liability Renewal - Needy By [DATE] 10_…" at bounding box center [533, 135] width 260 height 10
copy span "Ancora Heart, Inc - [DATE]-[DATE] Cyber Liability Renewal - Needy By [DATE] 10_…"
click at [454, 292] on button "Select an option" at bounding box center [520, 289] width 284 height 20
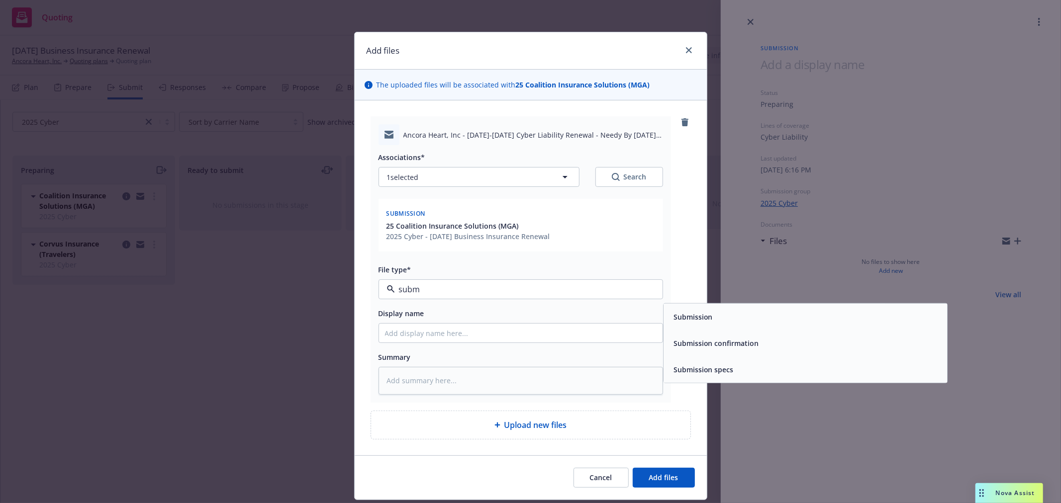
type input "submi"
click at [782, 314] on div "Submission" at bounding box center [805, 317] width 272 height 14
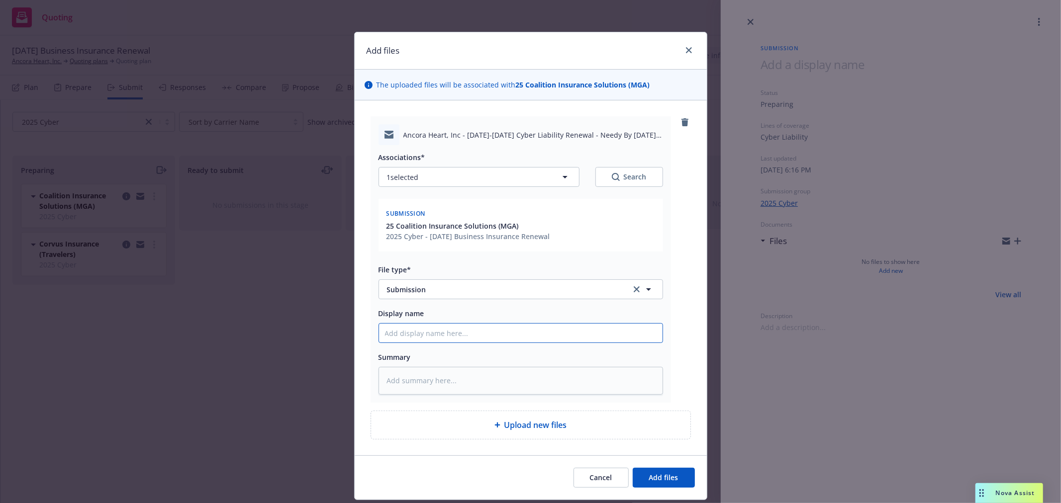
click at [591, 331] on input "Display name" at bounding box center [520, 333] width 283 height 19
paste input "Ancora Heart, Inc - [DATE]-[DATE] Cyber Liability Renewal - Needy By [DATE] 10_…"
type textarea "x"
type input "Ancora Heart, Inc - [DATE]-[DATE] Cyber Liability Renewal - Needy By [DATE] 10_…"
type textarea "x"
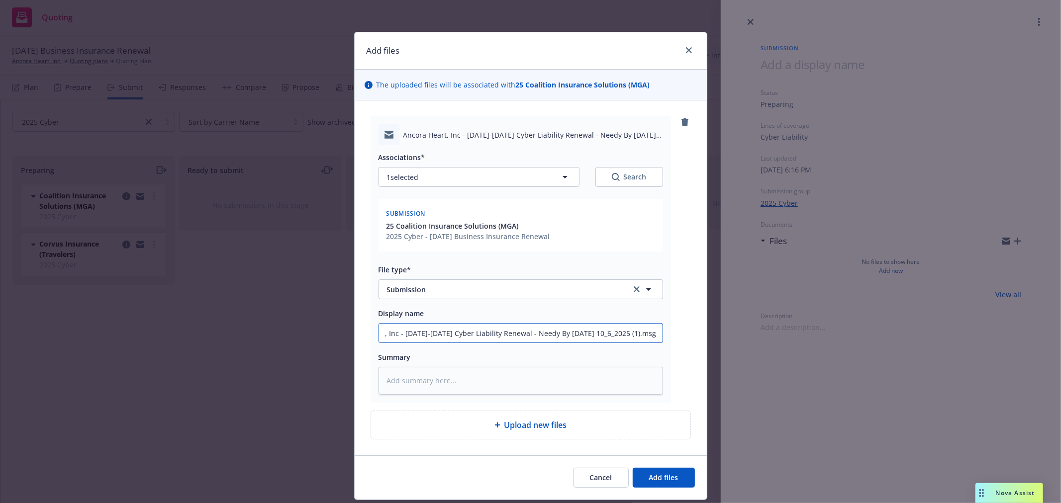
type input "Ancora Heart, Inc - [DATE]-[DATE] Cyber Liability Renewal - Needy By [DATE] 10_…"
type textarea "x"
type input "Ancora Heart, Inc - [DATE]-[DATE] Cyber Liability Renewal - Needy By [DATE] 10_…"
type textarea "x"
type input "Ancora Heart, Inc - [DATE]-[DATE] Cyber Liability Renewal - Needy By [DATE] 10_…"
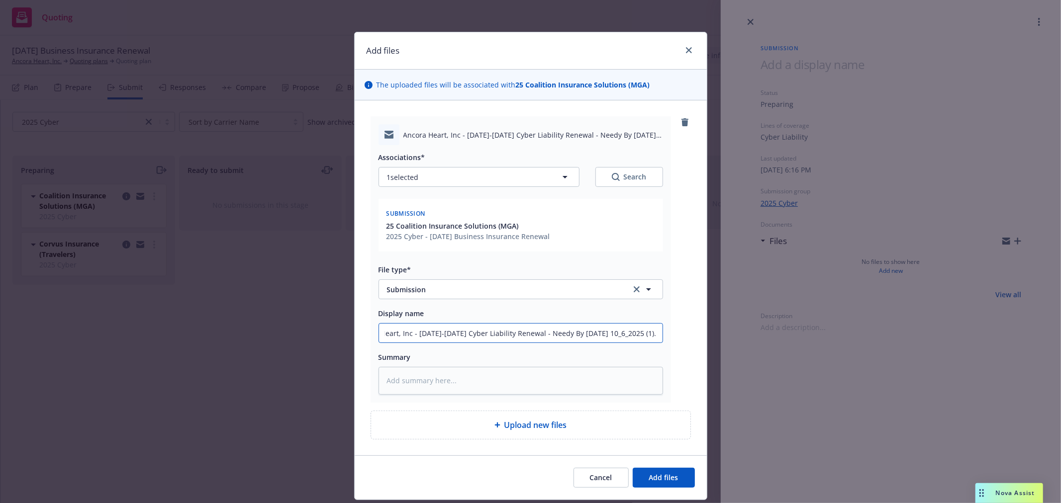
type textarea "x"
type input "Ancora Heart, Inc - [DATE]-[DATE] Cyber Liability Renewal - Needy By [DATE] 10_…"
type textarea "x"
type input "Ancora Heart, Inc - [DATE]-[DATE] Cyber Liability Renewal - Needy By [DATE] 10_…"
type textarea "x"
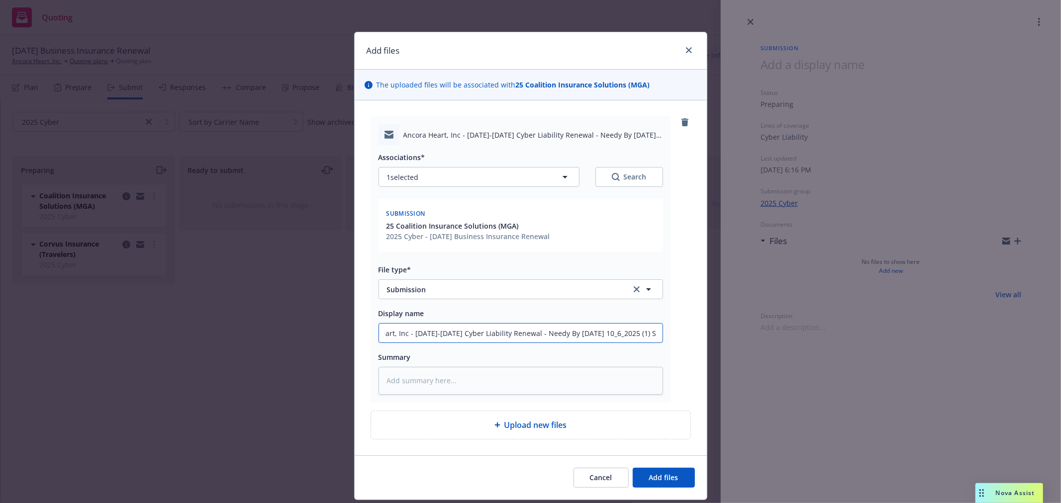
type input "Ancora Heart, Inc - [DATE]-[DATE] Cyber Liability Renewal - Needy By [DATE] 10_…"
type textarea "x"
type input "Ancora Heart, Inc - [DATE]-[DATE] Cyber Liability Renewal - Needy By [DATE] 10_…"
type textarea "x"
type input "Ancora Heart, Inc - [DATE]-[DATE] Cyber Liability Renewal - Needy By [DATE] 10_…"
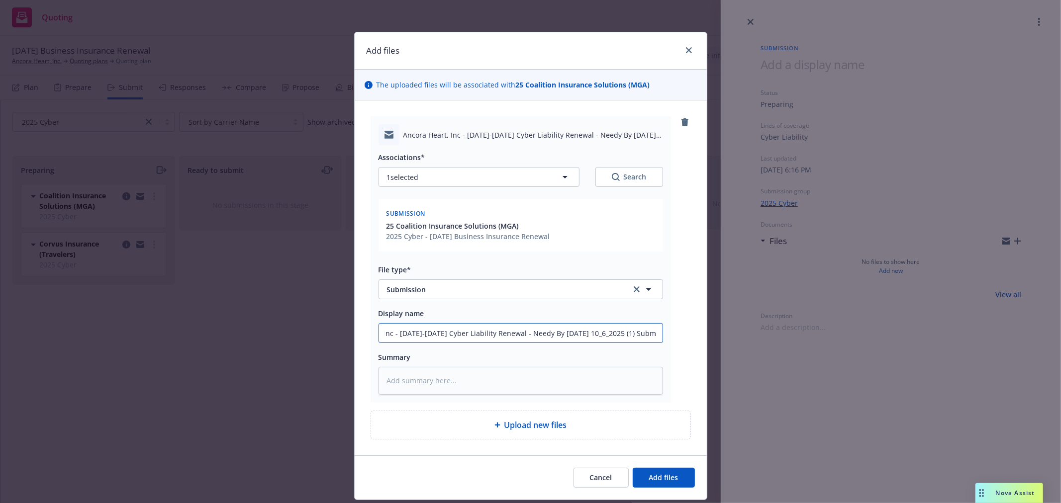
type textarea "x"
type input "Ancora Heart, Inc - [DATE]-[DATE] Cyber Liability Renewal - Needy By [DATE] 10_…"
type textarea "x"
type input "Ancora Heart, Inc - [DATE]-[DATE] Cyber Liability Renewal - Needy By [DATE] 10_…"
type textarea "x"
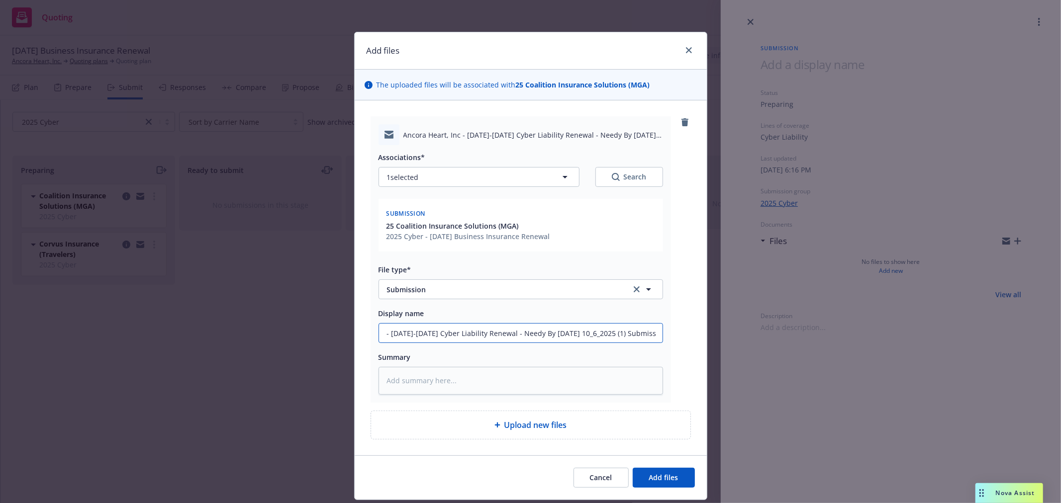
type input "Ancora Heart, Inc - [DATE]-[DATE] Cyber Liability Renewal - Needy By [DATE] 10_…"
type textarea "x"
type input "Ancora Heart, Inc - [DATE]-[DATE] Cyber Liability Renewal - Needy By [DATE] 10_…"
type textarea "x"
type input "Ancora Heart, Inc - [DATE]-[DATE] Cyber Liability Renewal - Needy By [DATE] 10_…"
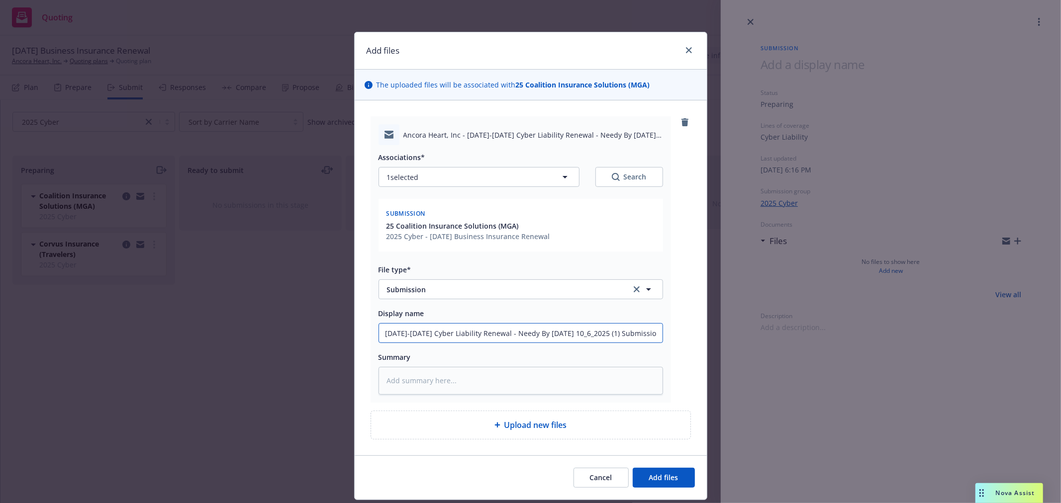
scroll to position [0, 93]
click at [475, 332] on input "Ancora Heart, Inc - [DATE]-[DATE] Cyber Liability Renewal - Needy By [DATE] 10_…" at bounding box center [520, 333] width 283 height 19
type textarea "x"
type input "Ancora Heart, Inc - [DATE]-[DATE] Cyber Liability CRenewal - Needy By [DATE] 10…"
type textarea "x"
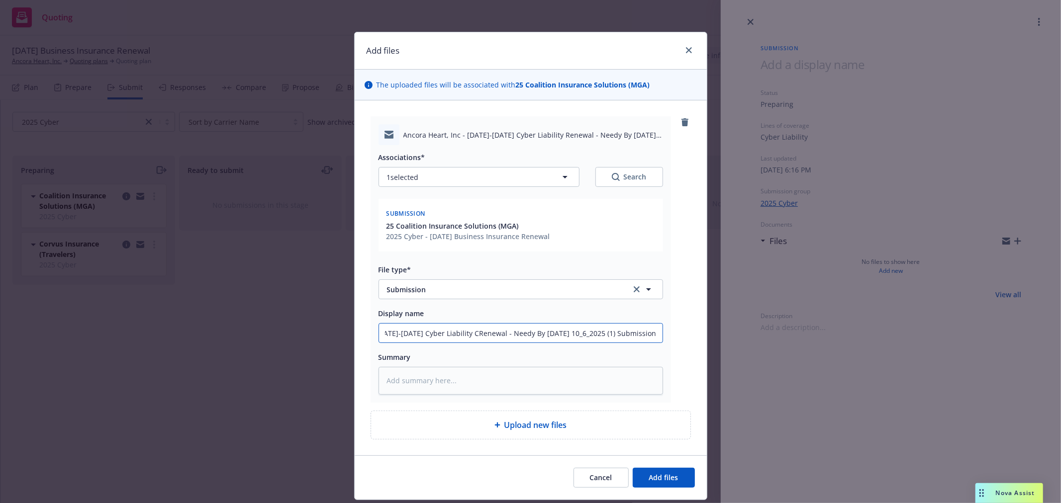
type input "Ancora Heart, Inc - [DATE]-[DATE] Cyber Liability CoRenewal - Needy By [DATE] 1…"
type textarea "x"
type input "Ancora Heart, Inc - [DATE]-[DATE] Cyber Liability CoaRenewal - Needy By [DATE] …"
type textarea "x"
type input "Ancora Heart, Inc - [DATE]-[DATE] Cyber Liability CoalRenewal - Needy By [DATE]…"
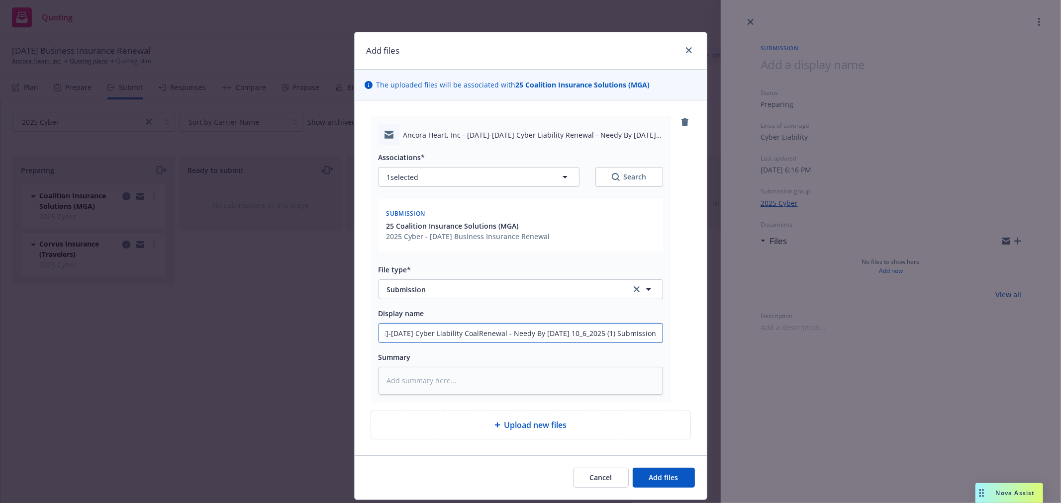
type textarea "x"
type input "Ancora Heart, Inc - [DATE]-[DATE] Cyber Liability CoaliRenewal - Needy By [DATE…"
type textarea "x"
type input "Ancora Heart, Inc - [DATE]-[DATE] Cyber Liability CoalitRenewal - Needy By [DAT…"
type textarea "x"
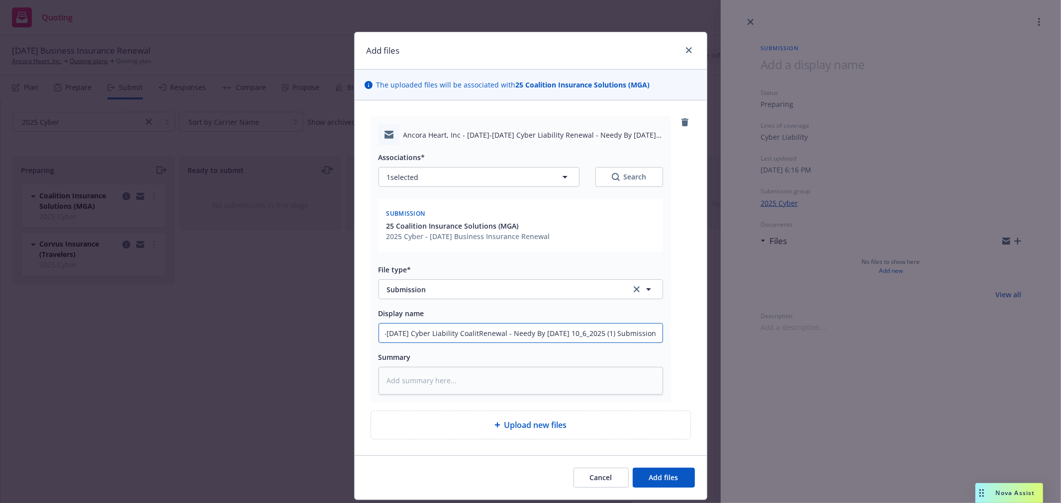
type input "Ancora Heart, Inc - [DATE]-[DATE] Cyber Liability CoalitiRenewal - Needy By [DA…"
type textarea "x"
type input "Ancora Heart, Inc - [DATE]-[DATE] Cyber Liability CoalitioRenewal - Needy By [D…"
type textarea "x"
type input "Ancora Heart, Inc - [DATE]-[DATE] Cyber Liability CoalitionRenewal - Needy By […"
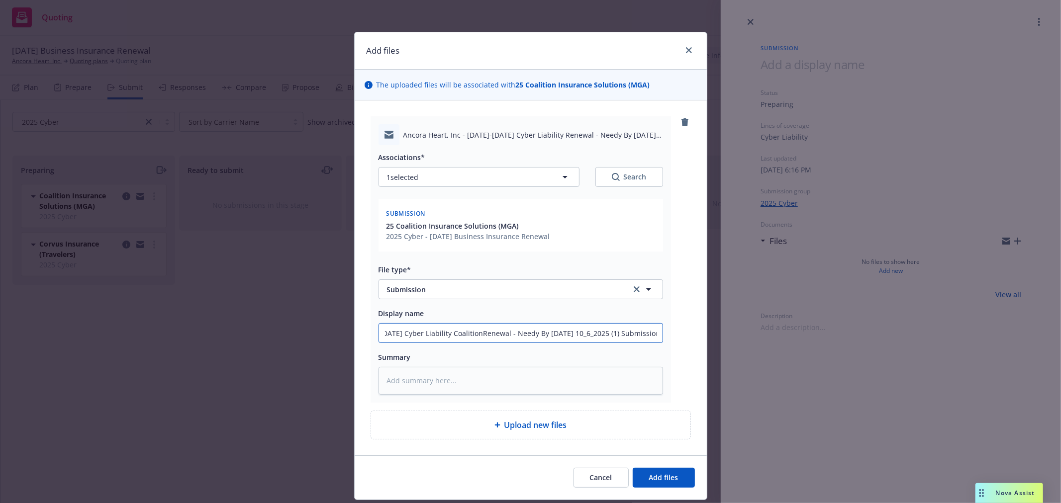
type textarea "x"
type input "Ancora Heart, Inc - [DATE]-[DATE] Cyber Liability Coalition Renewal - Needy By …"
click at [662, 475] on span "Add files" at bounding box center [663, 477] width 29 height 9
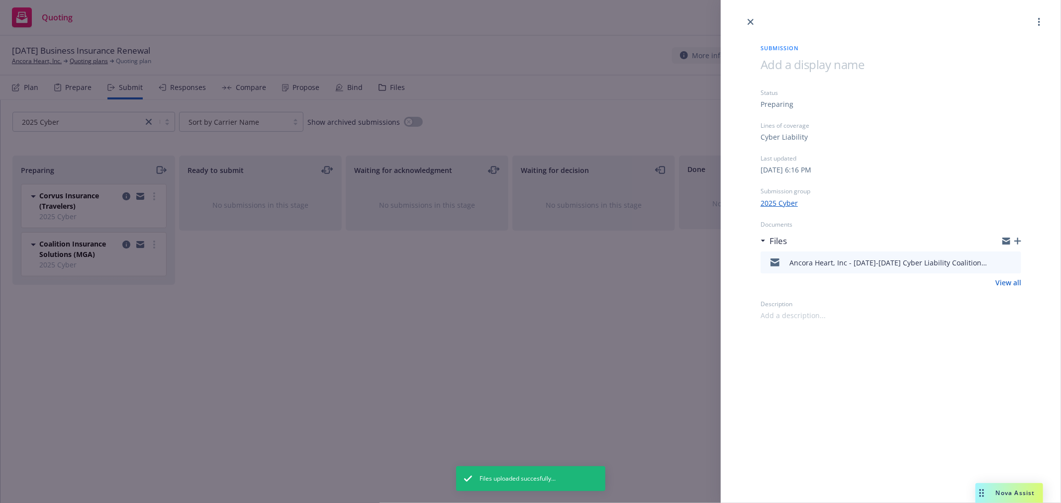
click at [174, 349] on div "Submission Status Preparing Lines of coverage Cyber Liability Last updated [DAT…" at bounding box center [530, 251] width 1061 height 503
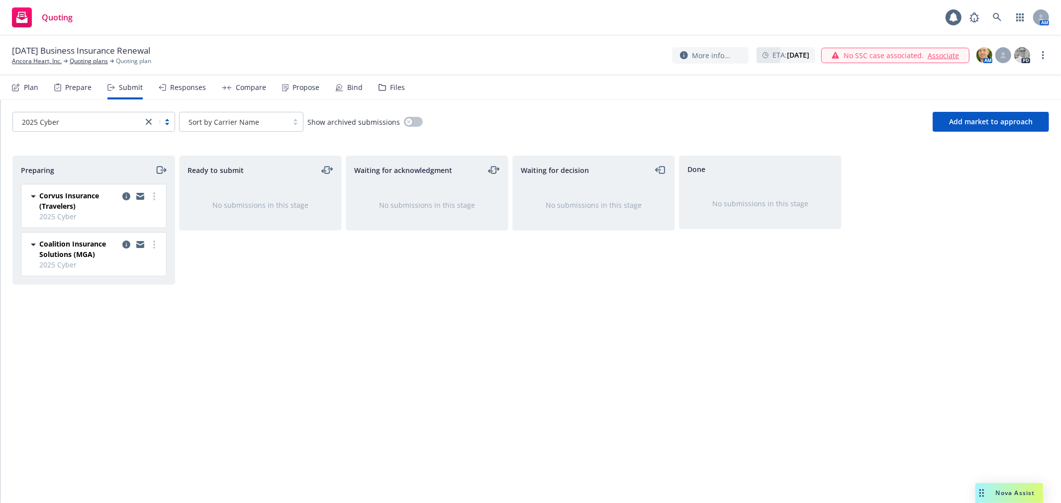
drag, startPoint x: 150, startPoint y: 118, endPoint x: 128, endPoint y: 122, distance: 22.6
click at [150, 119] on icon "close" at bounding box center [149, 122] width 6 height 6
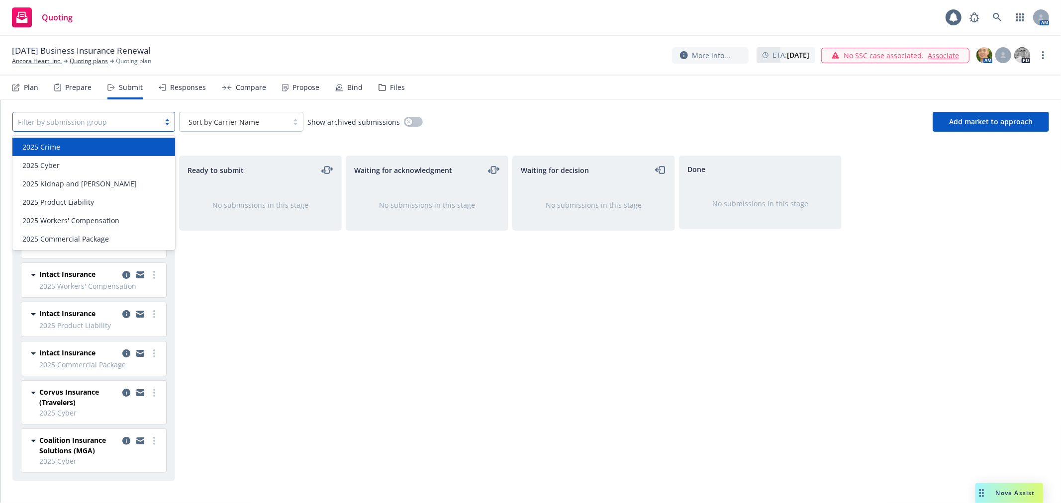
click at [88, 146] on div "2025 Crime" at bounding box center [93, 147] width 151 height 10
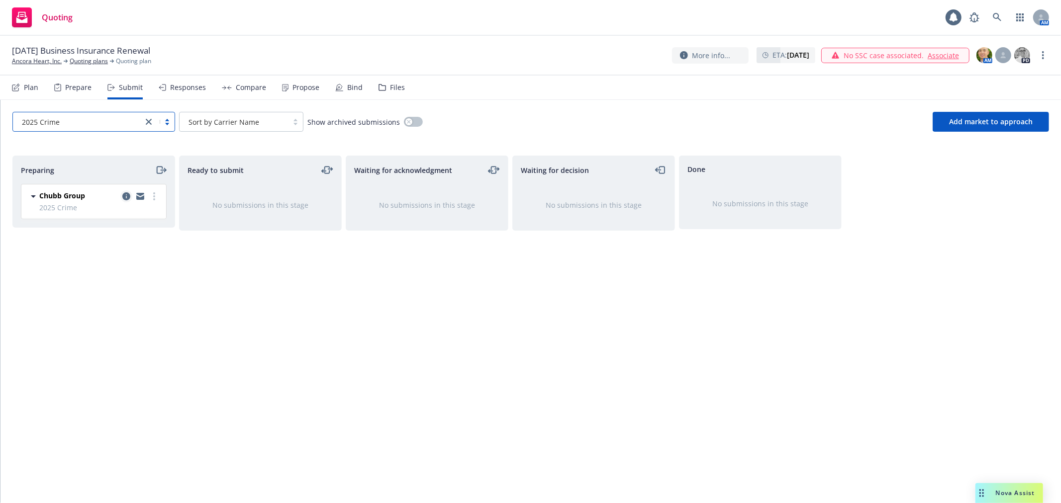
click at [127, 197] on icon "copy logging email" at bounding box center [126, 196] width 8 height 8
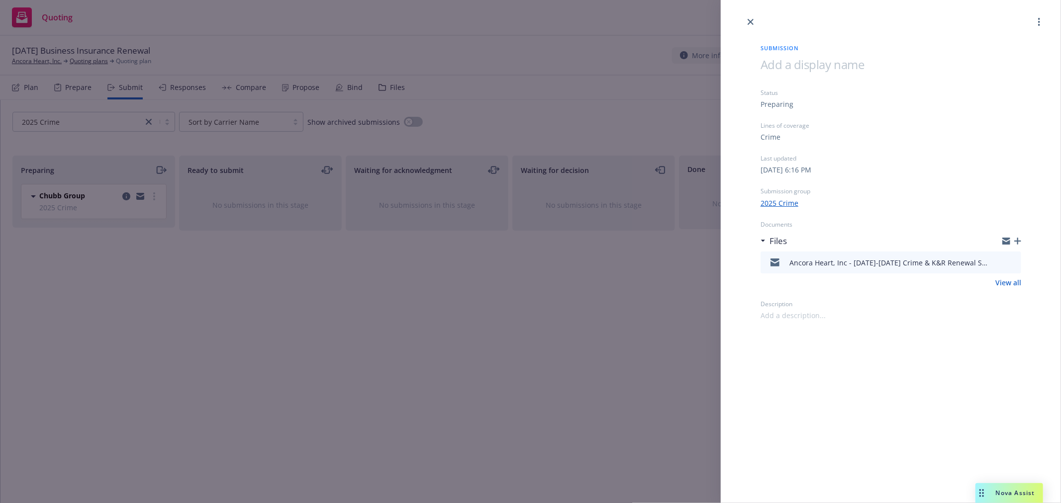
click at [1016, 240] on icon "button" at bounding box center [1017, 241] width 7 height 7
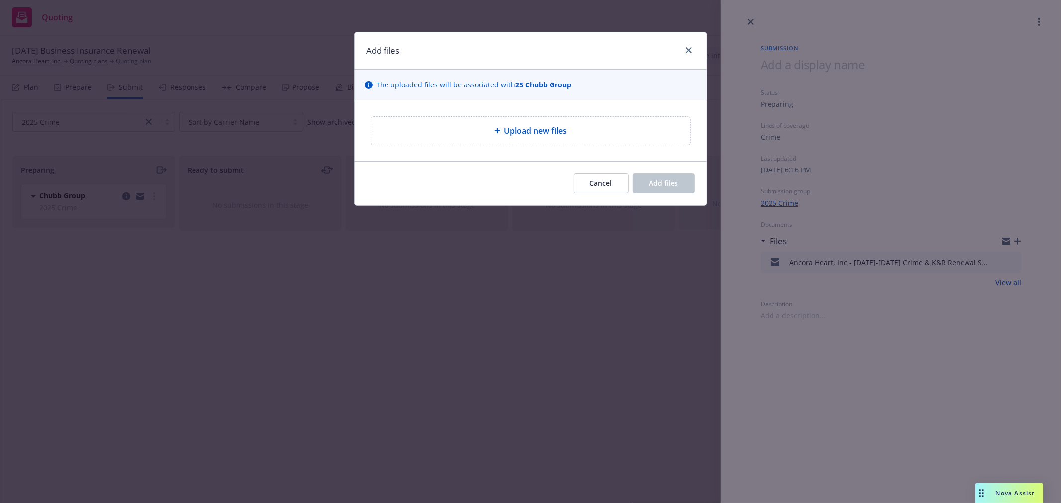
type textarea "x"
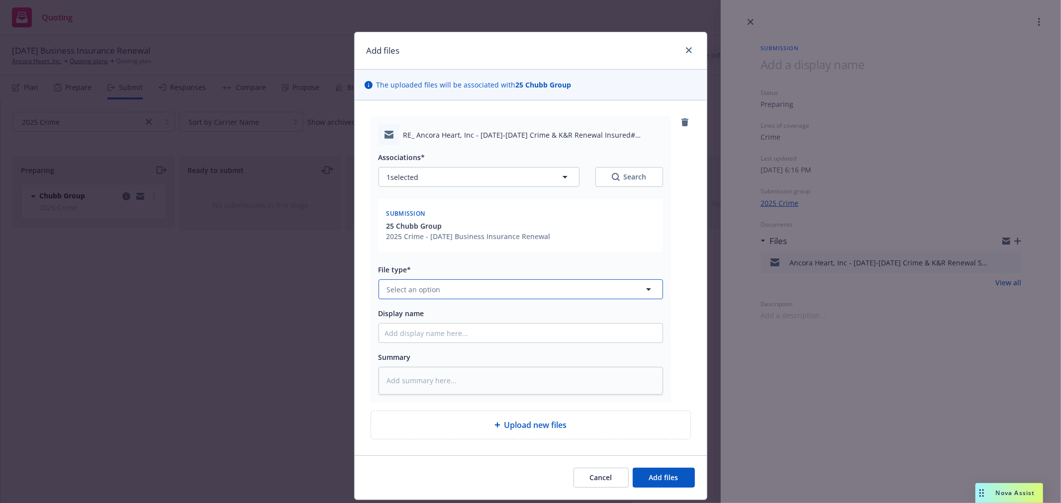
click at [453, 289] on button "Select an option" at bounding box center [520, 289] width 284 height 20
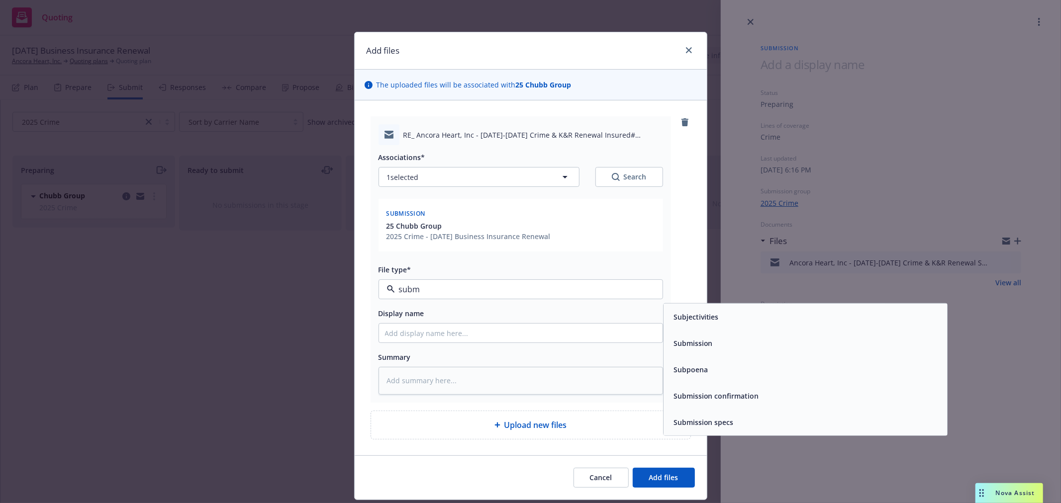
type input "submi"
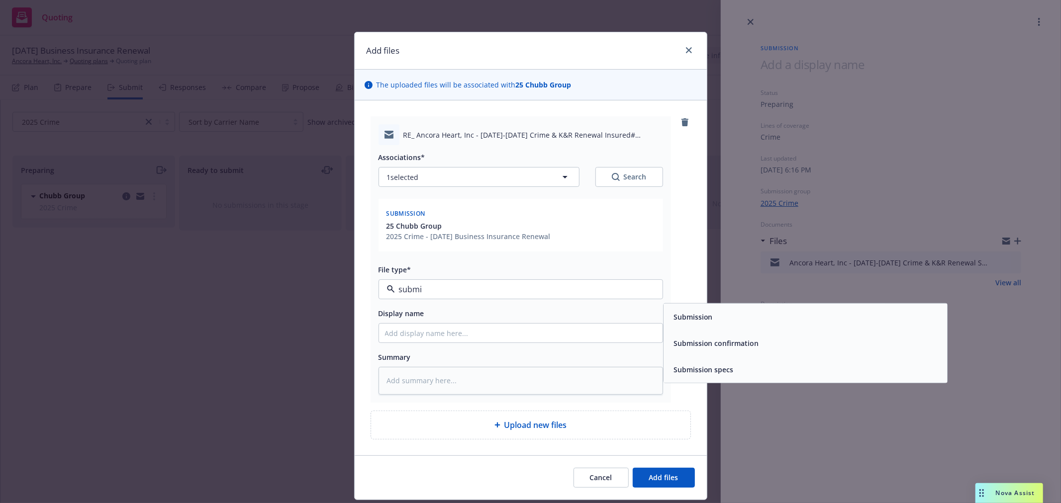
click at [762, 352] on div "Submission confirmation" at bounding box center [804, 343] width 283 height 26
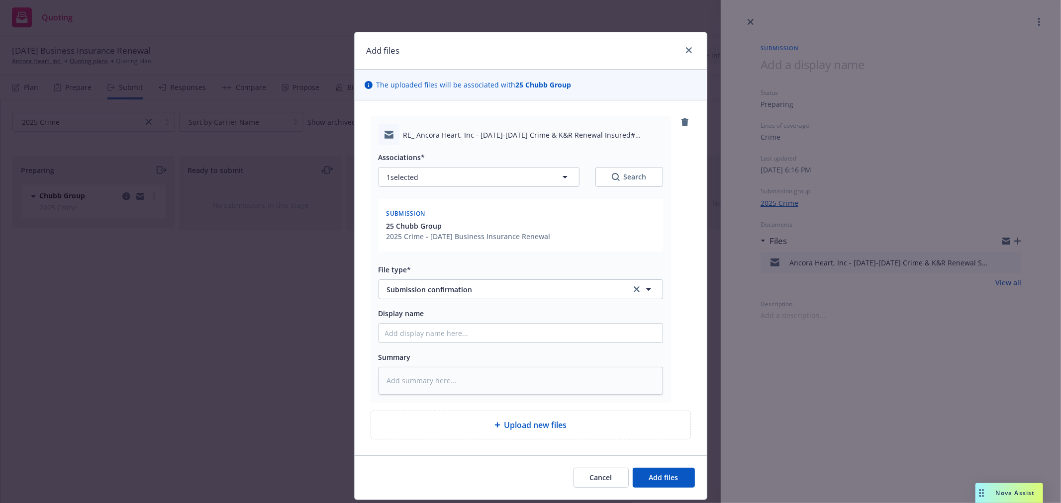
click at [486, 138] on span "RE_ Ancora Heart, Inc - [DATE]-[DATE] Crime & K&R Renewal Insured# 2229312.msg" at bounding box center [533, 135] width 260 height 10
copy span "RE_ Ancora Heart, Inc - [DATE]-[DATE] Crime & K&R Renewal Insured# 2229312.msg"
click at [476, 331] on input "Display name" at bounding box center [520, 333] width 283 height 19
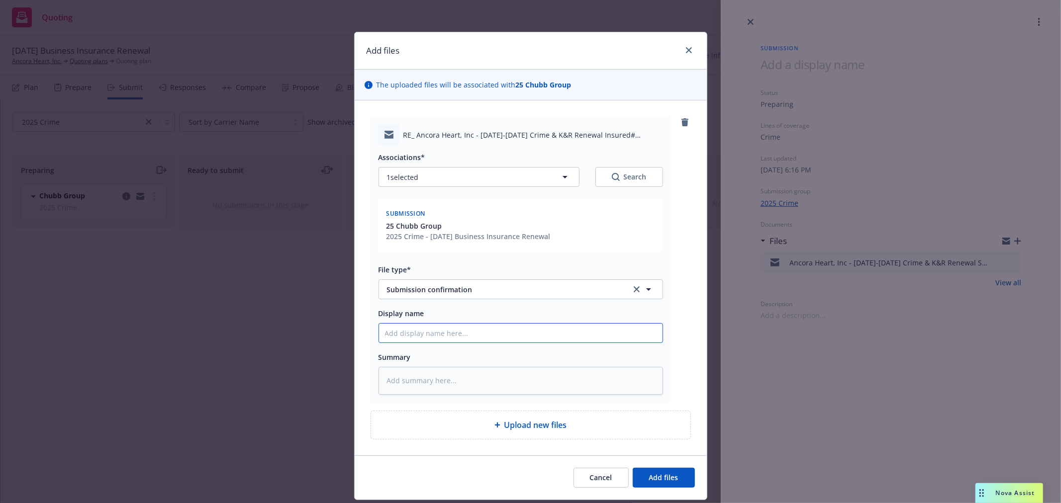
paste input "RE_ Ancora Heart, Inc - [DATE]-[DATE] Crime & K&R Renewal Insured# 2229312.msg"
type textarea "x"
type input "RE_ Ancora Heart, Inc - [DATE]-[DATE] Crime & K&R Renewal Insured# 2229312.msg"
type textarea "x"
type input "RE_ Ancora Heart, Inc - [DATE]-[DATE] Crime & K&R Renewal Insured# [DOMAIN_NAME]"
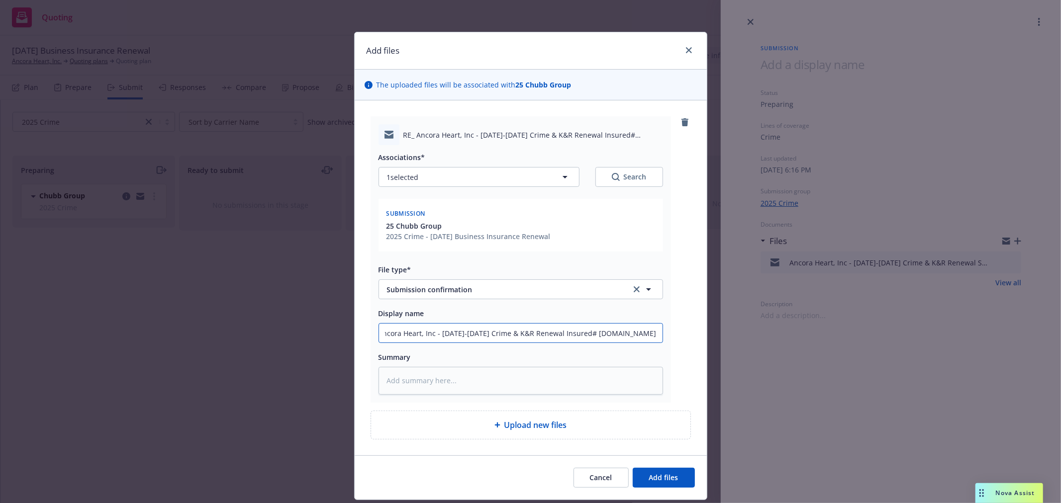
type textarea "x"
type input "RE_ Ancora Heart, Inc - [DATE]-[DATE] Crime & K&R Renewal Insured# 2229312.m"
type textarea "x"
type input "RE_ Ancora Heart, Inc - [DATE]-[DATE] Crime & K&R Renewal Insured# 2229312."
type textarea "x"
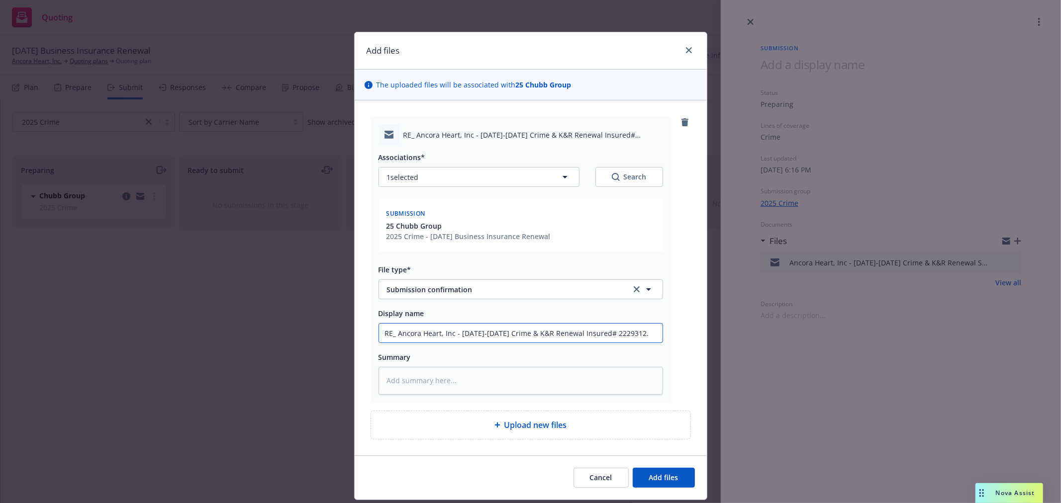
type input "RE_ Ancora Heart, Inc - [DATE]-[DATE] Crime & K&R Renewal Insured# 2229312"
type textarea "x"
type input "RE_ Ancora Heart, Inc - [DATE]-[DATE] Crime & K&R Renewal Insured# 2229312"
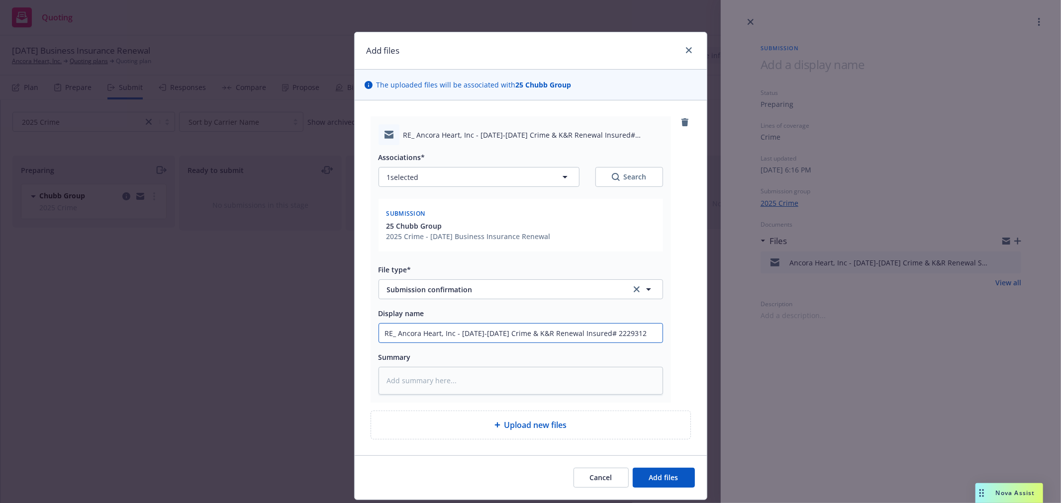
type textarea "x"
type input "RE_ Ancora Heart, Inc - [DATE]-[DATE] Crime & K&R Renewal Insured# 2229312 C"
type textarea "x"
type input "RE_ Ancora Heart, Inc - [DATE]-[DATE] Crime & K&R Renewal Insured# 2229312 Co"
type textarea "x"
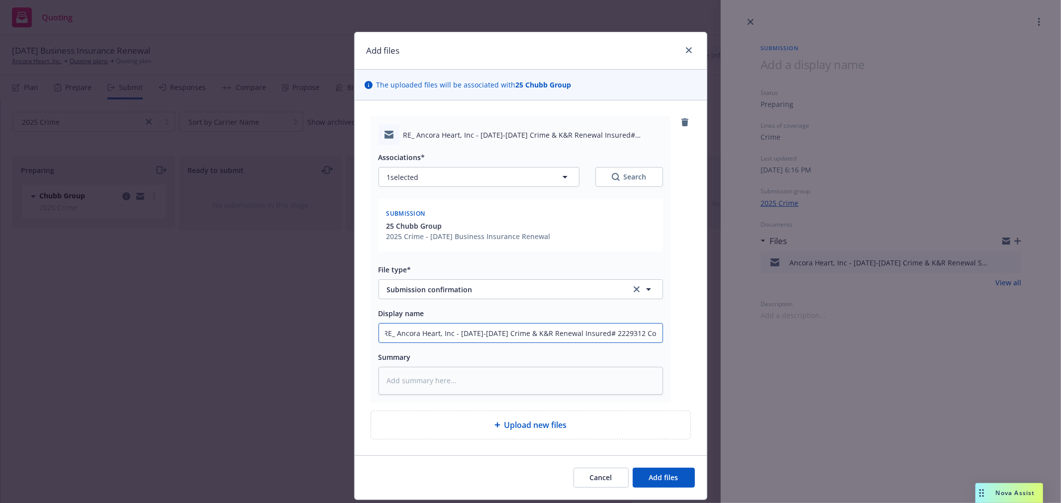
type input "RE_ Ancora Heart, Inc - [DATE]-[DATE] Crime & K&R Renewal Insured# 2229312 Con"
type textarea "x"
type input "RE_ Ancora Heart, Inc - [DATE]-[DATE] Crime & K&R Renewal Insured# 2229312 Conf"
type textarea "x"
type input "RE_ Ancora Heart, Inc - [DATE]-[DATE] Crime & K&R Renewal Insured# 2229312 Confi"
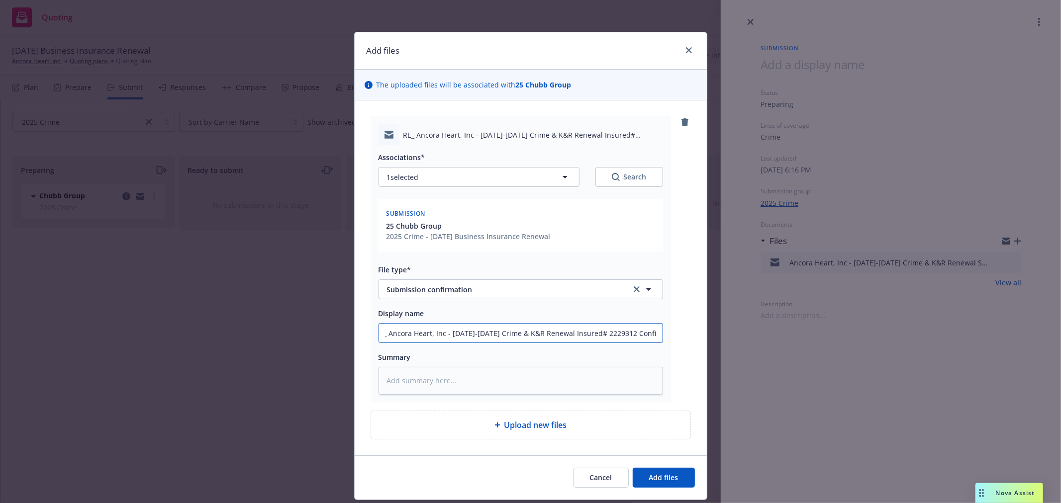
type textarea "x"
type input "RE_ Ancora Heart, Inc - [DATE]-[DATE] Crime & K&R Renewal Insured# 2229312 Conf…"
type textarea "x"
click at [612, 331] on input "RE_ Ancora Heart, Inc - [DATE]-[DATE] Crime & K&R Renewal Insured# 2229312 Conf…" at bounding box center [520, 333] width 283 height 19
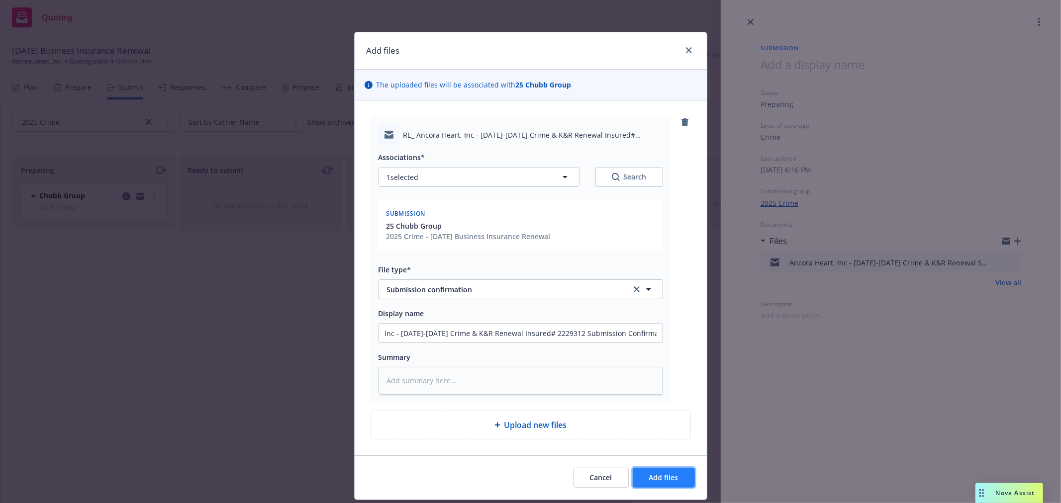
click at [661, 473] on button "Add files" at bounding box center [664, 478] width 62 height 20
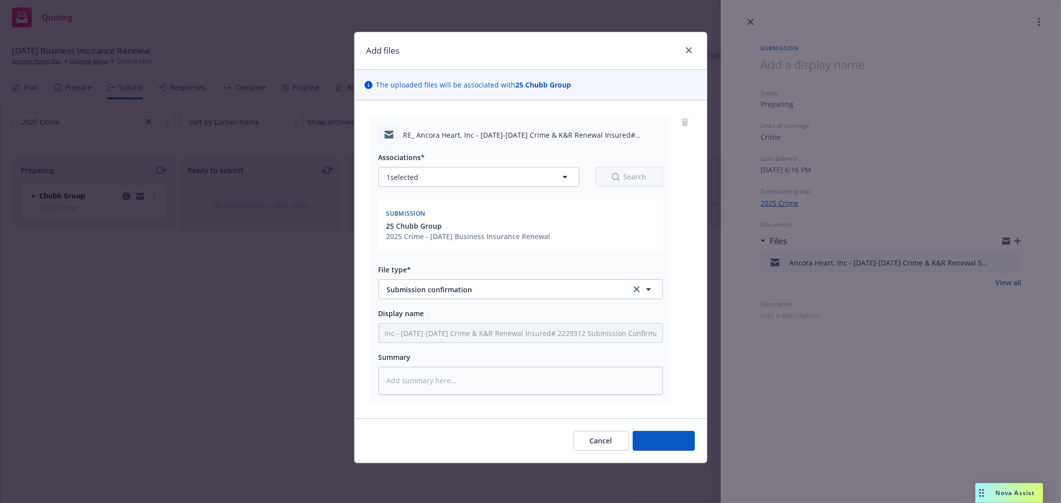
scroll to position [0, 0]
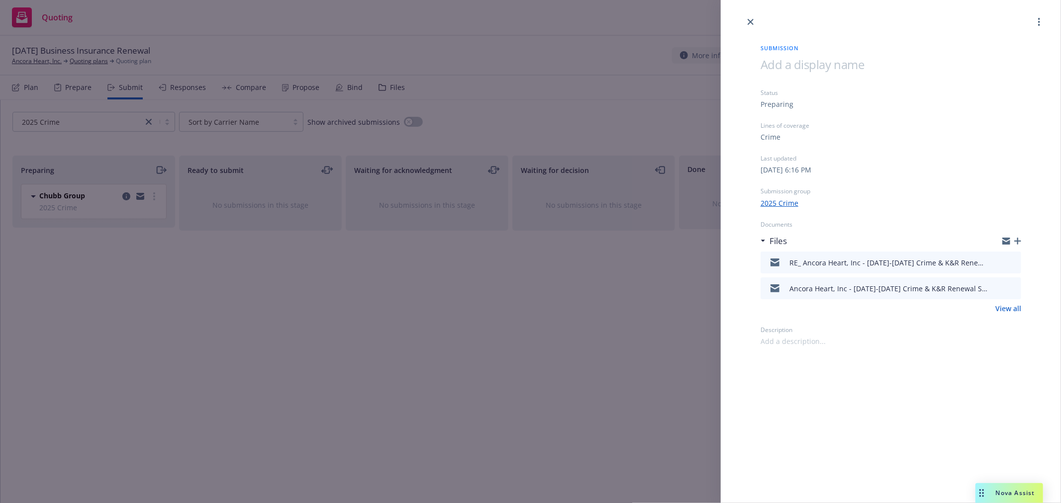
click at [239, 331] on div "Submission Status Preparing Lines of coverage Crime Last updated [DATE] 6:16 PM…" at bounding box center [530, 251] width 1061 height 503
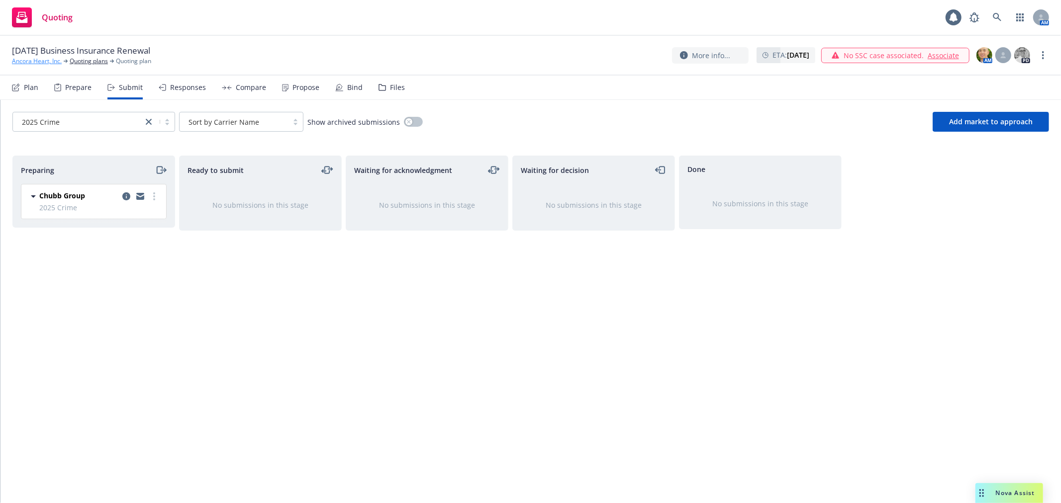
click at [31, 61] on link "Ancora Heart, Inc." at bounding box center [37, 61] width 50 height 9
